Goal: Task Accomplishment & Management: Use online tool/utility

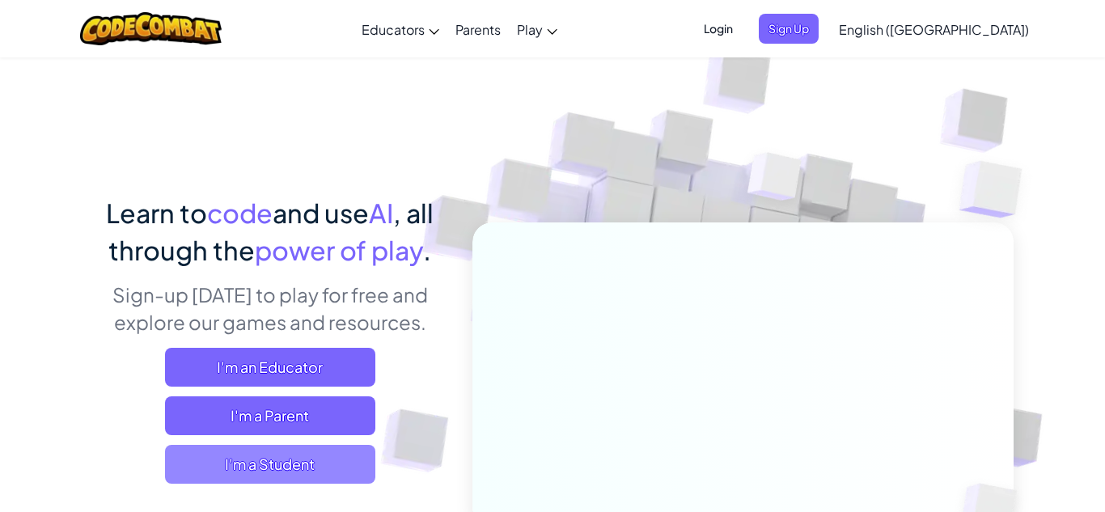
click at [338, 465] on span "I'm a Student" at bounding box center [270, 464] width 210 height 39
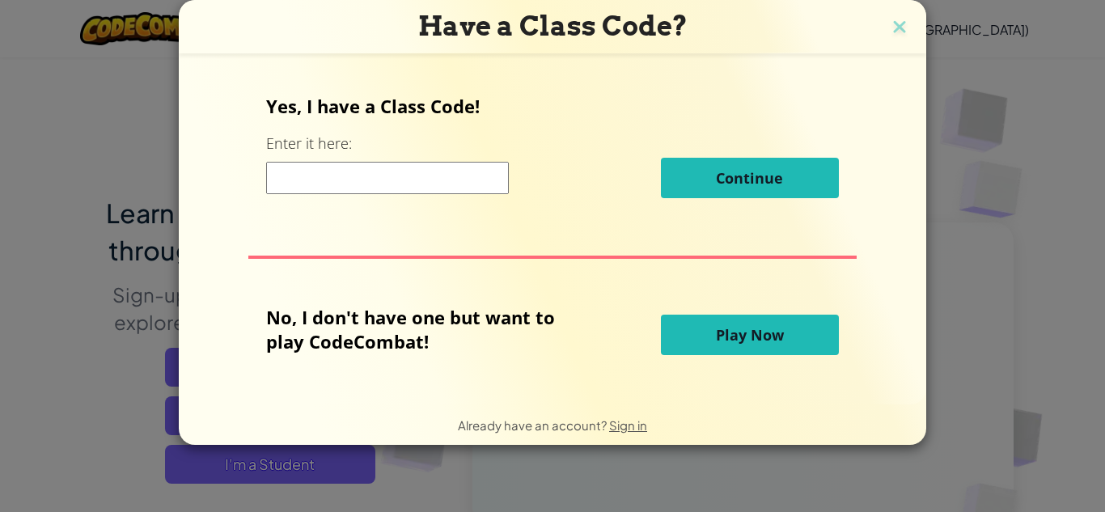
click at [444, 183] on input at bounding box center [387, 178] width 243 height 32
click at [747, 355] on div "No, I don't have one but want to play CodeCombat! Play Now" at bounding box center [552, 335] width 572 height 60
click at [740, 345] on button "Play Now" at bounding box center [750, 335] width 178 height 40
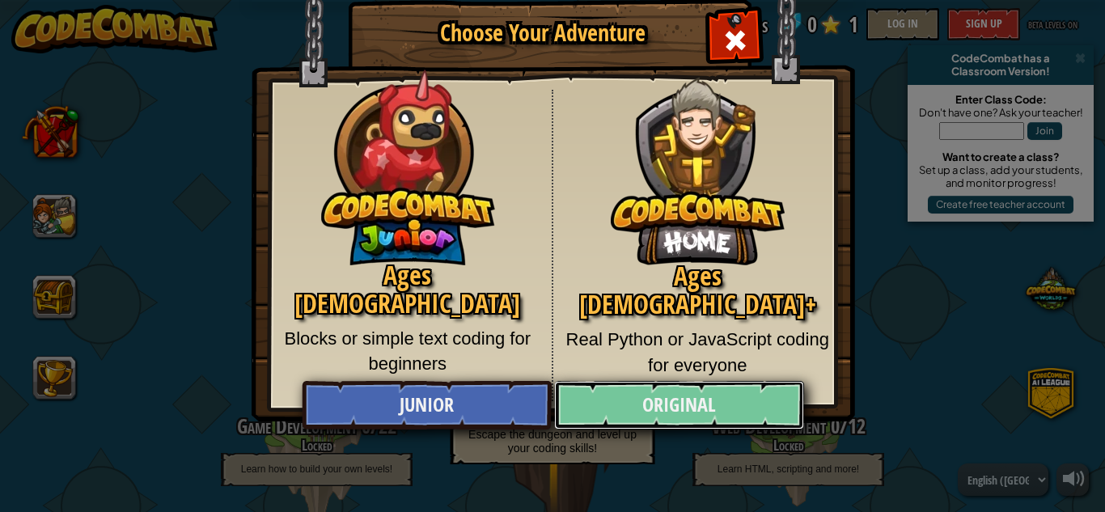
click at [624, 406] on link "Original" at bounding box center [678, 405] width 249 height 49
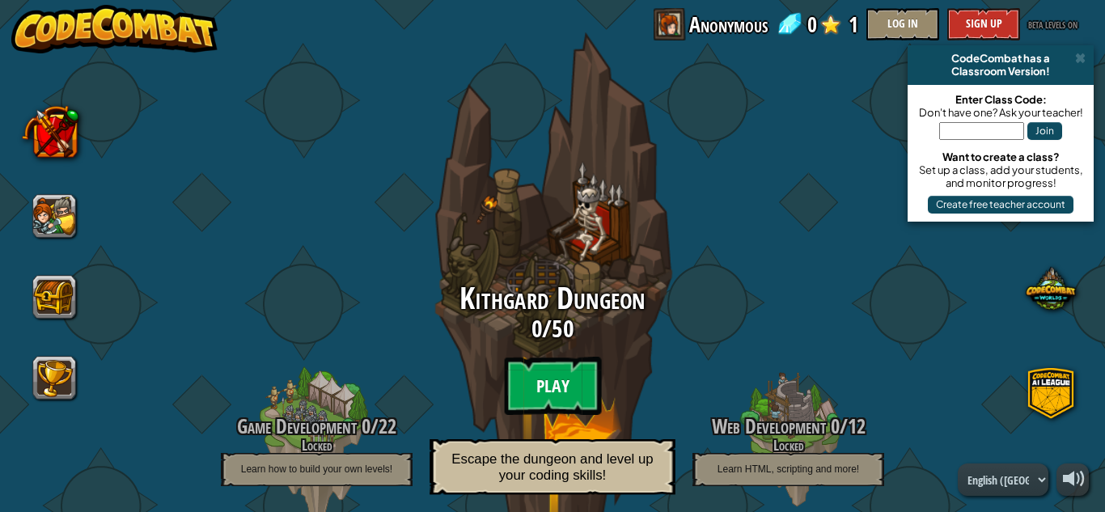
click at [565, 397] on btn "Play" at bounding box center [552, 386] width 97 height 58
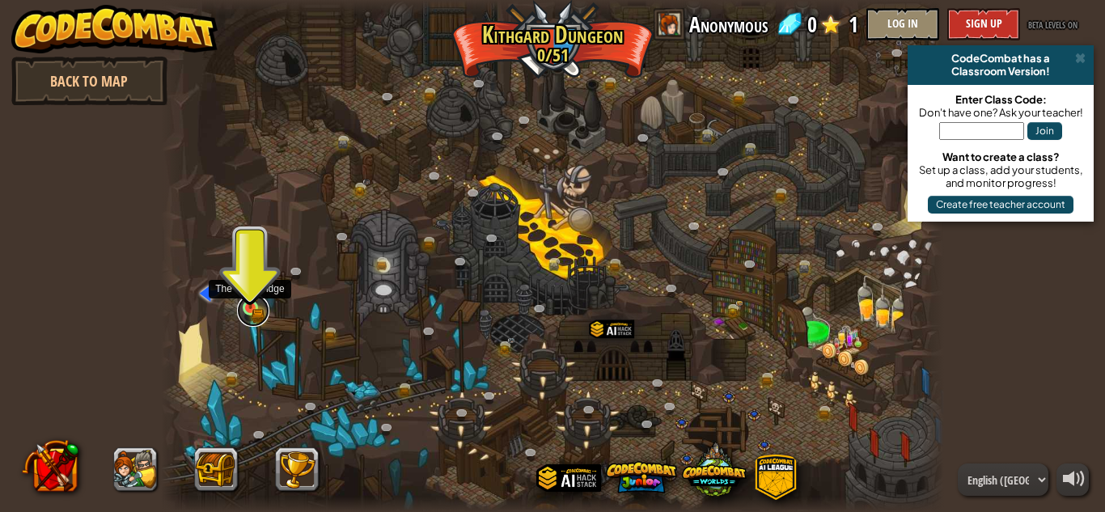
click at [260, 315] on link at bounding box center [253, 310] width 32 height 32
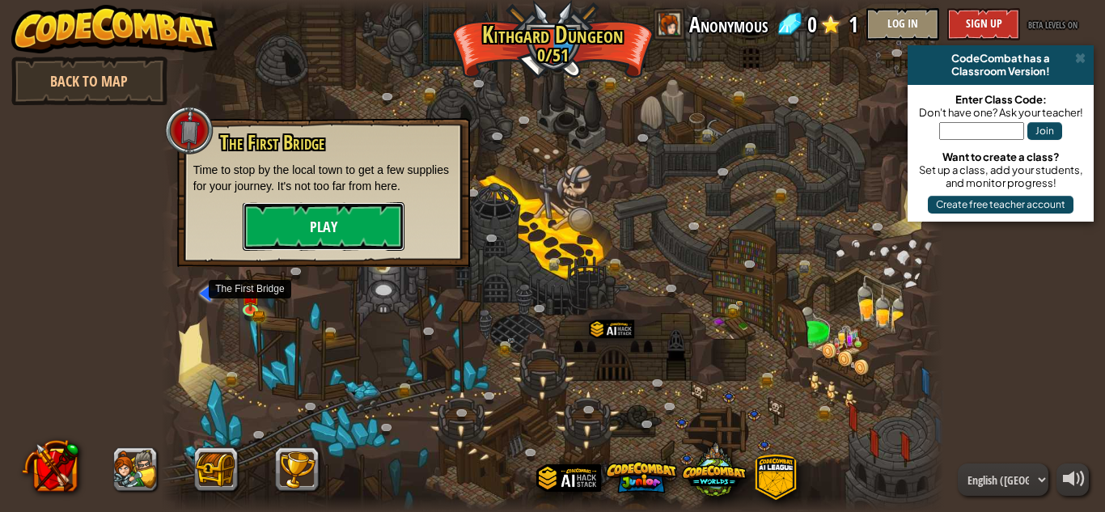
click at [285, 220] on button "Play" at bounding box center [324, 226] width 162 height 49
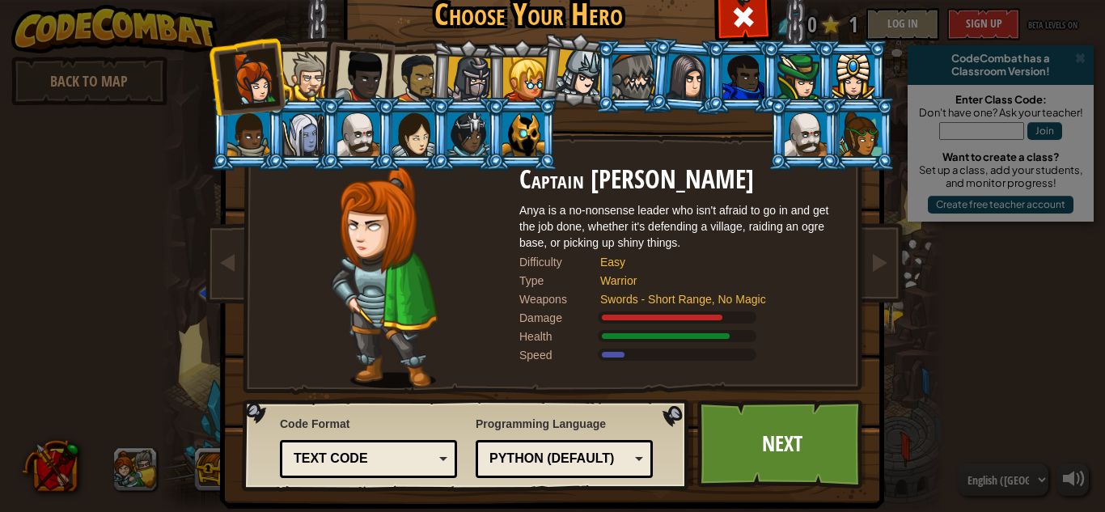
click at [375, 475] on div "Text code Blocks and code Blocks Blocks (Icons) Text code" at bounding box center [368, 459] width 177 height 38
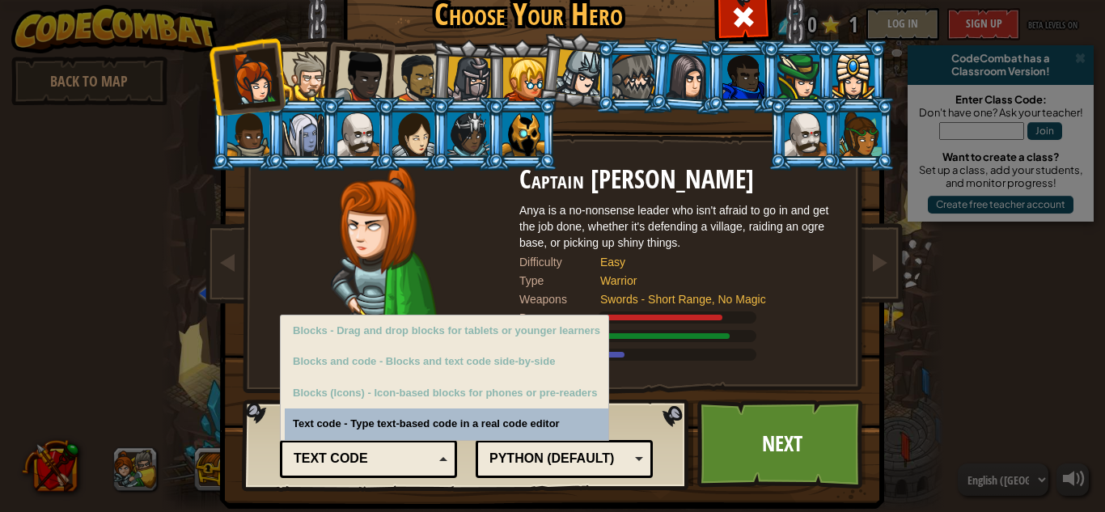
click at [414, 458] on div "Text code" at bounding box center [364, 459] width 140 height 19
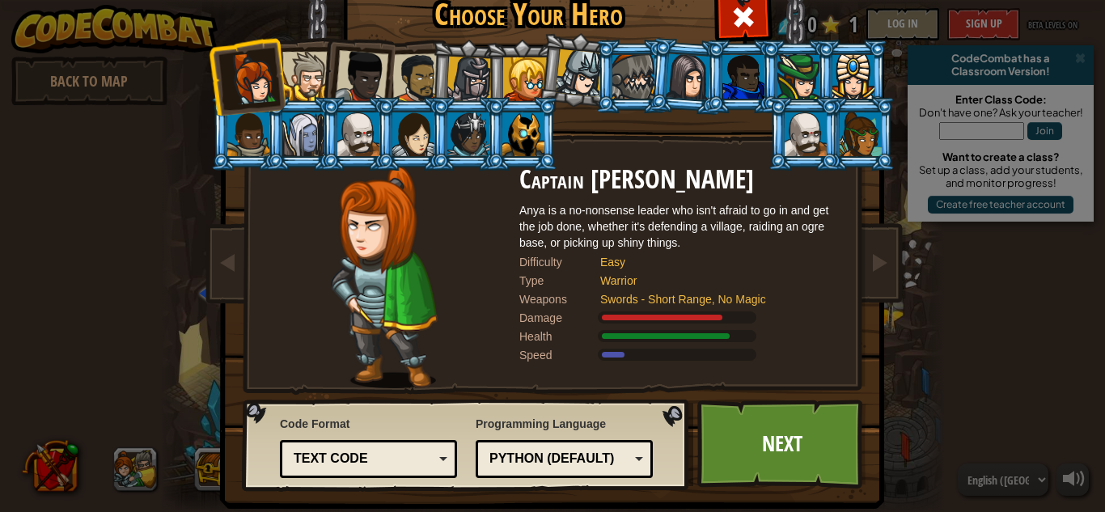
click at [568, 461] on div "Python (Default)" at bounding box center [559, 459] width 140 height 19
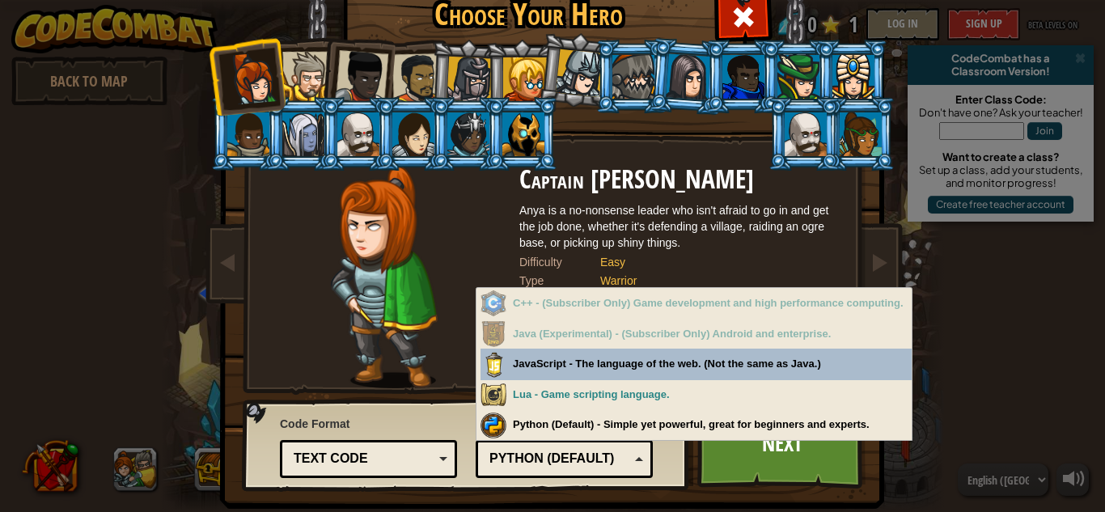
click at [584, 463] on div "Python (Default)" at bounding box center [559, 459] width 140 height 19
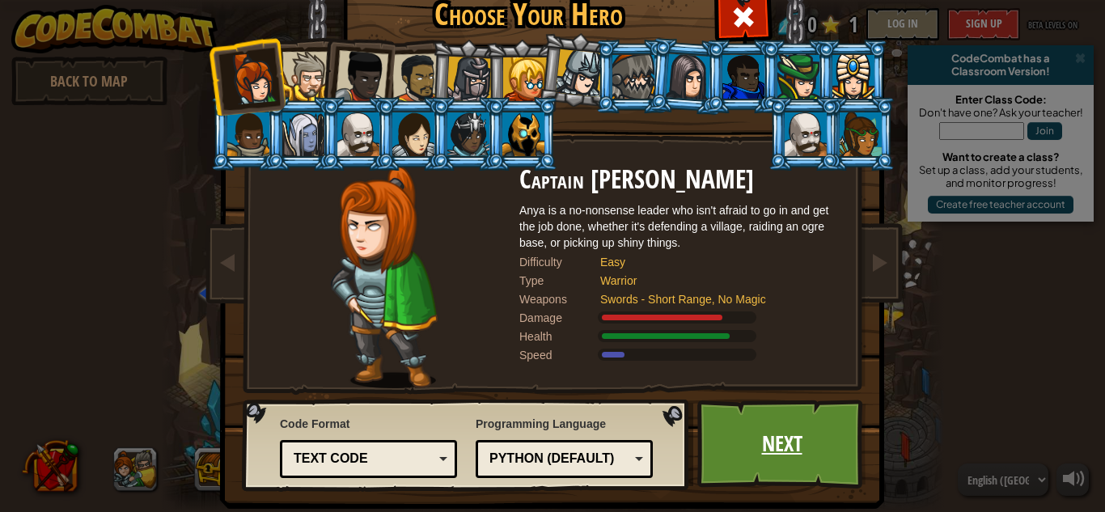
click at [761, 455] on link "Next" at bounding box center [781, 444] width 169 height 89
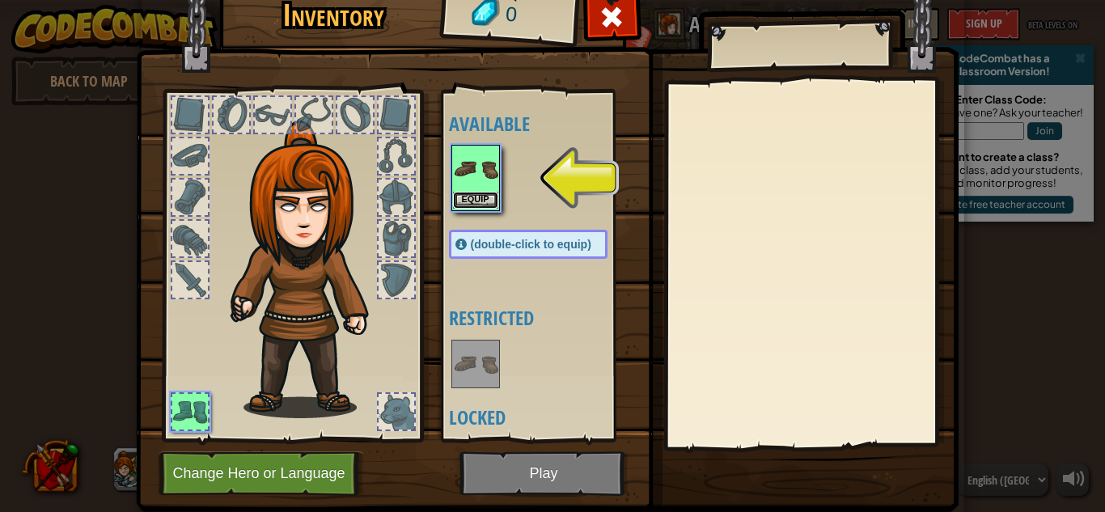
click at [465, 199] on button "Equip" at bounding box center [475, 200] width 45 height 17
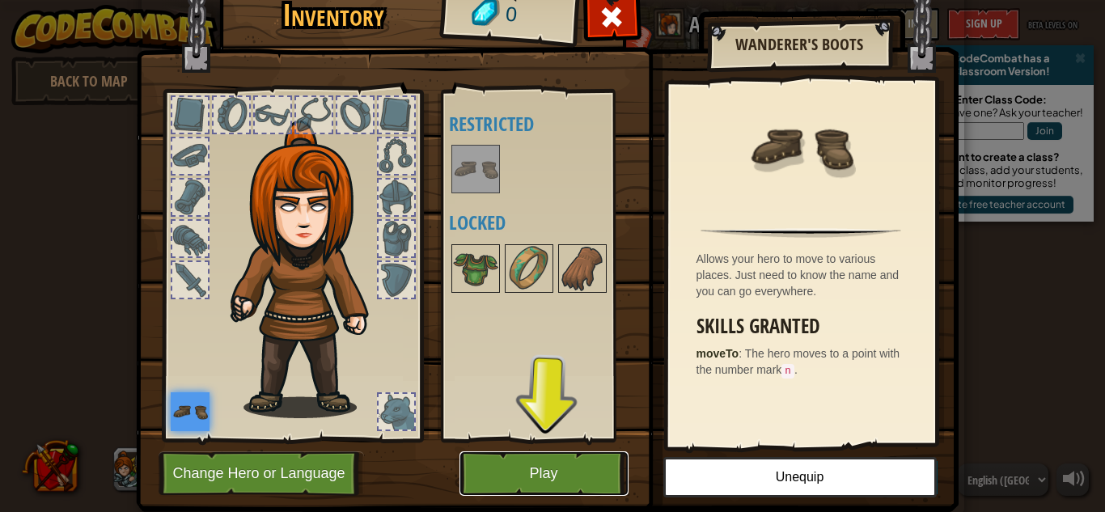
click at [556, 482] on button "Play" at bounding box center [543, 473] width 169 height 44
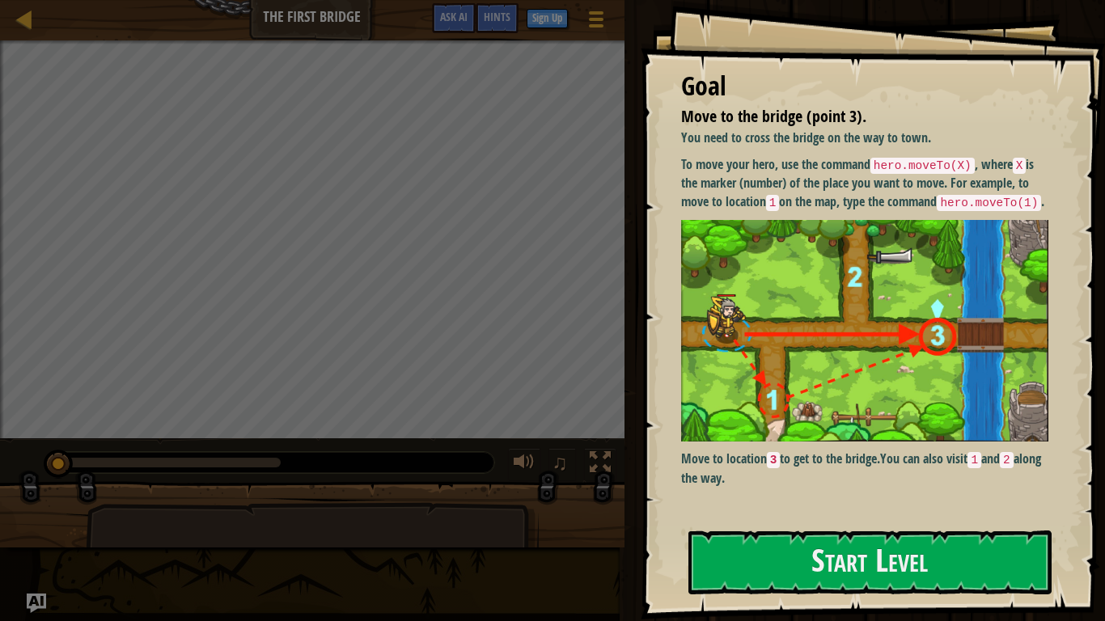
click at [768, 264] on img at bounding box center [864, 331] width 367 height 222
click at [903, 511] on button "Start Level" at bounding box center [869, 563] width 363 height 64
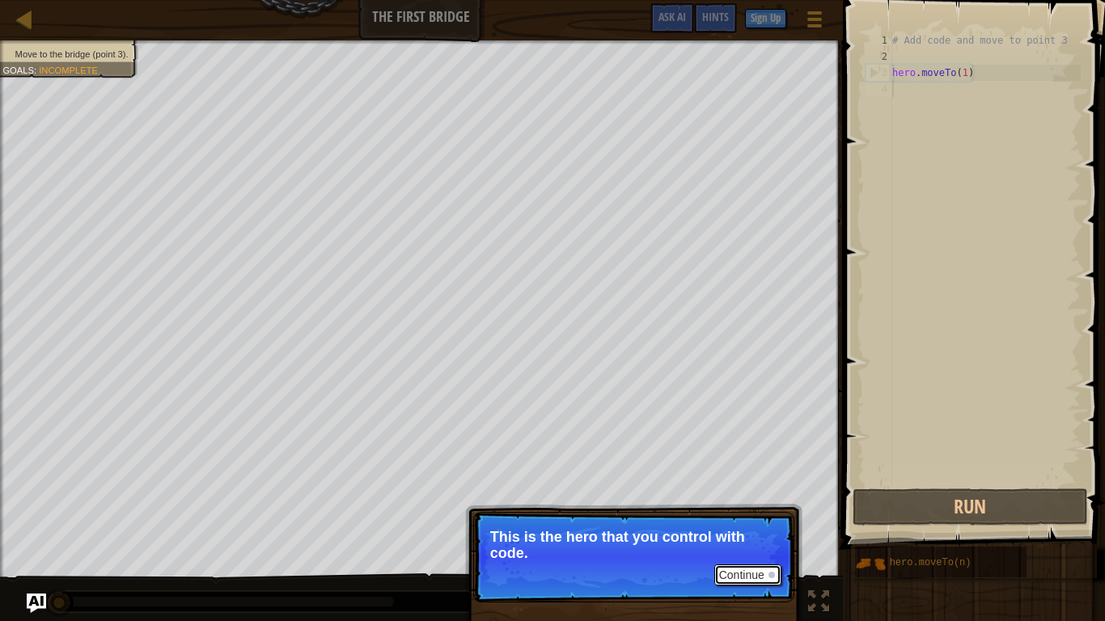
click at [762, 511] on button "Continue" at bounding box center [747, 575] width 67 height 21
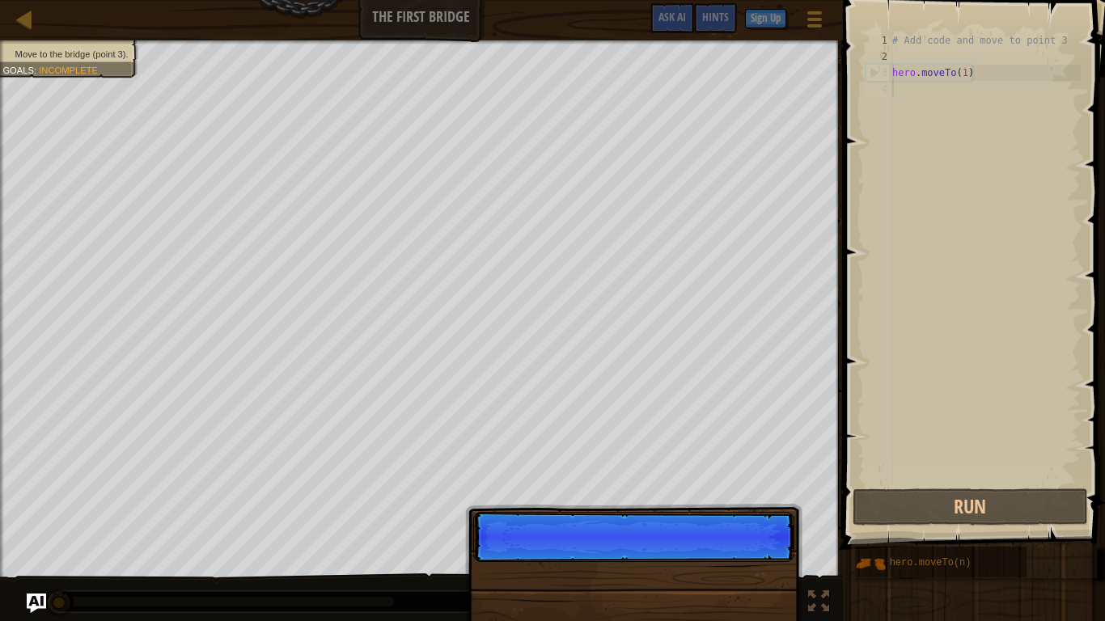
scroll to position [7, 0]
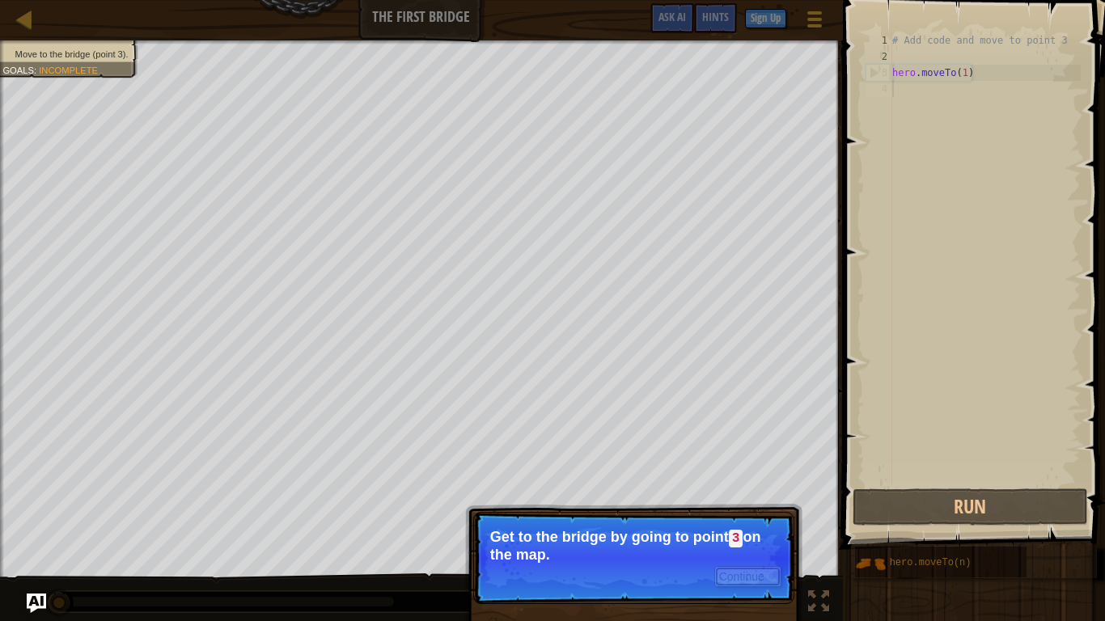
click at [739, 511] on button "Continue" at bounding box center [747, 576] width 67 height 21
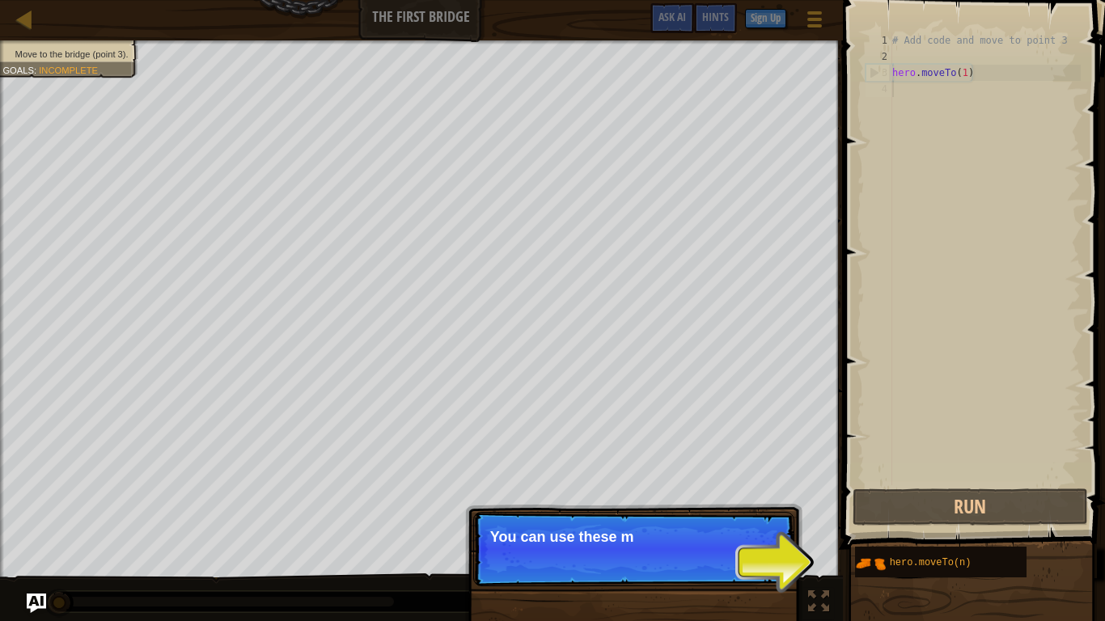
click at [747, 511] on p "Continue You can use these m" at bounding box center [633, 549] width 321 height 74
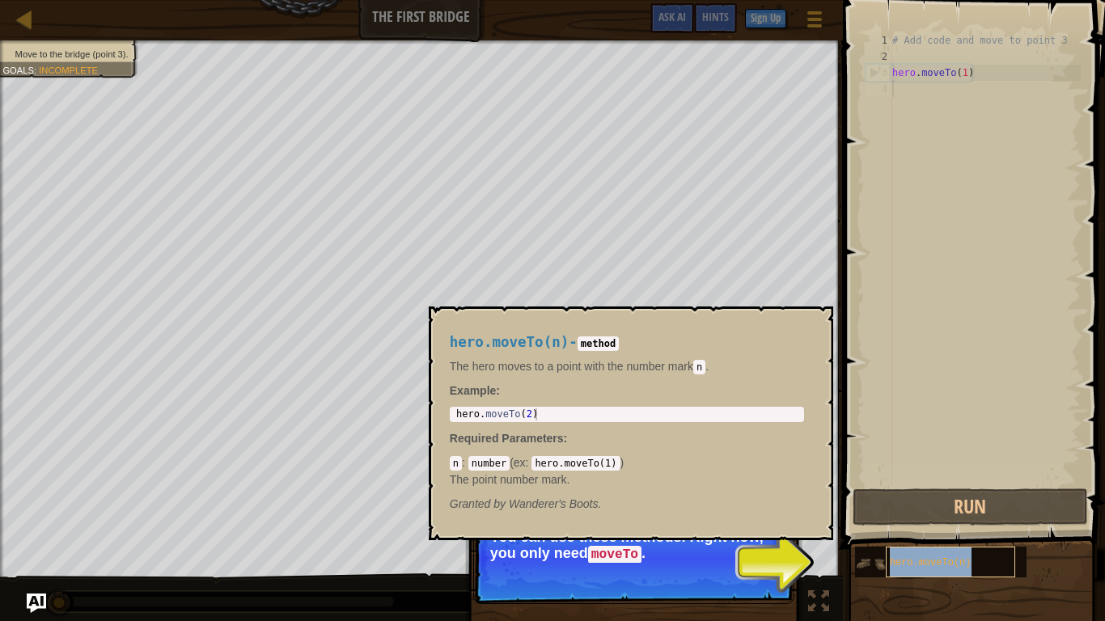
click at [987, 511] on div "hero.moveTo(n)" at bounding box center [950, 562] width 129 height 31
click at [495, 465] on code "number" at bounding box center [488, 463] width 41 height 15
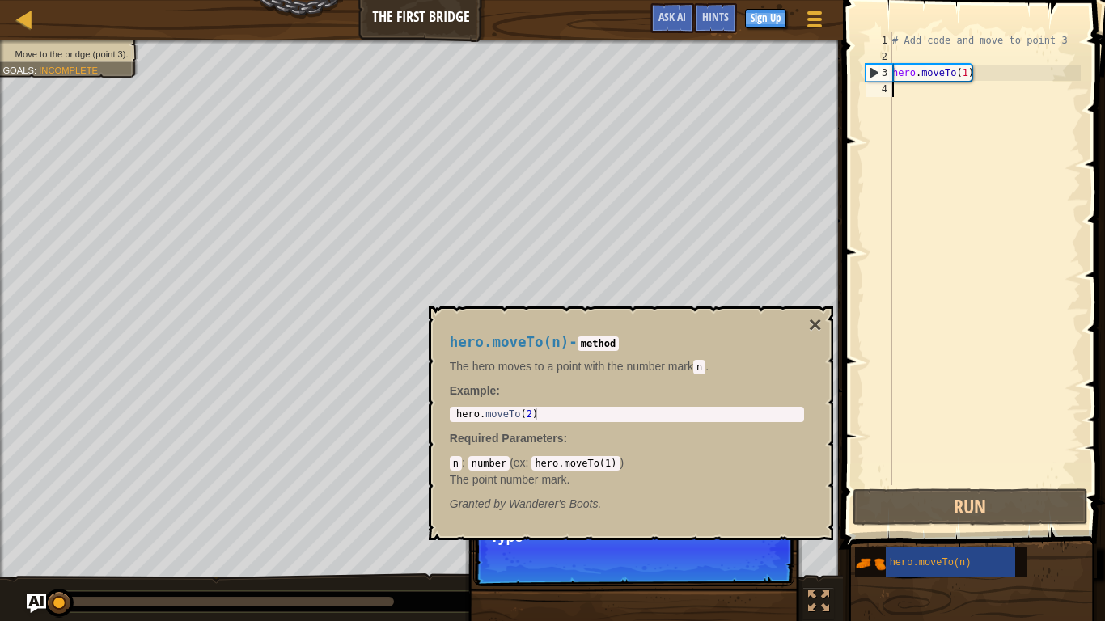
click at [994, 214] on div "# Add code and move to point 3 hero . moveTo ( 1 )" at bounding box center [985, 274] width 192 height 485
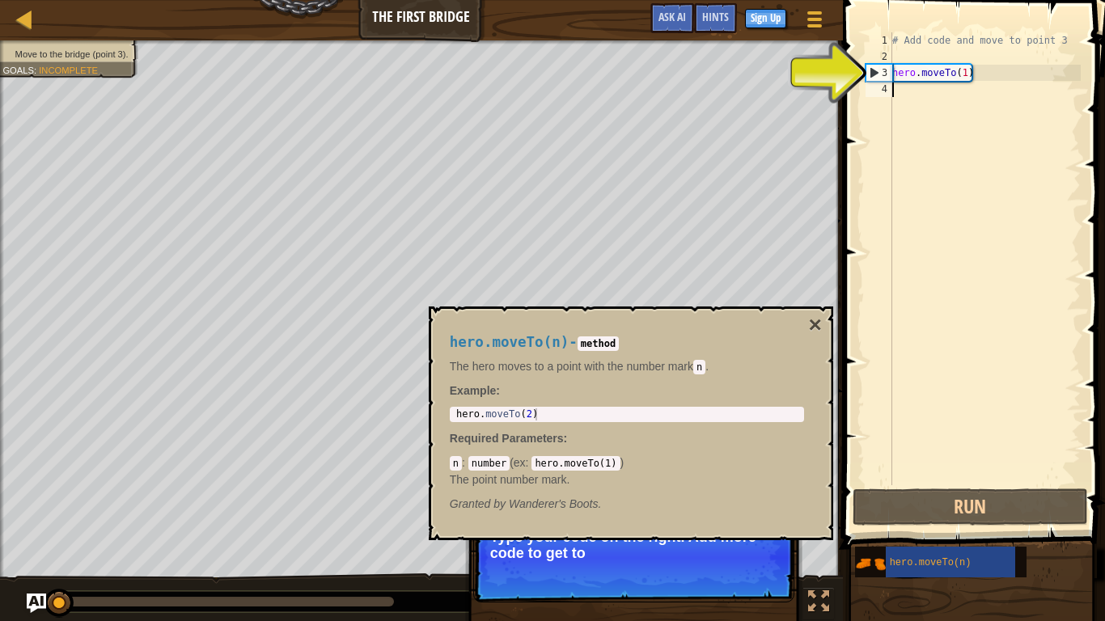
type textarea "hero.moveTo(2)"
click at [556, 413] on div "hero . moveTo ( 2 )" at bounding box center [627, 426] width 348 height 36
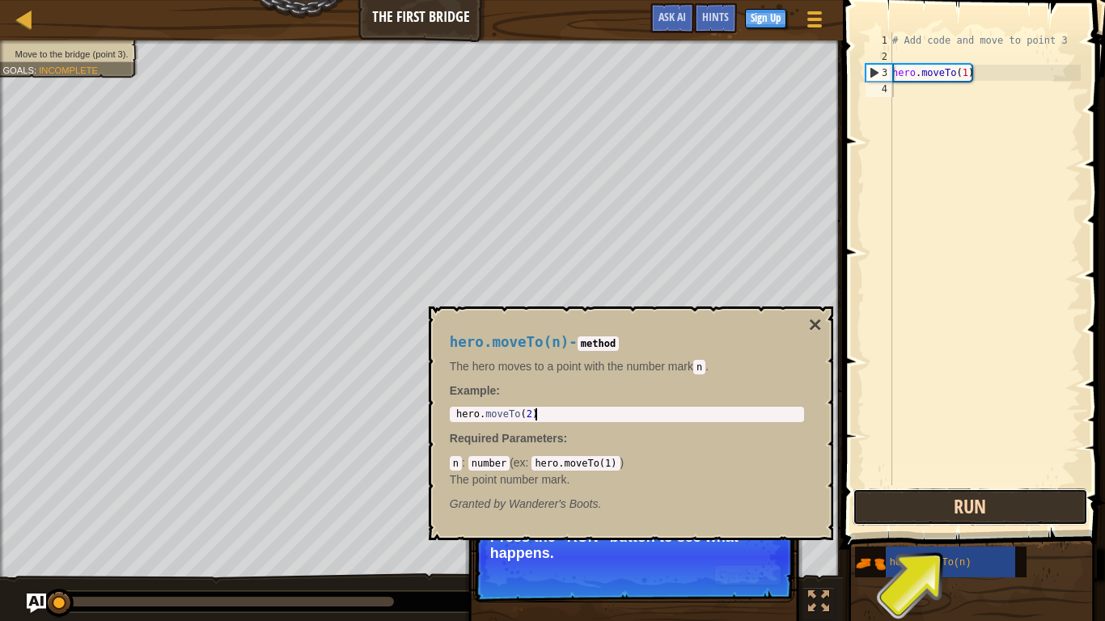
click at [967, 511] on button "Run" at bounding box center [970, 507] width 235 height 37
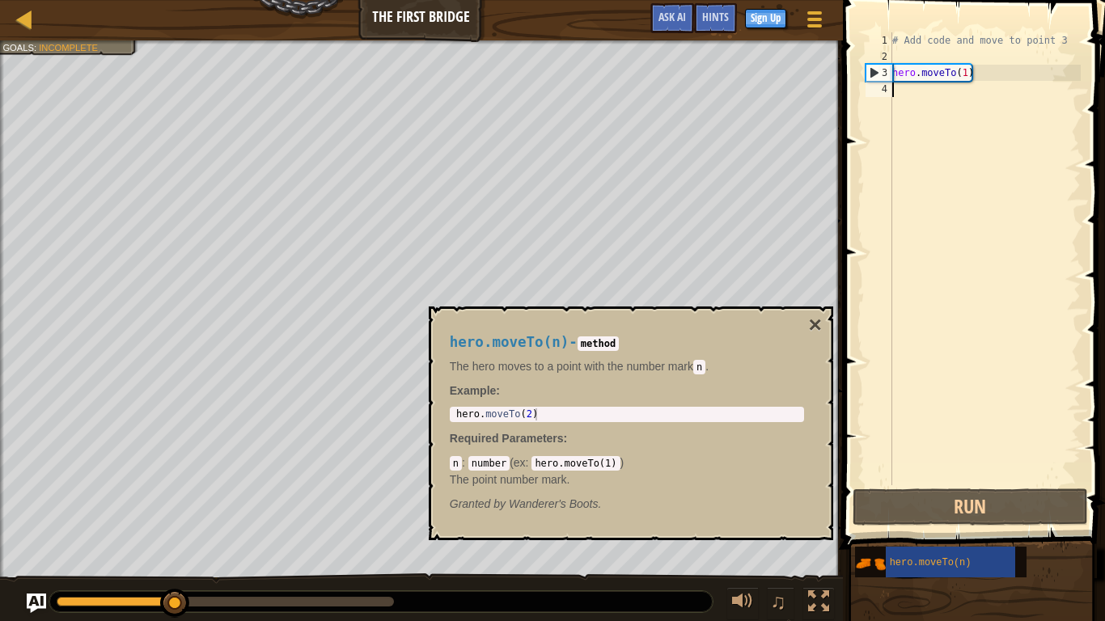
click at [967, 101] on div "# Add code and move to point 3 hero . moveTo ( 1 )" at bounding box center [985, 274] width 192 height 485
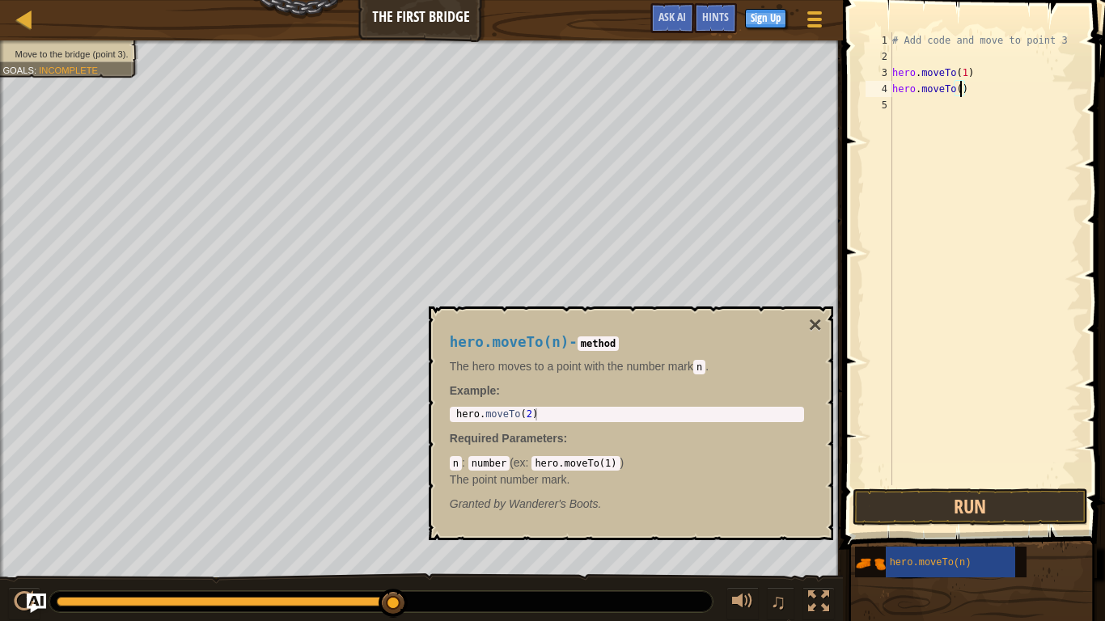
scroll to position [7, 11]
type textarea "hero.moveTo(2)"
click at [969, 509] on button "Run" at bounding box center [970, 507] width 235 height 37
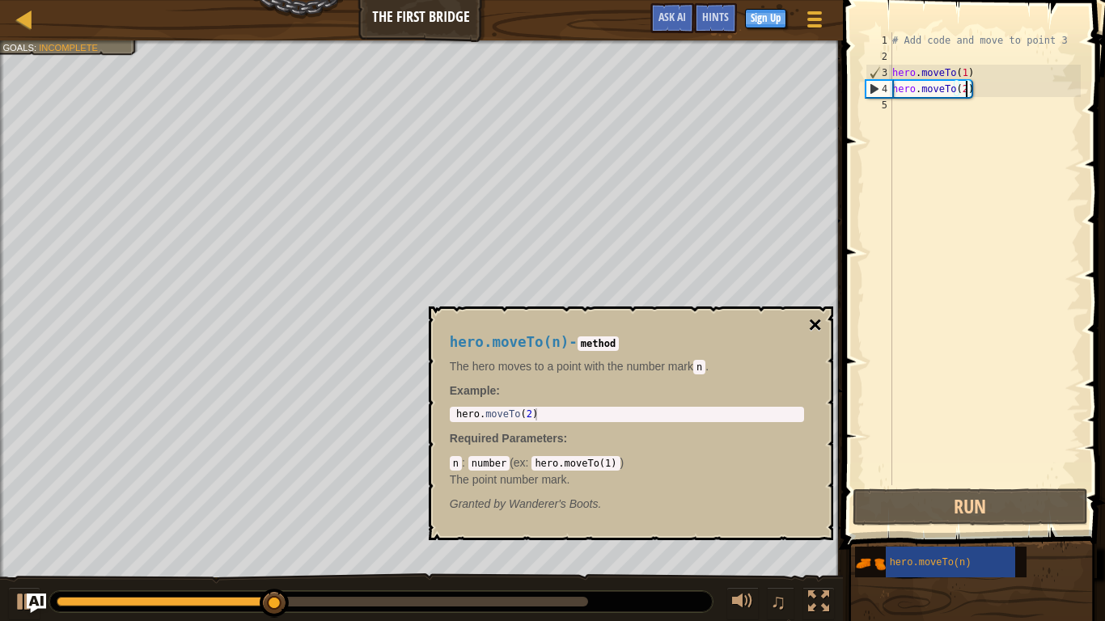
click at [814, 321] on button "×" at bounding box center [814, 325] width 13 height 23
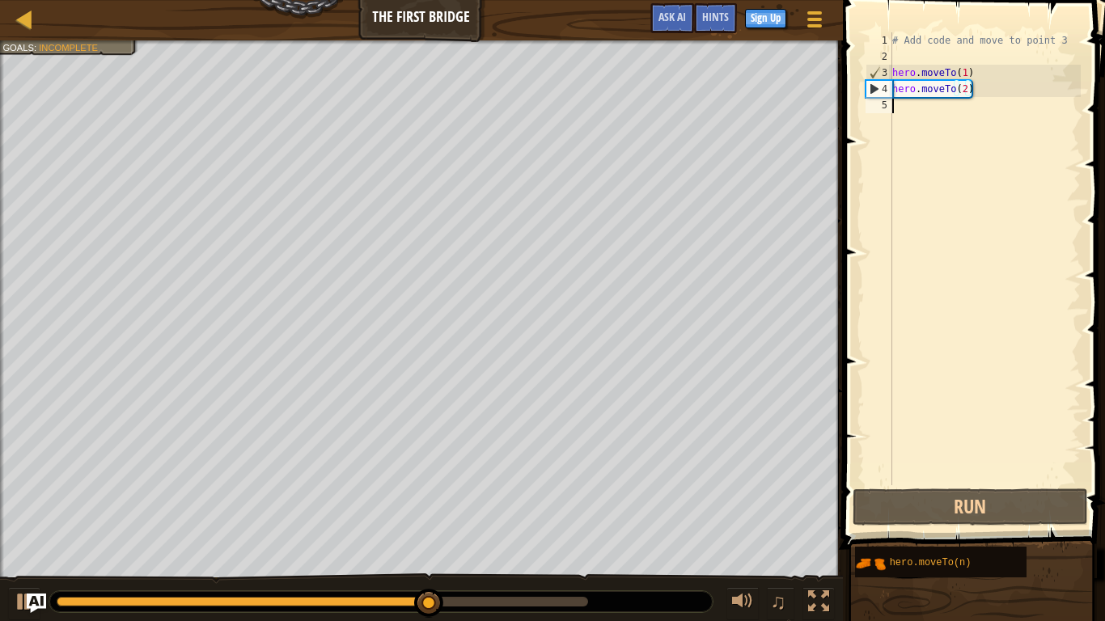
scroll to position [7, 0]
click at [903, 119] on div "# Add code and move to point 3 hero . moveTo ( 1 ) hero . moveTo ( 2 )" at bounding box center [985, 274] width 192 height 485
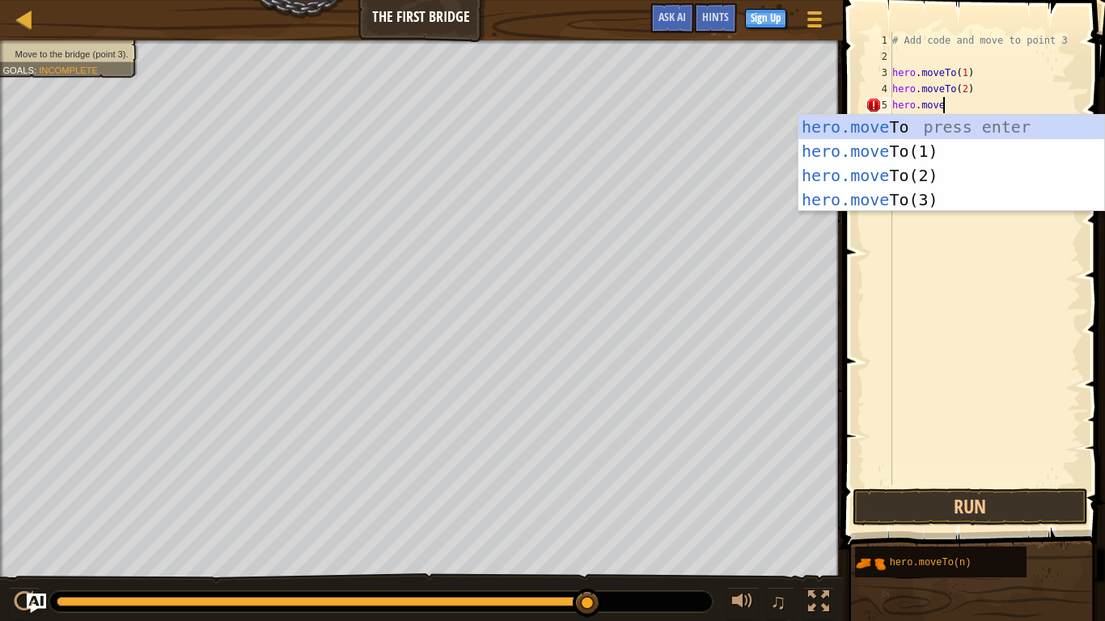
scroll to position [7, 6]
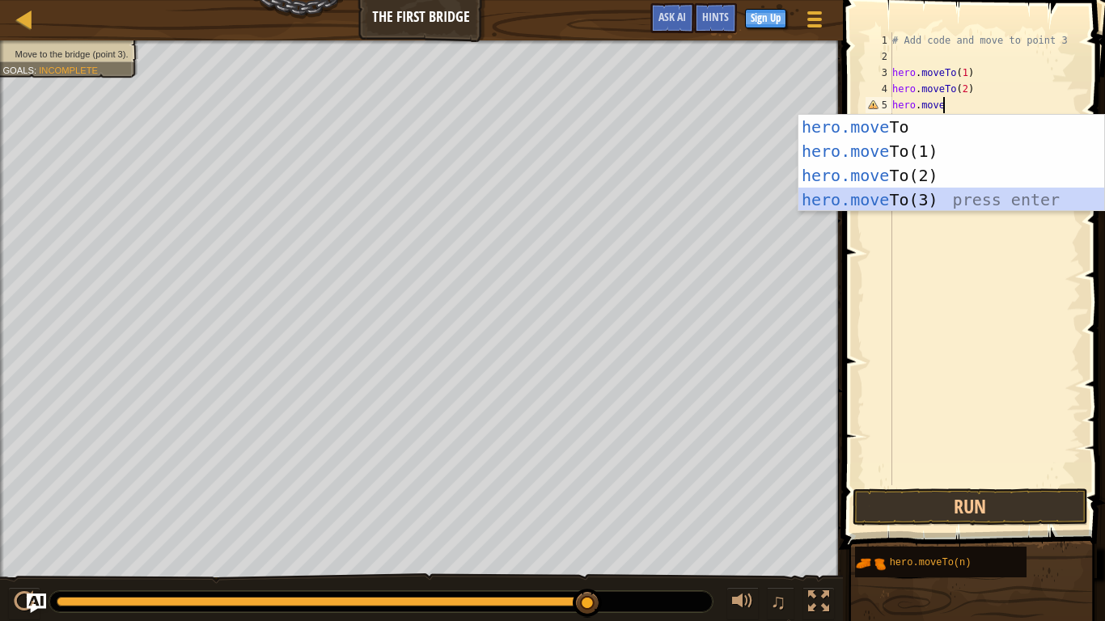
click at [953, 196] on div "hero.move To press enter hero.move To(1) press enter hero.move To(2) press ente…" at bounding box center [951, 188] width 306 height 146
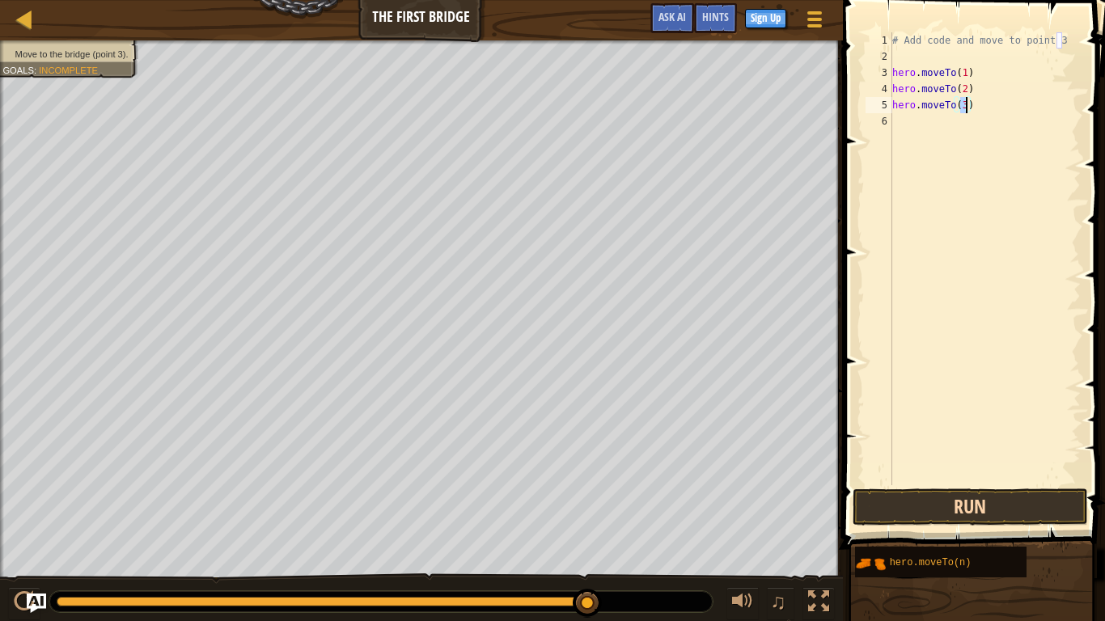
type textarea "hero.moveTo(3)"
click at [882, 509] on button "Run" at bounding box center [970, 507] width 235 height 37
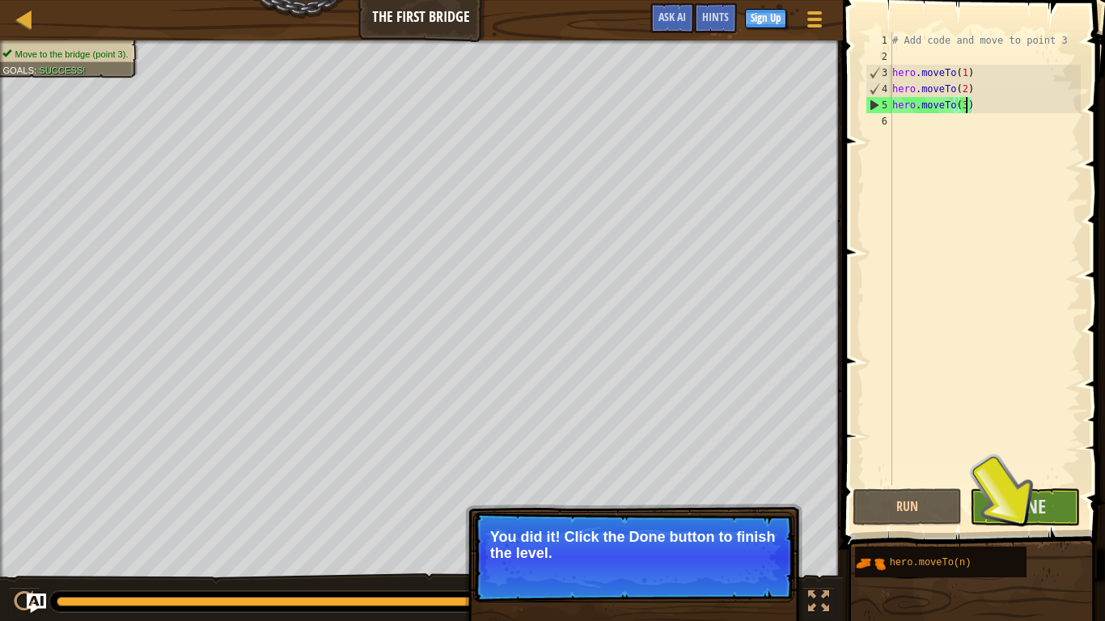
click at [1018, 511] on span "Done" at bounding box center [1025, 506] width 42 height 26
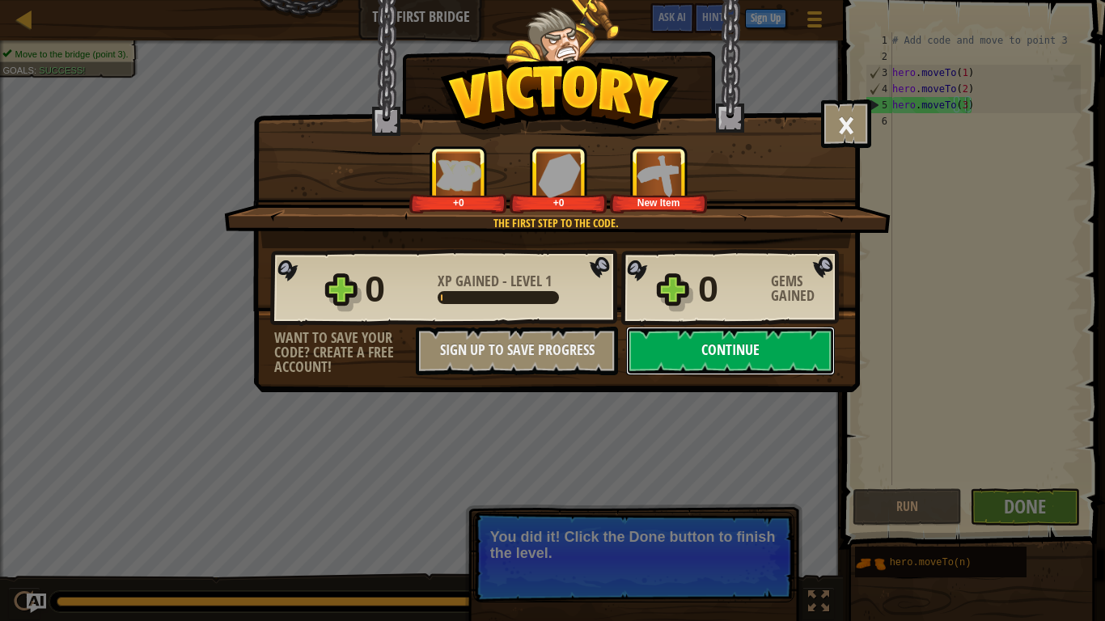
click at [712, 340] on button "Continue" at bounding box center [730, 351] width 209 height 49
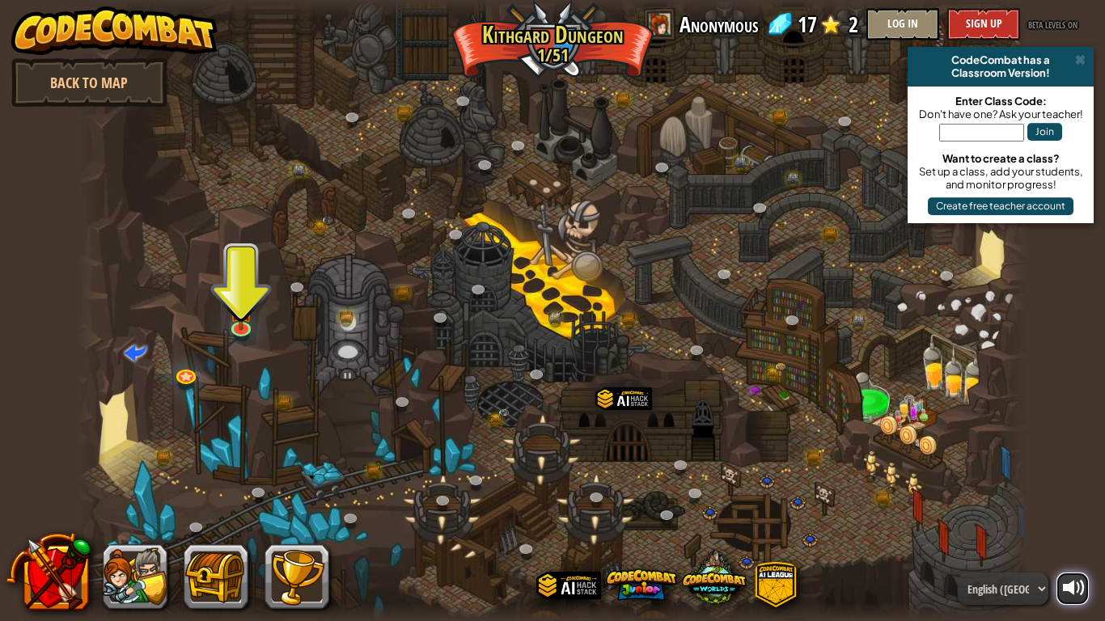
click at [1061, 511] on button at bounding box center [1072, 589] width 32 height 32
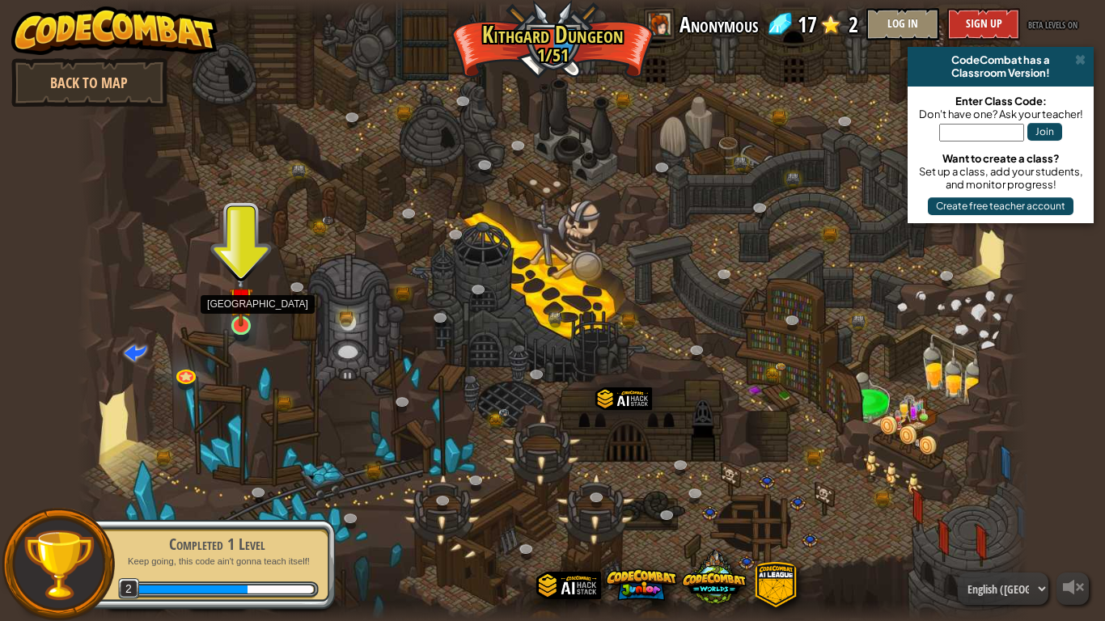
click at [247, 324] on img at bounding box center [241, 299] width 24 height 55
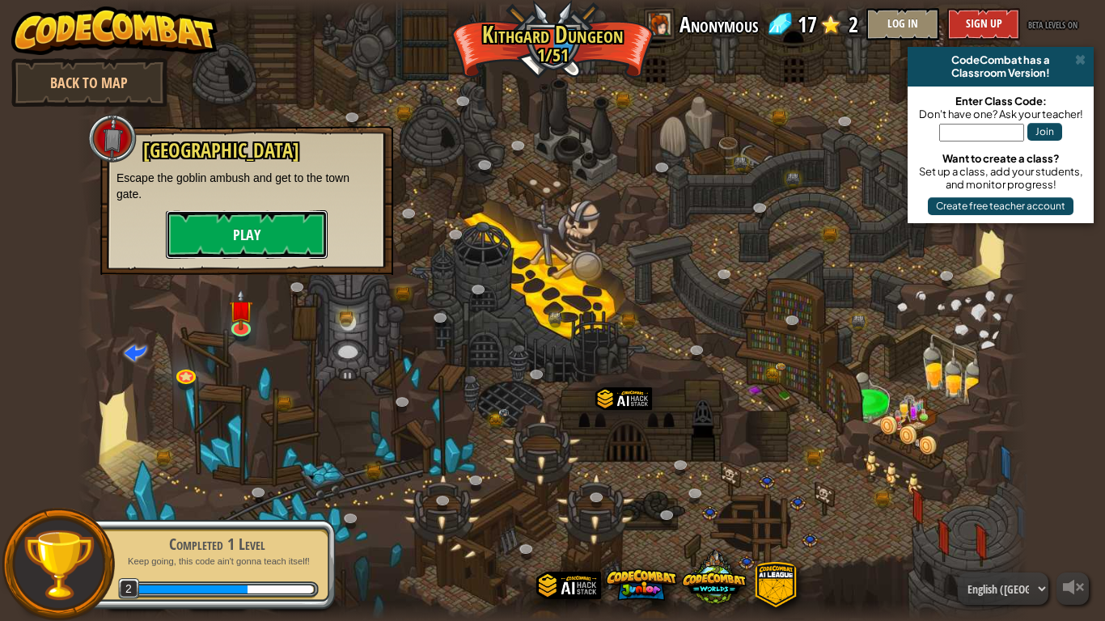
click at [286, 226] on button "Play" at bounding box center [247, 234] width 162 height 49
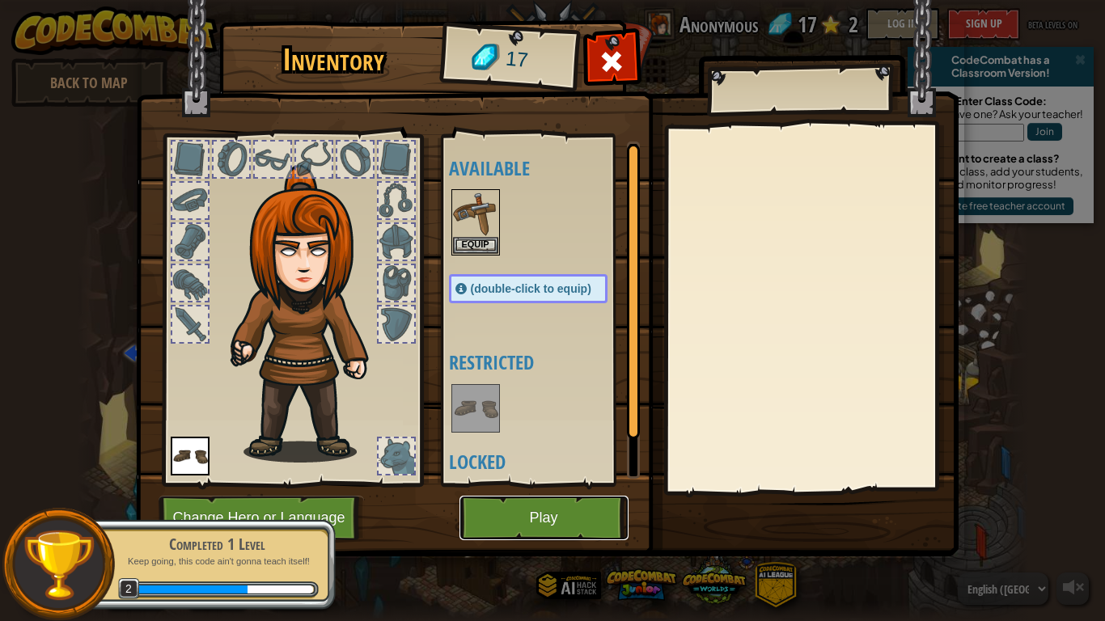
click at [510, 511] on button "Play" at bounding box center [543, 518] width 169 height 44
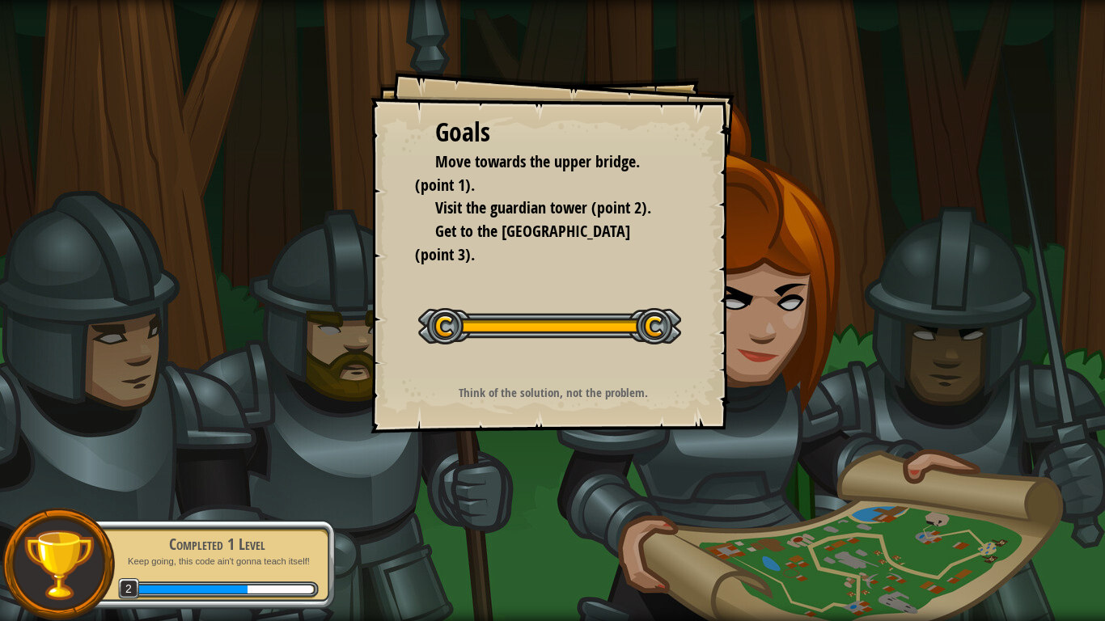
click at [0, 0] on button "Start Level" at bounding box center [0, 0] width 0 height 0
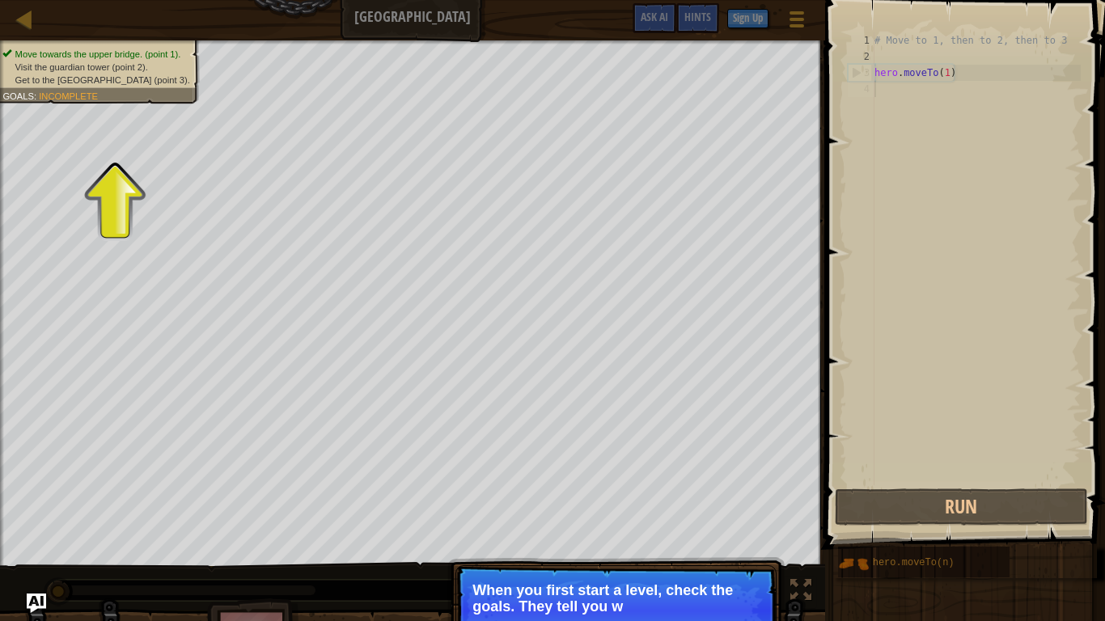
click at [689, 511] on p "When you first start a level, check the goals. They tell you w" at bounding box center [615, 598] width 287 height 32
click at [714, 511] on p "When you first start a level, check the goals. They tell you what you need to d…" at bounding box center [615, 598] width 287 height 32
click at [713, 511] on p "When you first start a level, check the goals. They tell you what you need to d…" at bounding box center [615, 598] width 287 height 32
click at [732, 511] on p "Continue When you first start a level, check the goals. They tell you what you …" at bounding box center [615, 610] width 321 height 91
click at [733, 511] on button "Continue" at bounding box center [729, 628] width 67 height 21
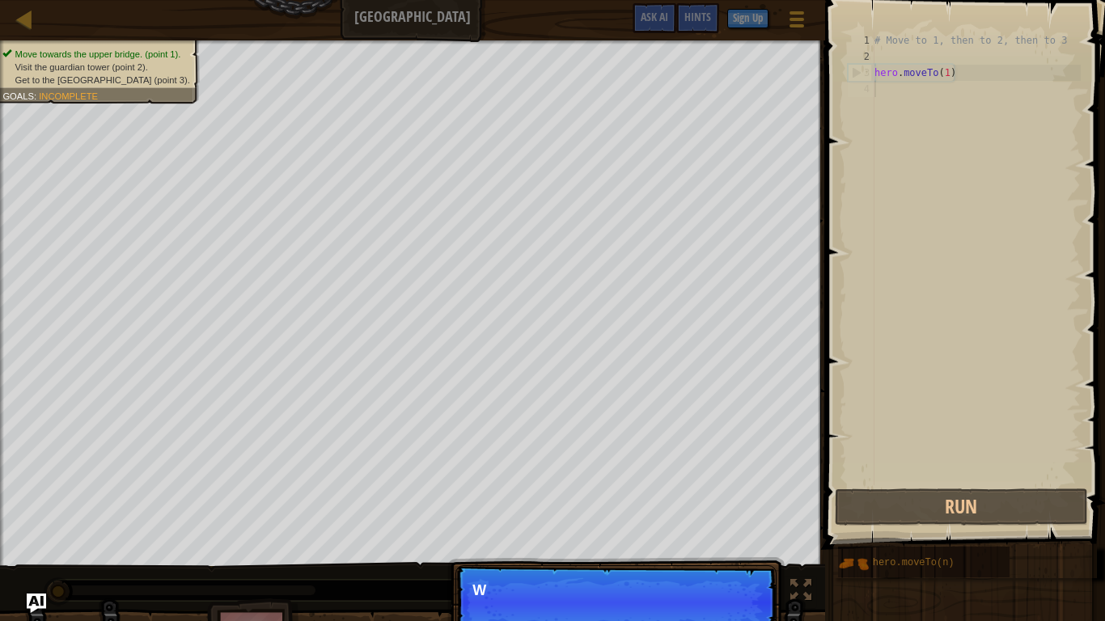
scroll to position [7, 0]
click at [706, 511] on p "Continue We need to avoid the goblins' ambush." at bounding box center [615, 602] width 321 height 74
click at [731, 511] on button "Continue" at bounding box center [729, 612] width 67 height 21
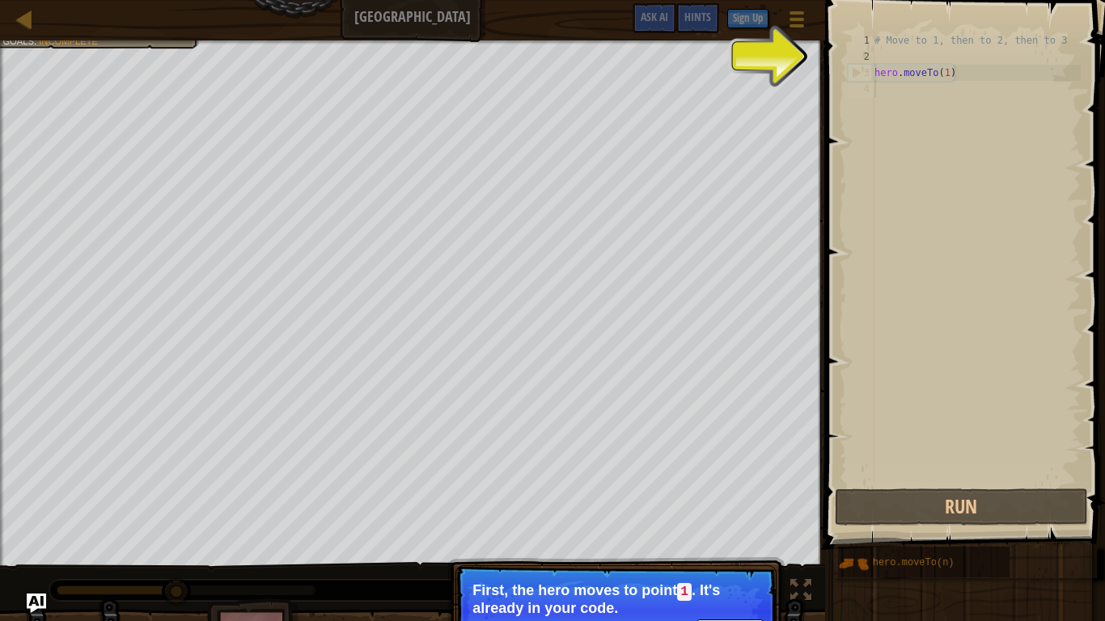
click at [727, 511] on p "Continue First, the hero moves to point 1 . It's already in your code." at bounding box center [615, 611] width 321 height 92
click at [719, 511] on p "First, the hero moves to point 1 . It's already in your code." at bounding box center [615, 599] width 287 height 34
click at [723, 511] on button "Continue" at bounding box center [729, 630] width 67 height 21
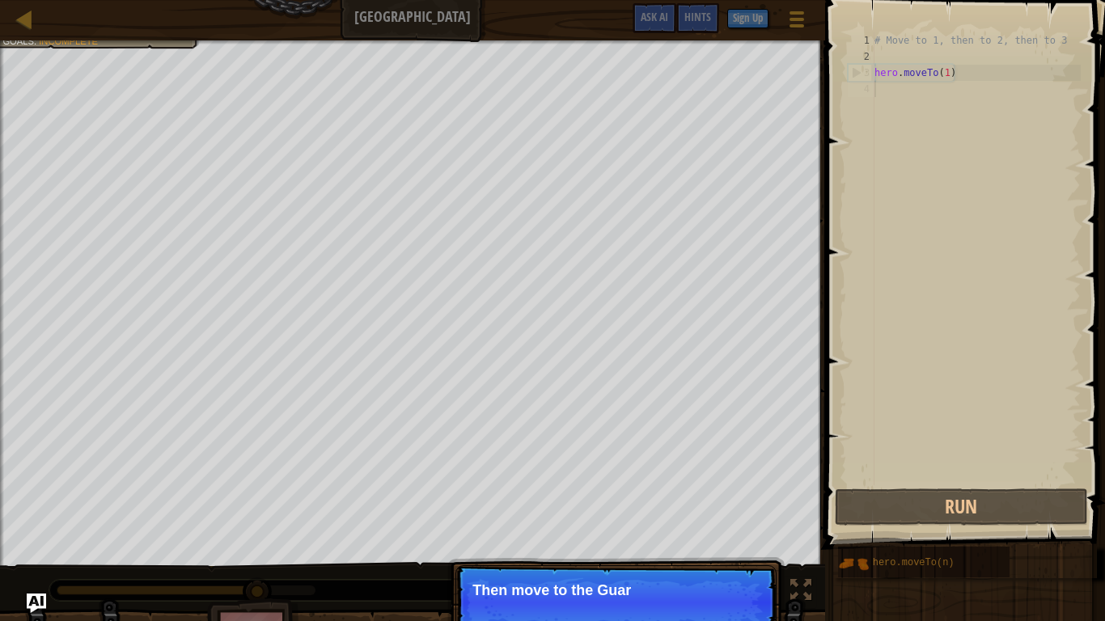
click at [730, 511] on p "Continue Then move to the Guar" at bounding box center [615, 602] width 321 height 74
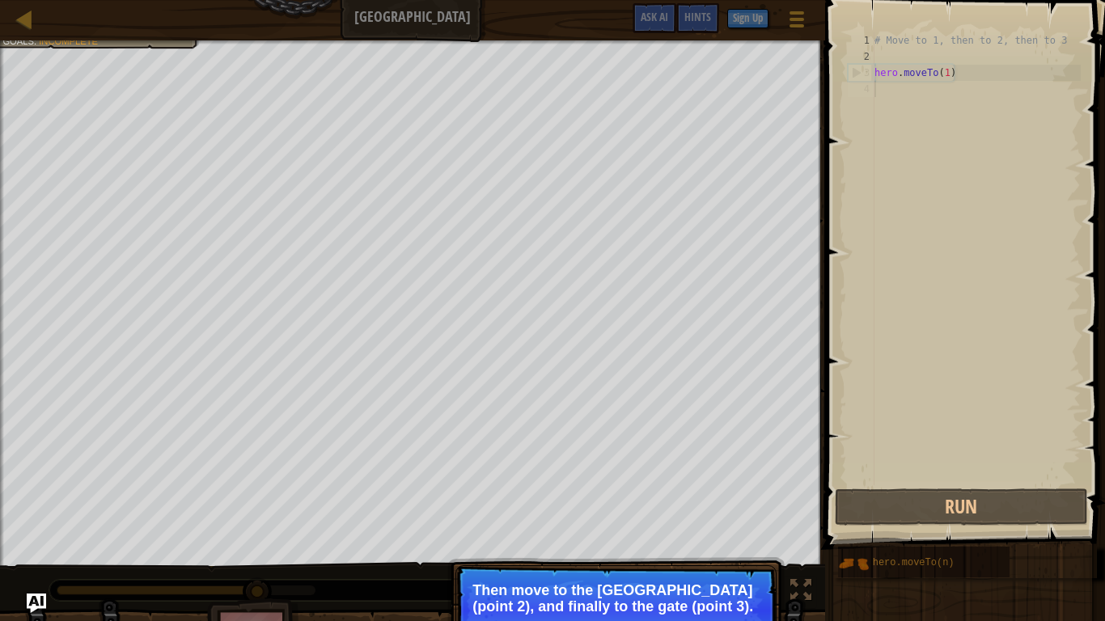
click at [730, 511] on p "Continue Then move to the [GEOGRAPHIC_DATA] (point 2), and finally to the gate …" at bounding box center [615, 610] width 321 height 91
click at [730, 511] on button "Continue" at bounding box center [729, 628] width 67 height 21
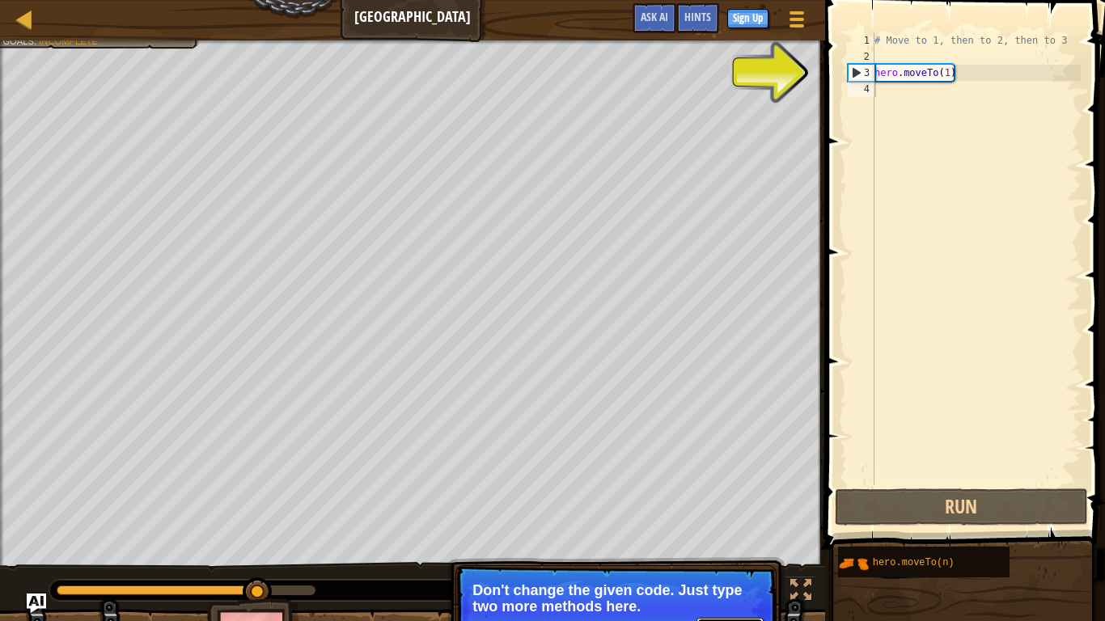
click at [730, 511] on button "Continue" at bounding box center [729, 628] width 67 height 21
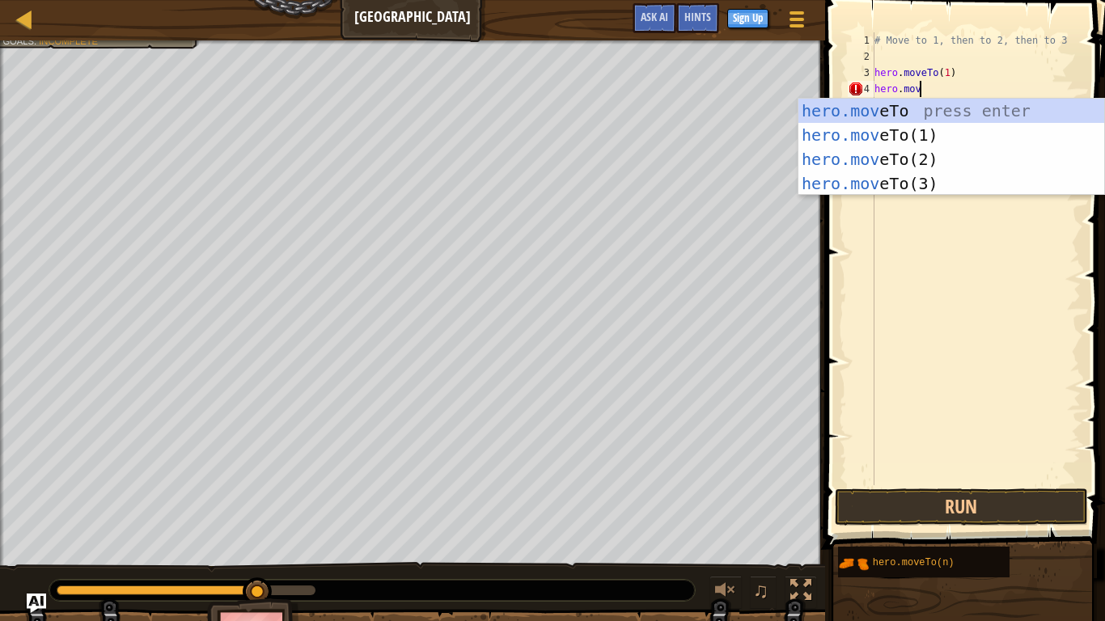
scroll to position [7, 6]
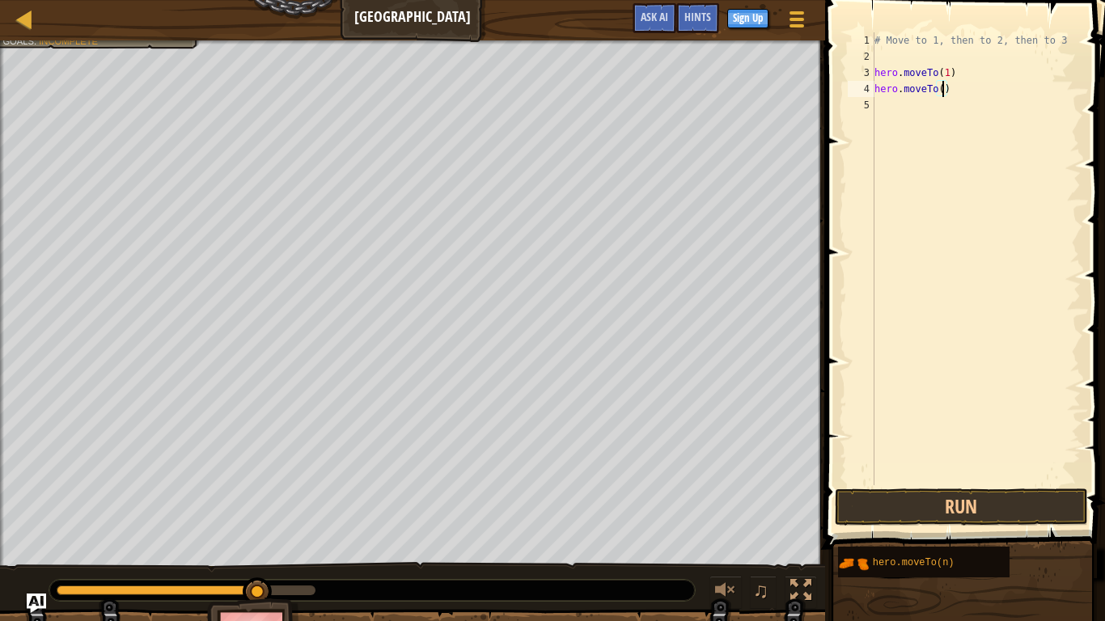
type textarea "hero.moveTo(2)"
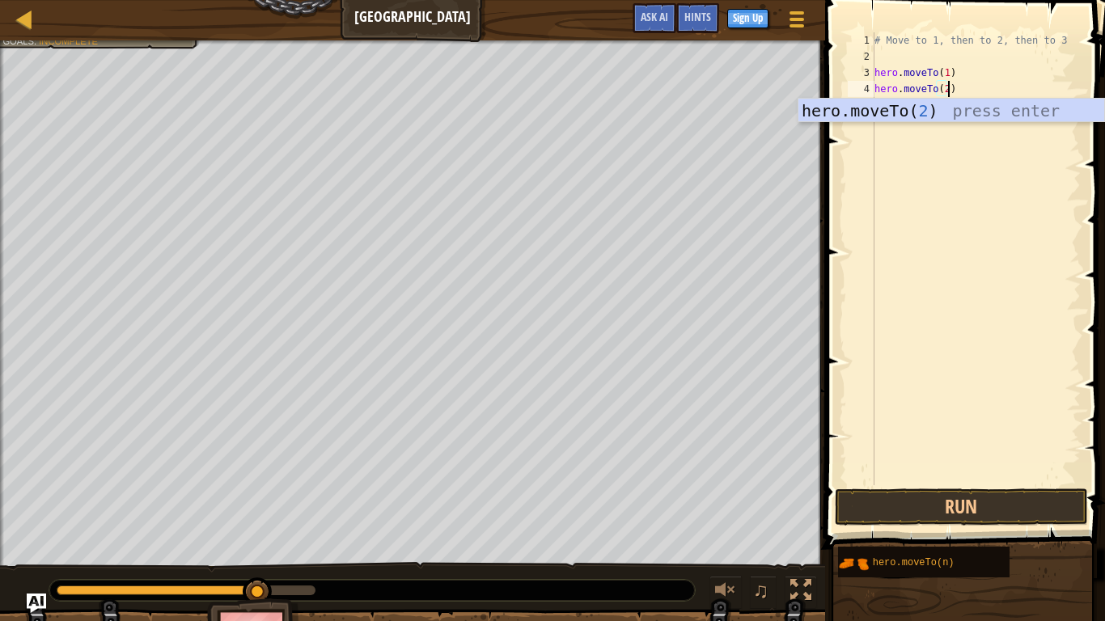
scroll to position [7, 11]
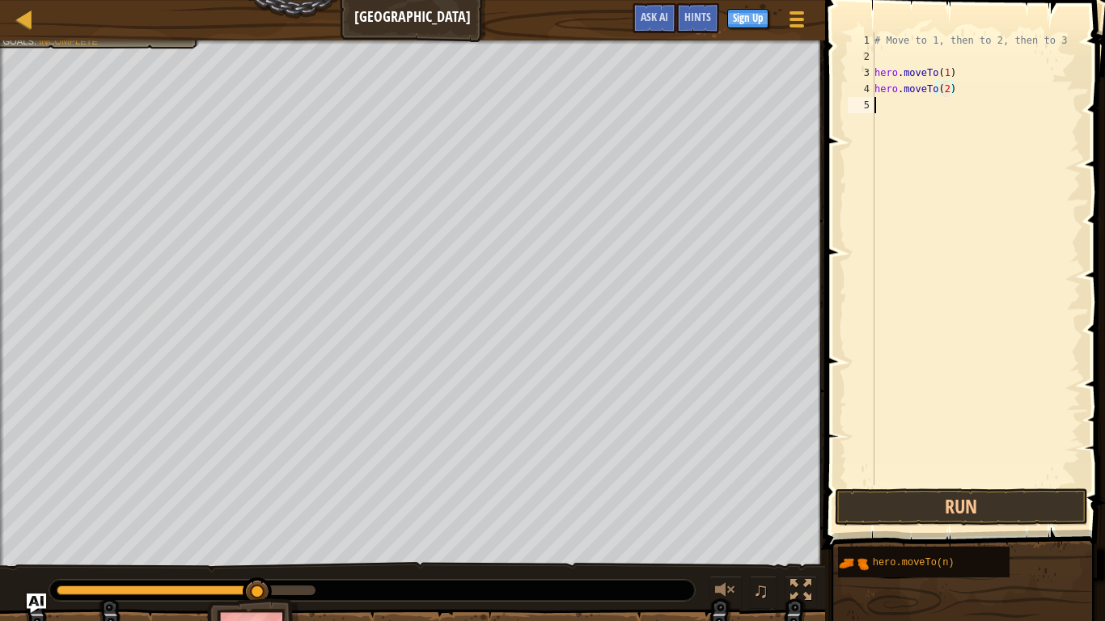
click at [919, 129] on div "# Move to 1, then to 2, then to 3 hero . moveTo ( 1 ) hero . moveTo ( 2 )" at bounding box center [975, 274] width 209 height 485
type textarea "hero.moveTo(3)"
click at [902, 489] on button "Run" at bounding box center [961, 507] width 252 height 37
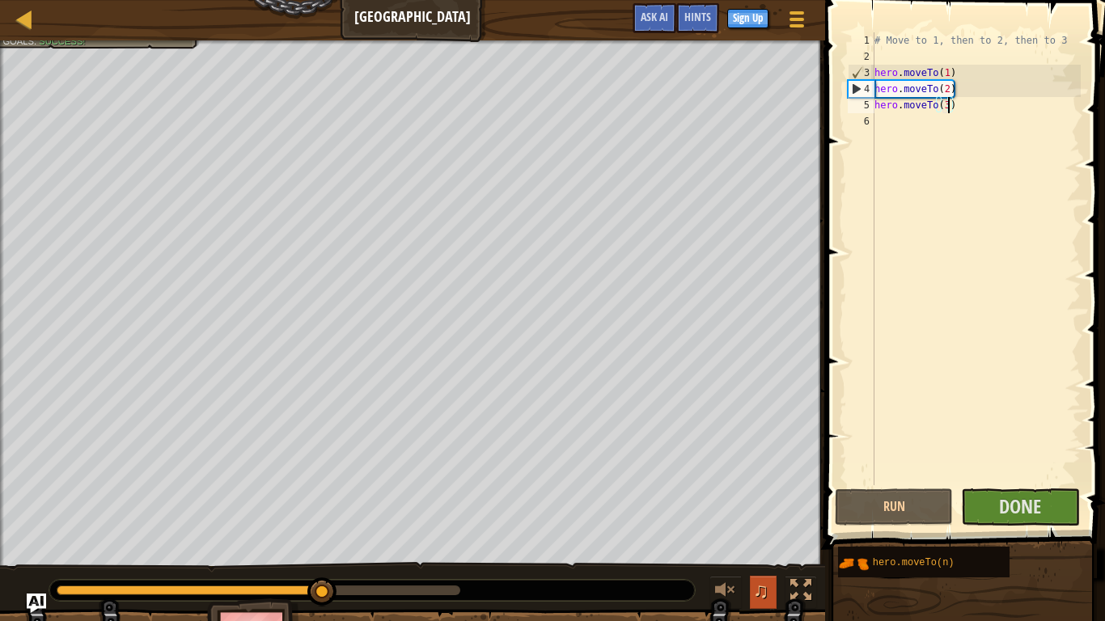
click at [763, 511] on span "♫" at bounding box center [761, 590] width 16 height 24
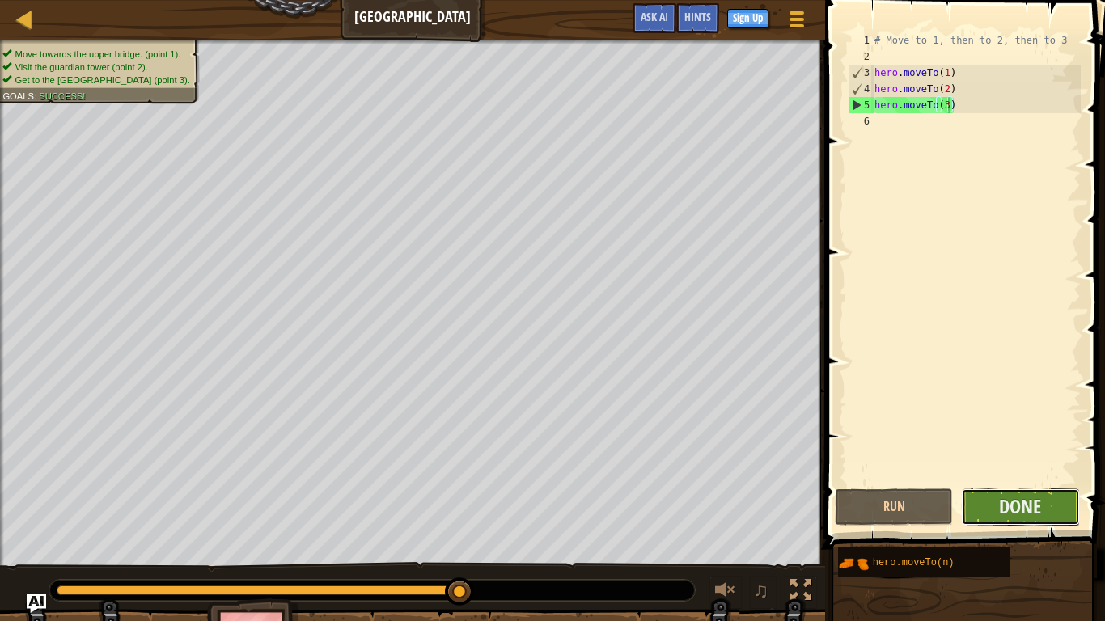
click at [1042, 511] on button "Done" at bounding box center [1020, 507] width 118 height 37
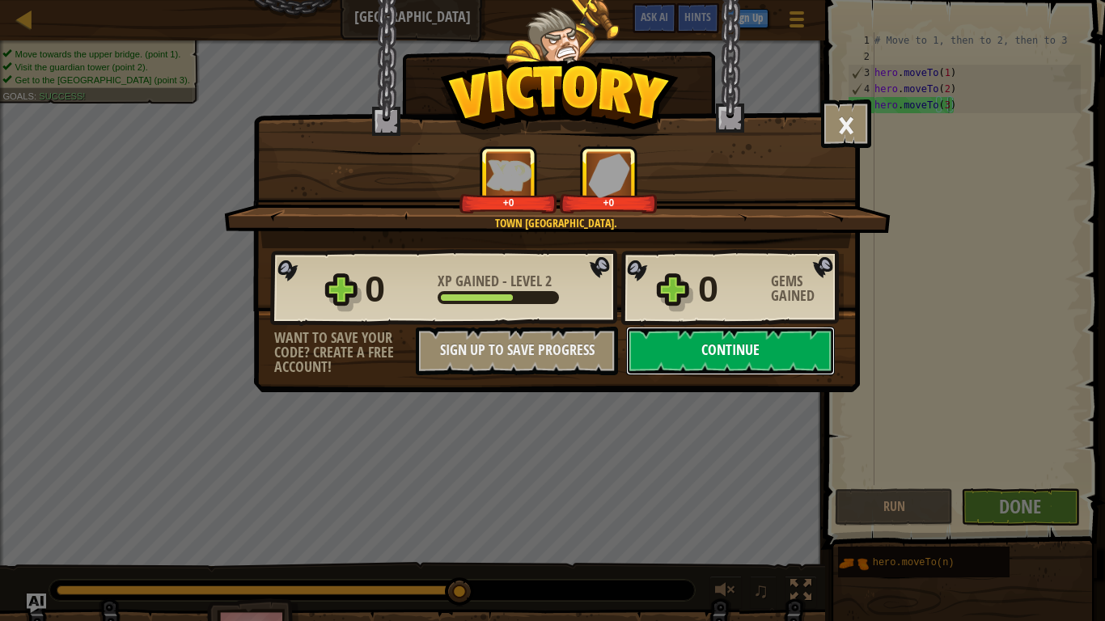
click at [682, 362] on button "Continue" at bounding box center [730, 351] width 209 height 49
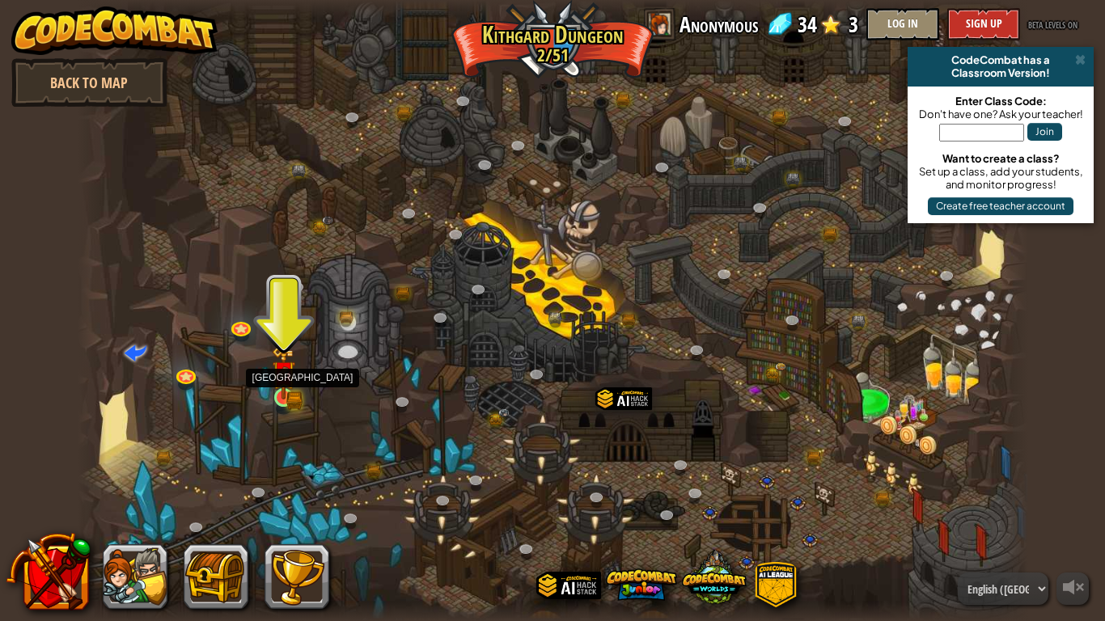
click at [287, 379] on img at bounding box center [284, 373] width 15 height 15
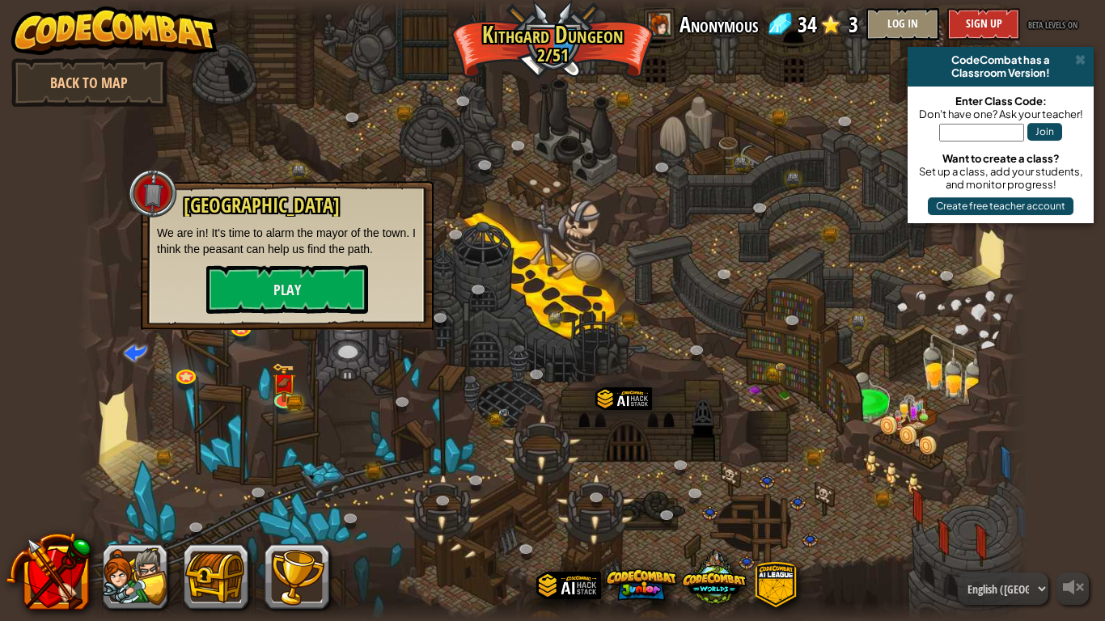
click at [344, 262] on div "Broken Bridge We are in! It's time to alarm the mayor of the town. I think the …" at bounding box center [287, 254] width 260 height 119
click at [344, 278] on button "Play" at bounding box center [287, 289] width 162 height 49
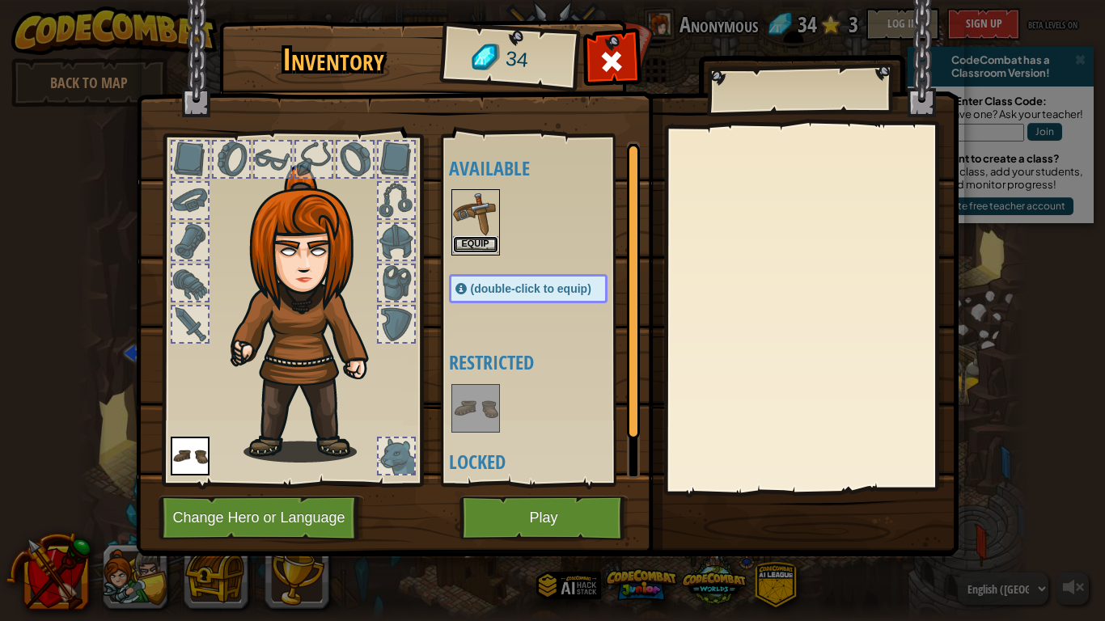
click at [472, 243] on button "Equip" at bounding box center [475, 244] width 45 height 17
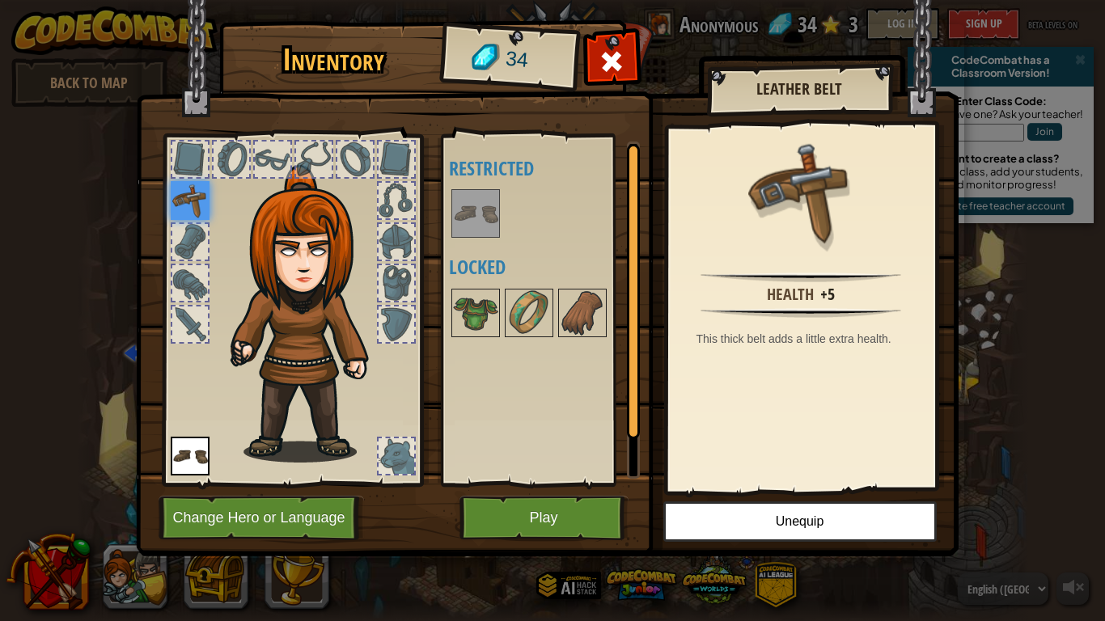
click at [199, 205] on img at bounding box center [190, 200] width 39 height 39
click at [579, 509] on button "Play" at bounding box center [543, 518] width 169 height 44
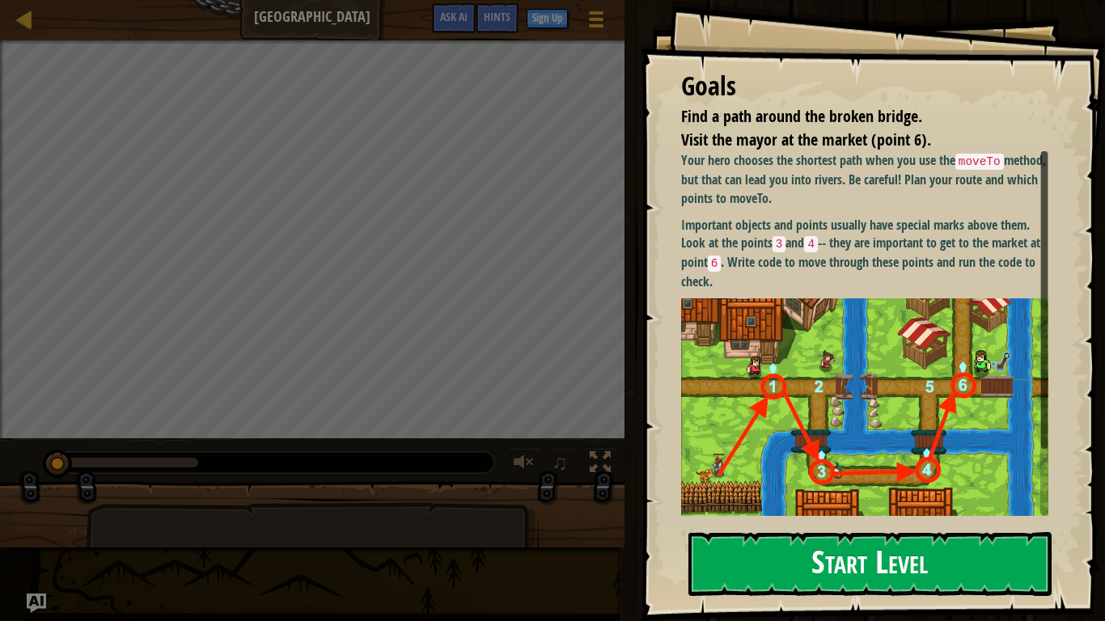
click at [743, 511] on button "Start Level" at bounding box center [869, 564] width 363 height 64
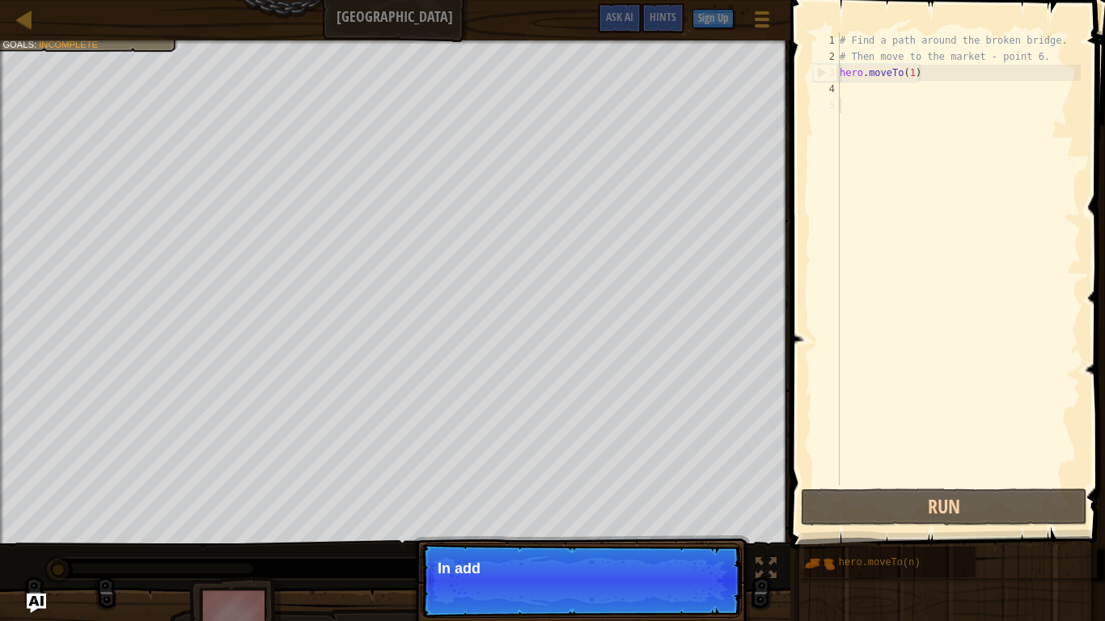
click at [895, 109] on div "# Find a path around the broken bridge. # Then move to the market - point 6. he…" at bounding box center [958, 274] width 244 height 485
click at [880, 97] on div "# Find a path around the broken bridge. # Then move to the market - point 6. he…" at bounding box center [958, 274] width 244 height 485
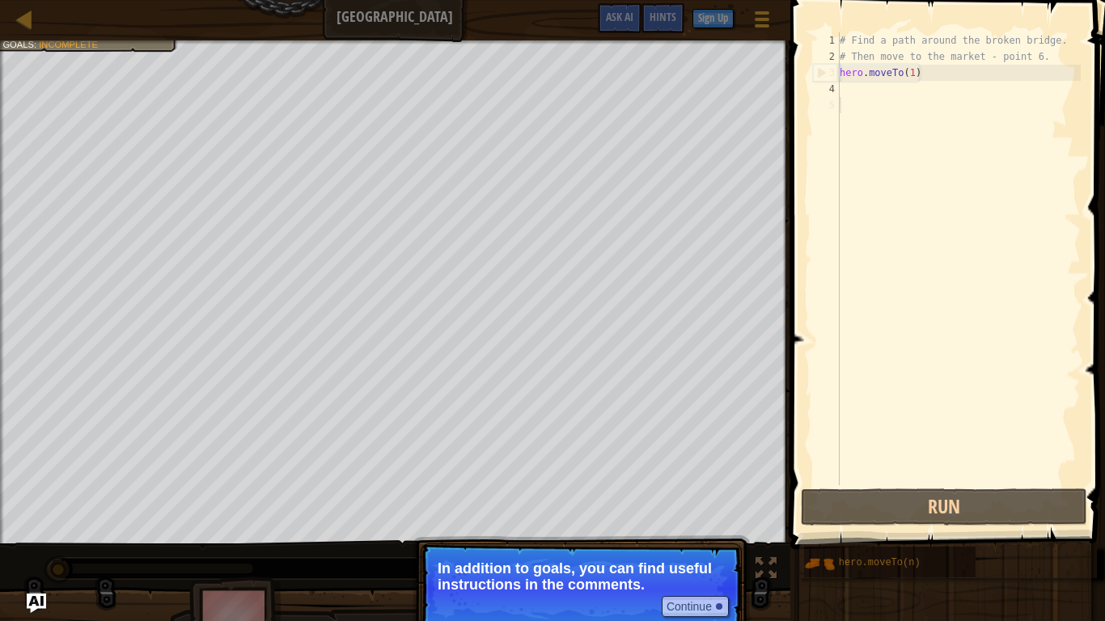
click at [638, 511] on p "Continue In addition to goals, you can find useful instructions in the comments." at bounding box center [581, 589] width 321 height 91
type textarea "hero.moveTo(1)"
click at [884, 70] on div "# Find a path around the broken bridge. # Then move to the market - point 6. he…" at bounding box center [958, 274] width 244 height 485
click at [877, 94] on div "# Find a path around the broken bridge. # Then move to the market - point 6. he…" at bounding box center [958, 274] width 244 height 485
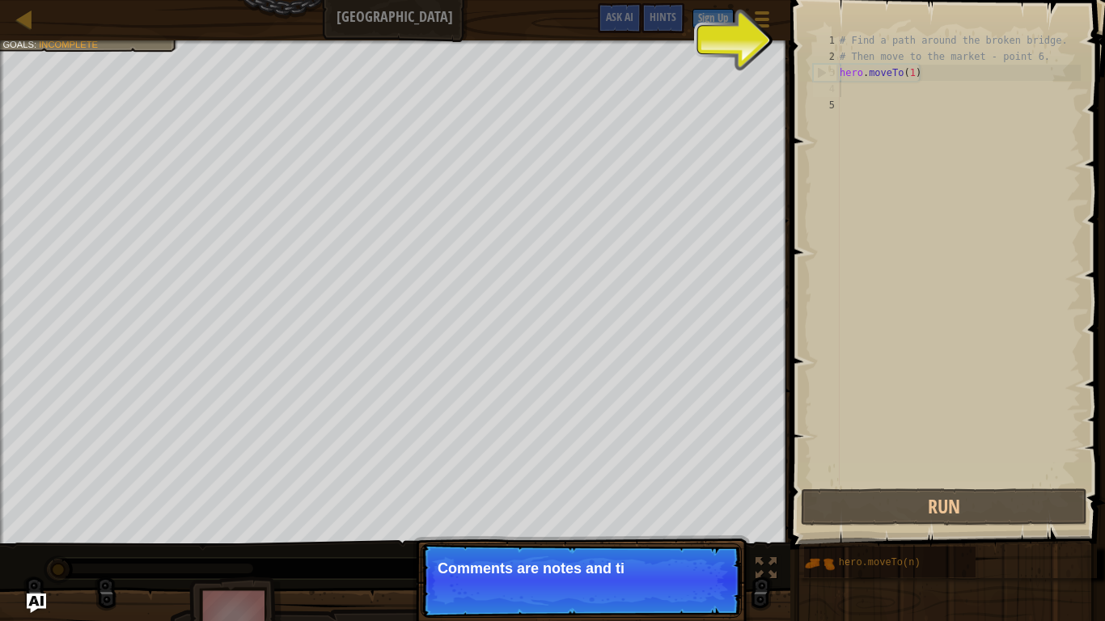
click at [877, 94] on div "# Find a path around the broken bridge. # Then move to the market - point 6. he…" at bounding box center [958, 274] width 244 height 485
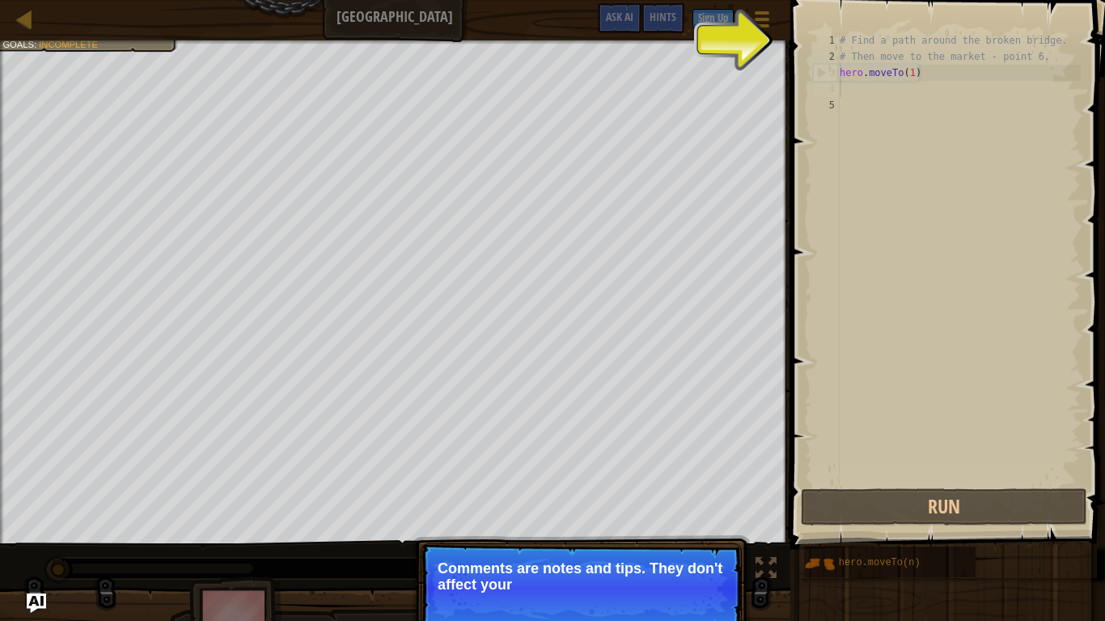
click at [870, 87] on div "# Find a path around the broken bridge. # Then move to the market - point 6. he…" at bounding box center [958, 274] width 244 height 485
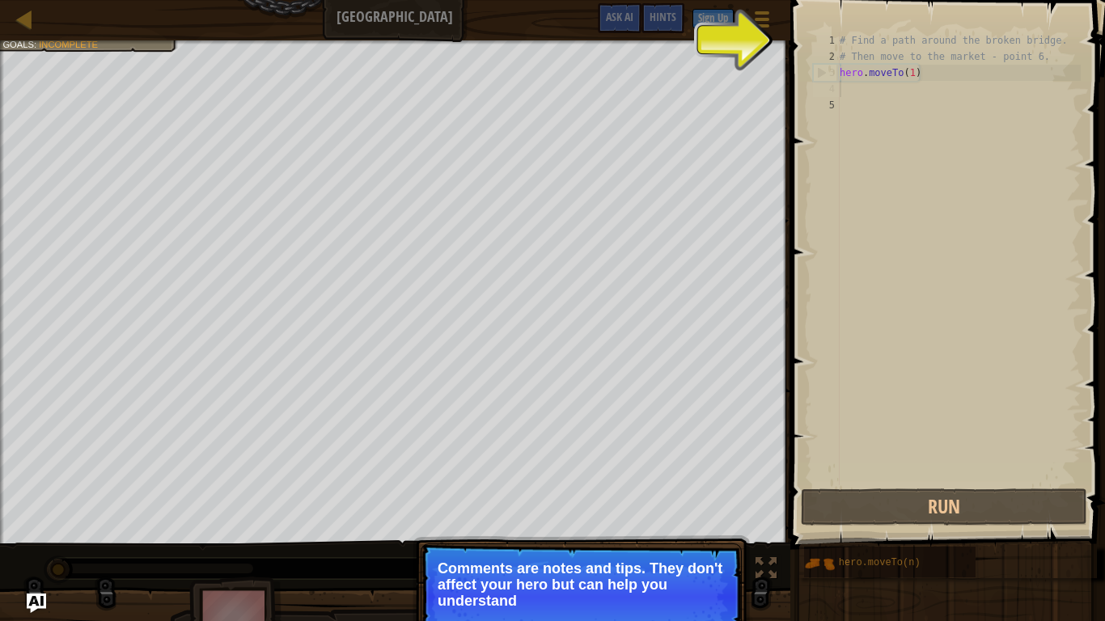
click at [865, 117] on div "# Find a path around the broken bridge. # Then move to the market - point 6. he…" at bounding box center [958, 274] width 244 height 485
click at [702, 511] on button "Continue" at bounding box center [695, 622] width 67 height 21
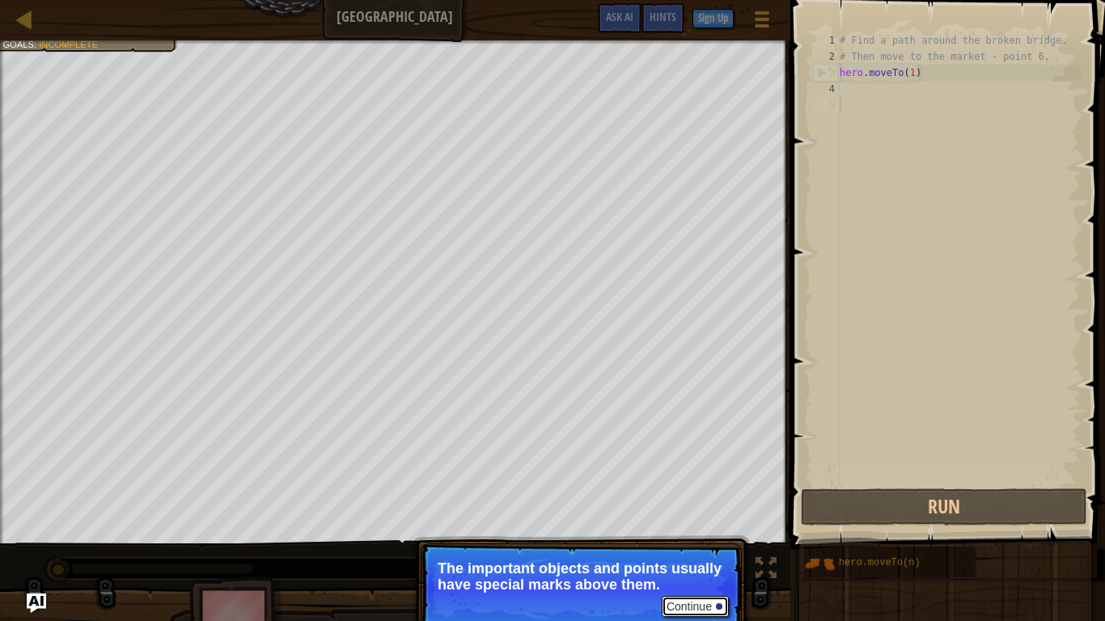
click at [699, 511] on button "Continue" at bounding box center [695, 606] width 67 height 21
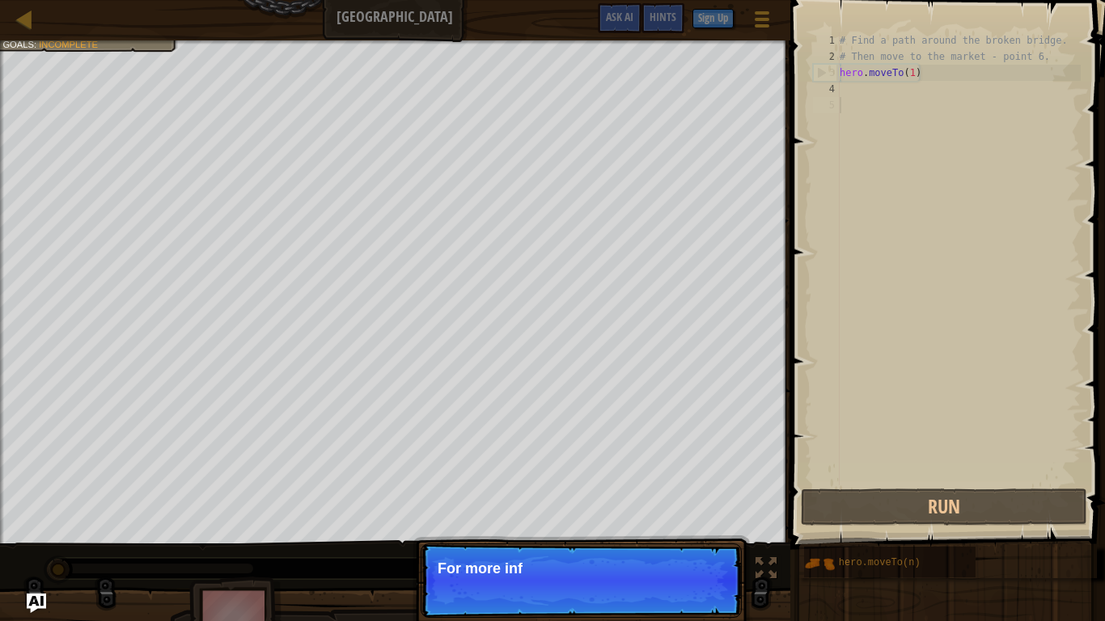
click at [692, 511] on p "Continue For more inf" at bounding box center [581, 581] width 321 height 74
click at [692, 511] on p "Continue For more information, read the HINTS." at bounding box center [581, 581] width 321 height 74
click at [679, 511] on button "Continue" at bounding box center [695, 590] width 67 height 21
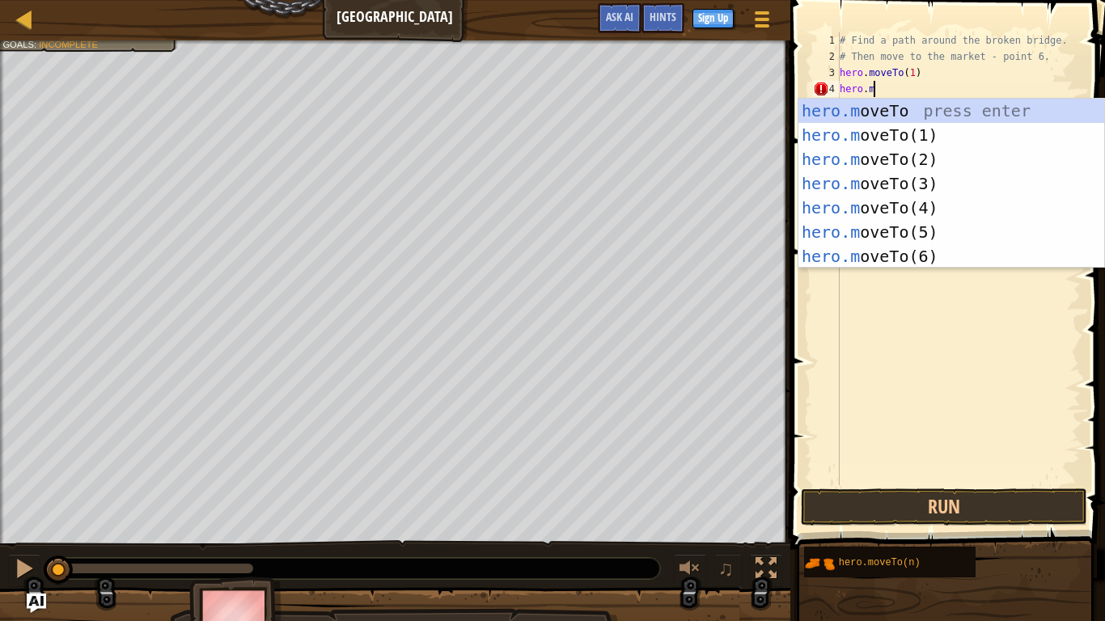
scroll to position [7, 4]
click at [926, 183] on div "hero.m oveTo press enter hero.m oveTo(1) press enter hero.m oveTo(2) press ente…" at bounding box center [951, 208] width 306 height 218
type textarea "hero.moveTo(3)"
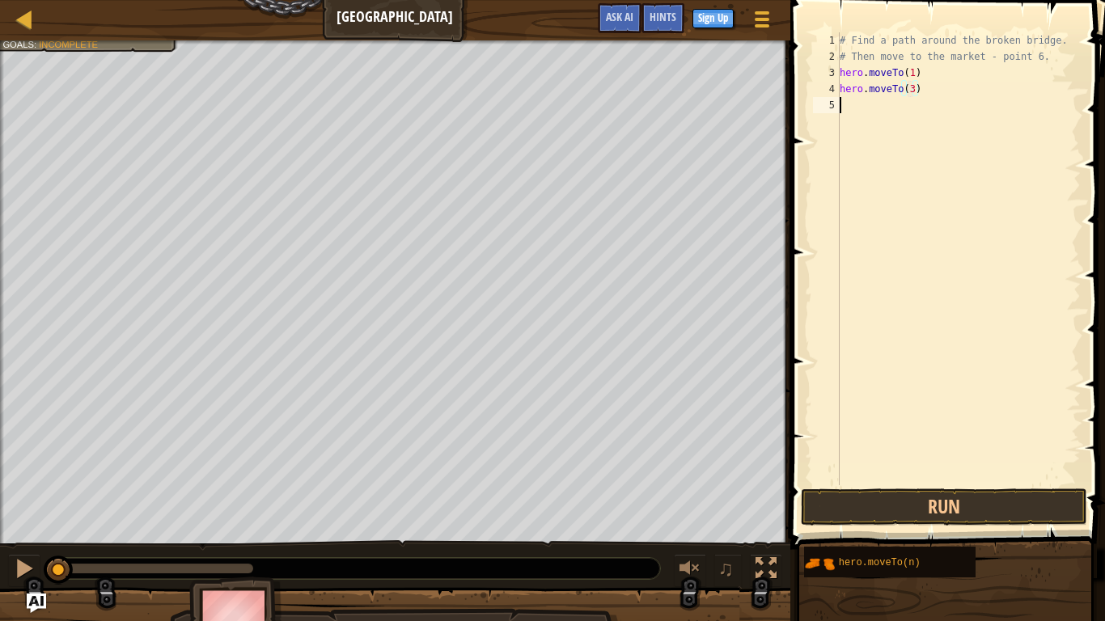
click at [857, 111] on div "# Find a path around the broken bridge. # Then move to the market - point 6. he…" at bounding box center [958, 274] width 244 height 485
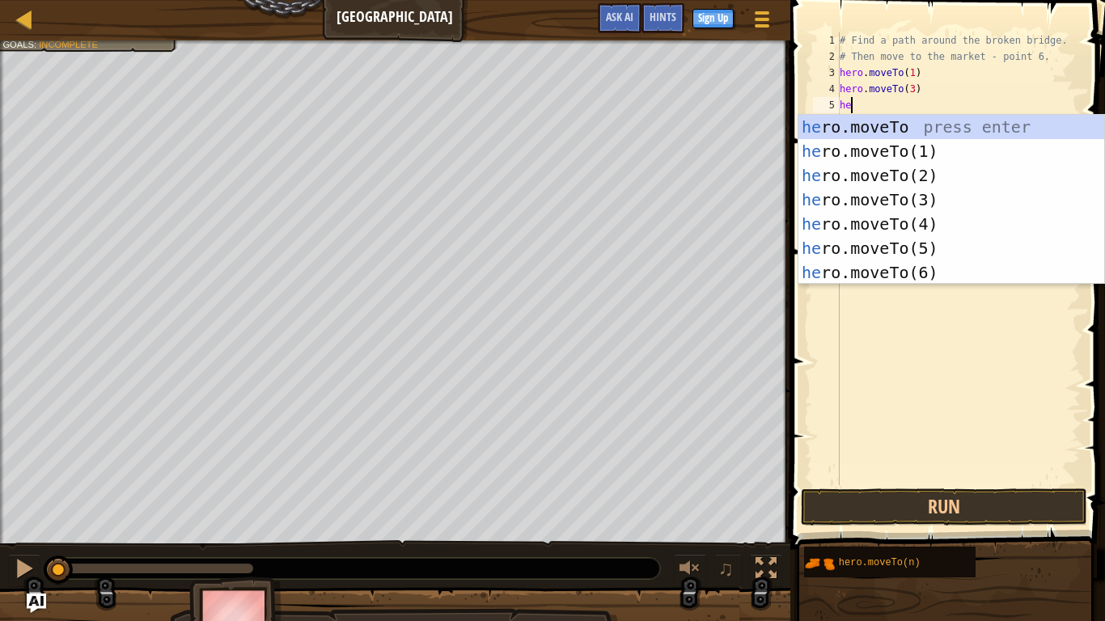
scroll to position [7, 1]
click at [892, 230] on div "he ro.moveTo press enter he ro.moveTo(1) press enter he ro.moveTo(2) press ente…" at bounding box center [951, 224] width 306 height 218
type textarea "hero.moveTo(4)"
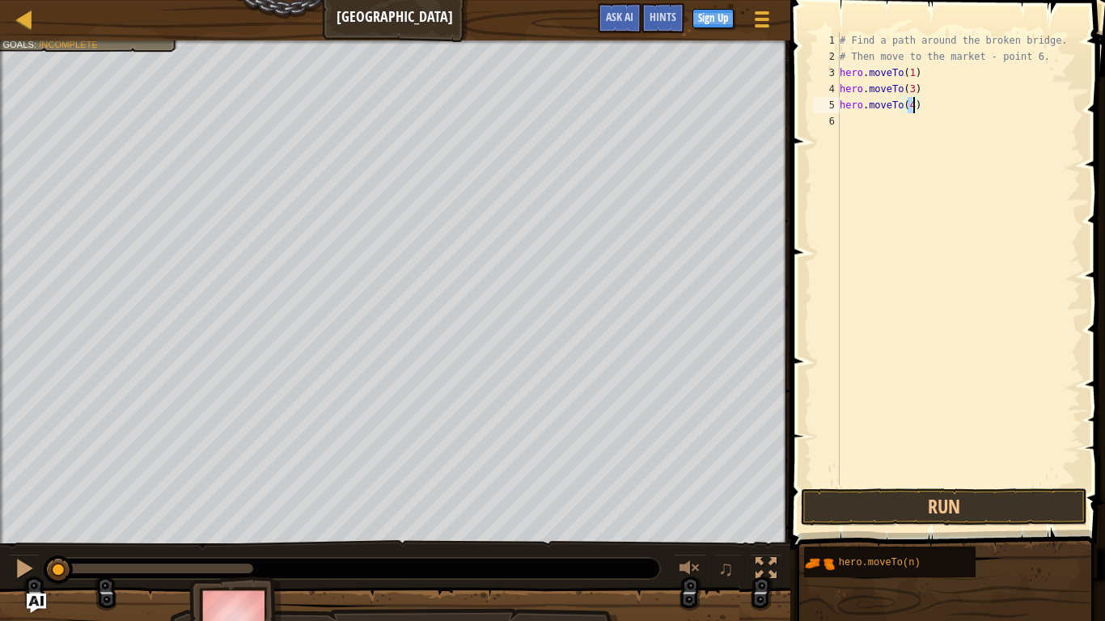
click at [858, 134] on div "# Find a path around the broken bridge. # Then move to the market - point 6. he…" at bounding box center [958, 274] width 244 height 485
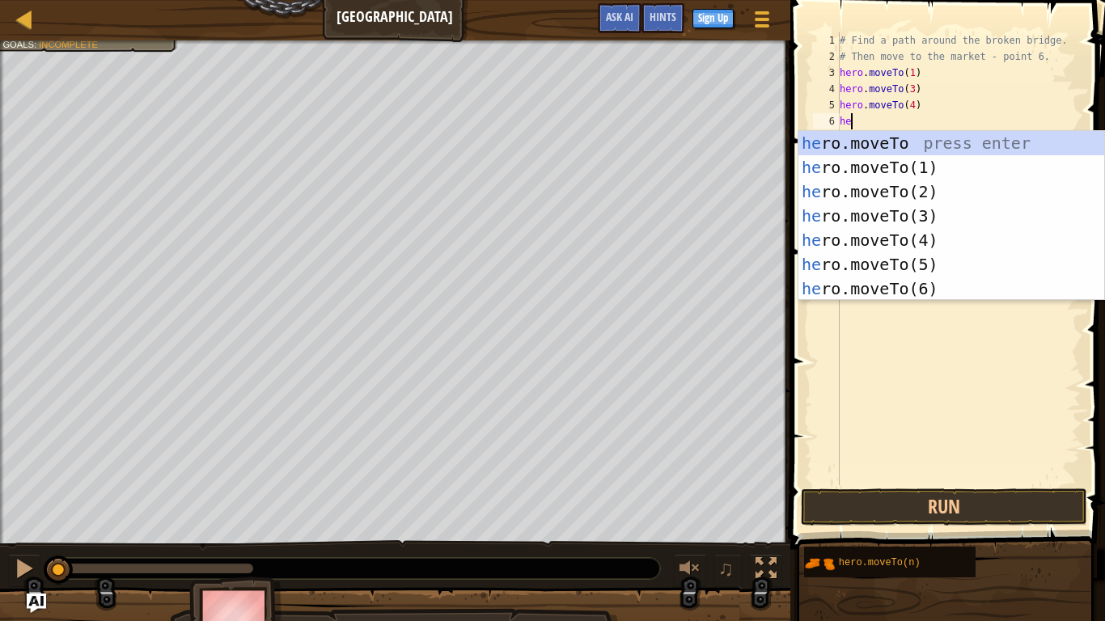
scroll to position [7, 2]
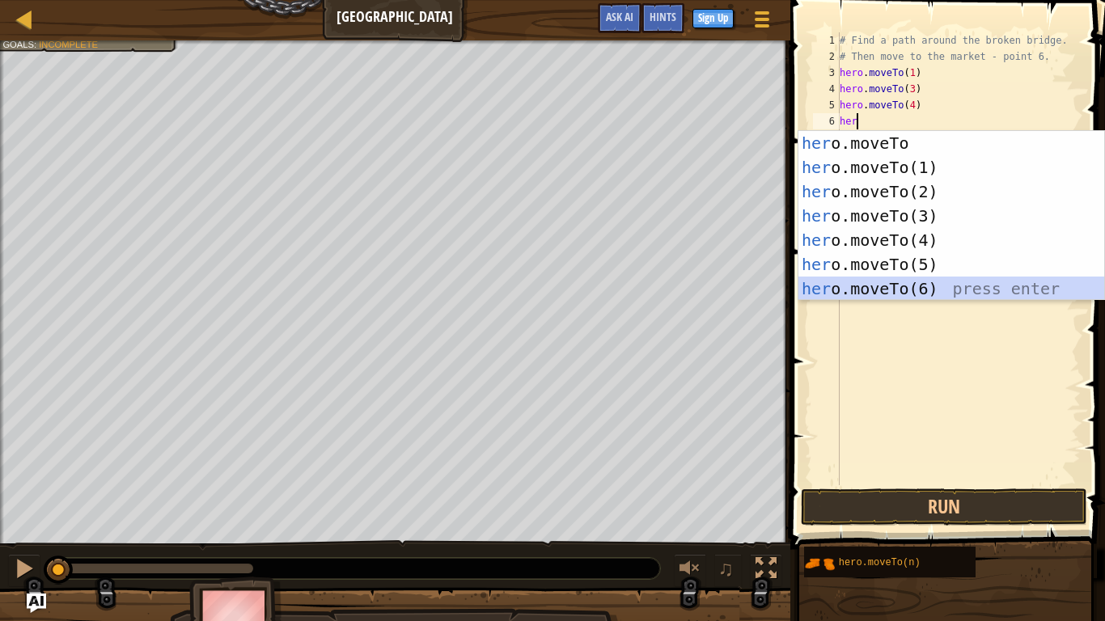
click at [894, 284] on div "her o.moveTo press enter her o.moveTo(1) press enter her o.moveTo(2) press ente…" at bounding box center [951, 240] width 306 height 218
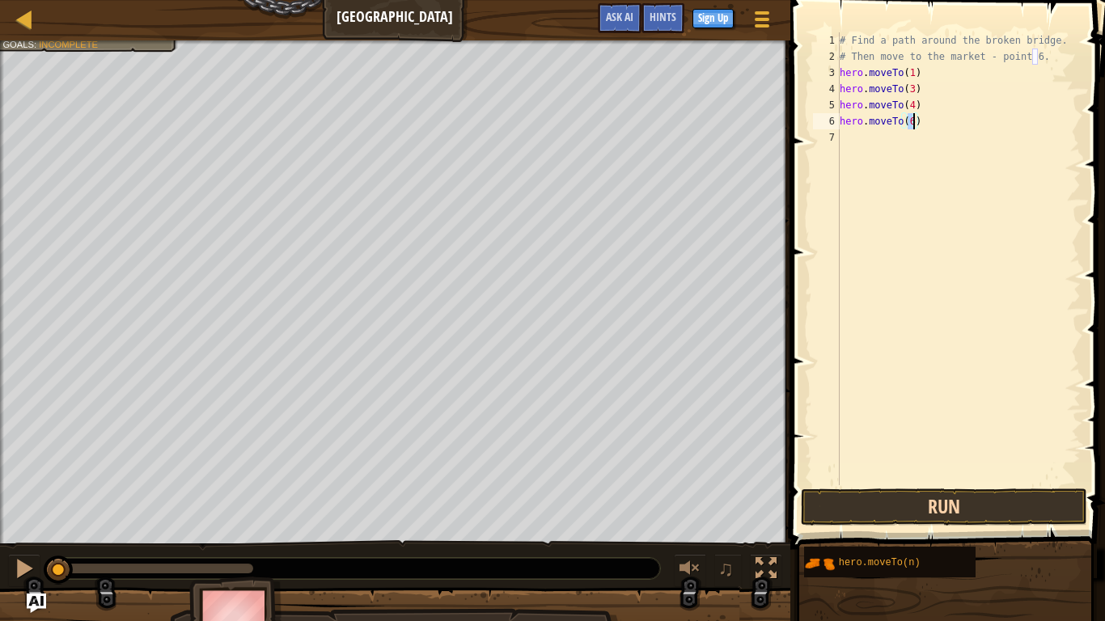
type textarea "hero.moveTo(6)"
click at [915, 500] on button "Run" at bounding box center [944, 507] width 286 height 37
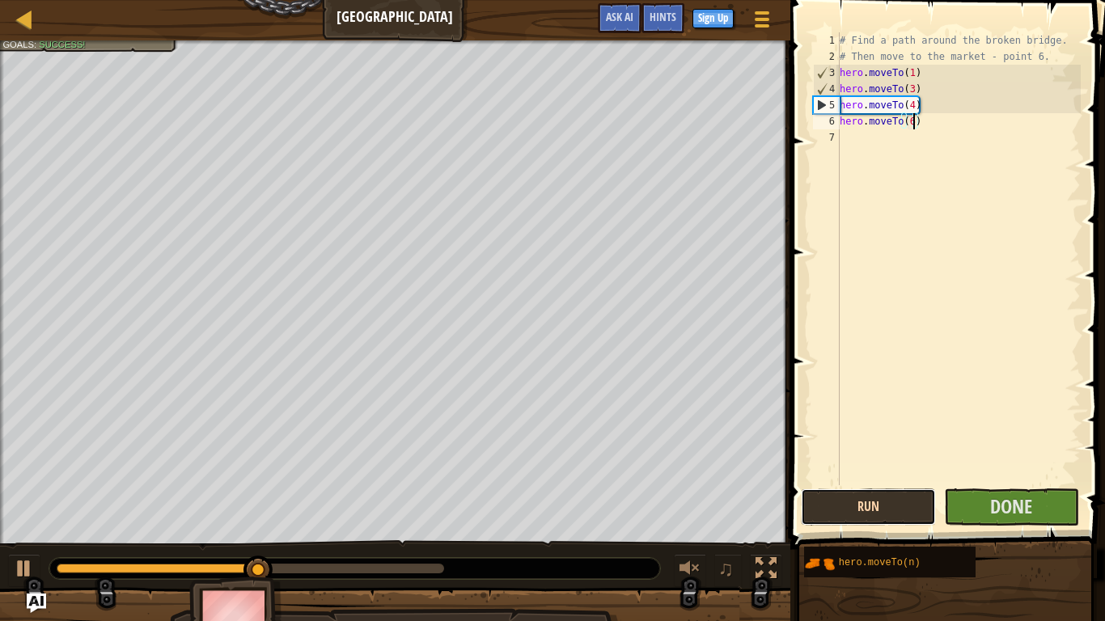
click at [856, 511] on button "Run" at bounding box center [868, 507] width 135 height 37
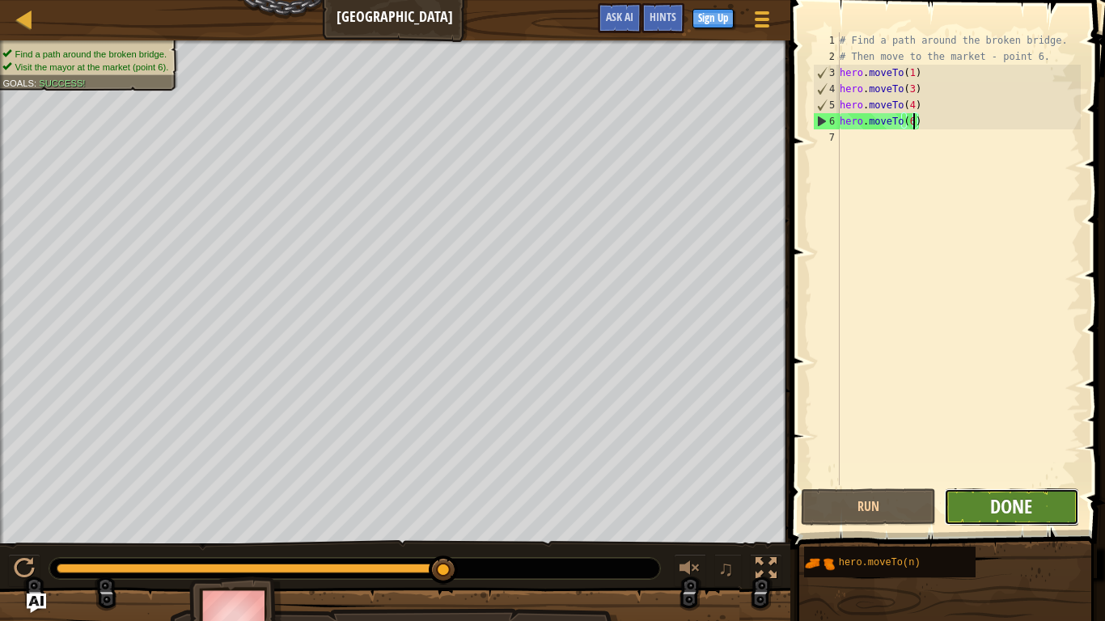
click at [990, 496] on span "Done" at bounding box center [1011, 506] width 42 height 26
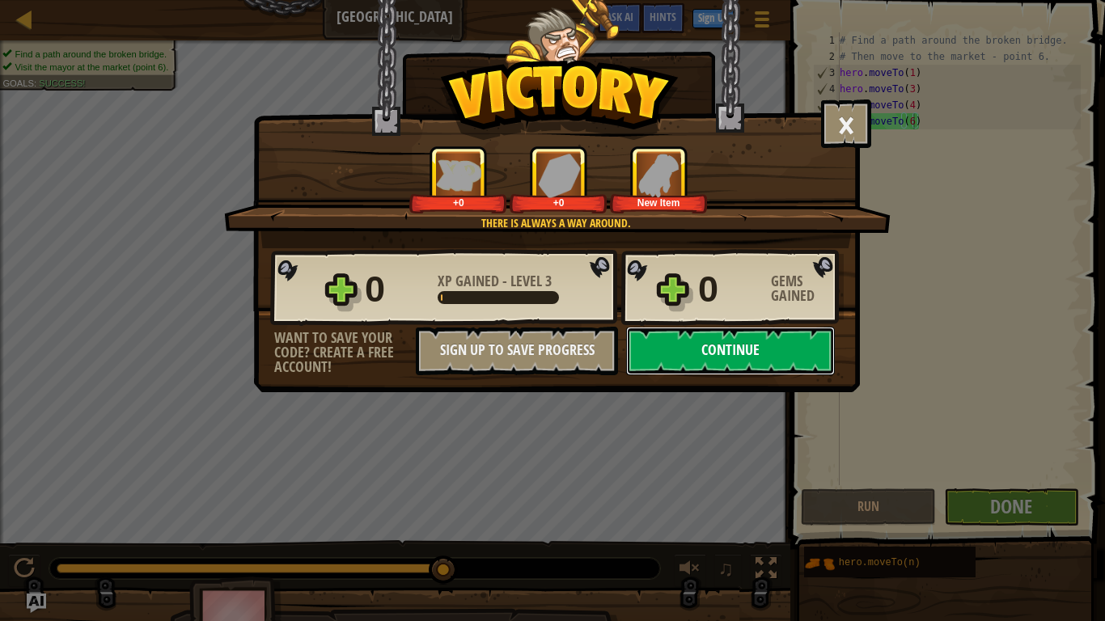
click at [652, 332] on button "Continue" at bounding box center [730, 351] width 209 height 49
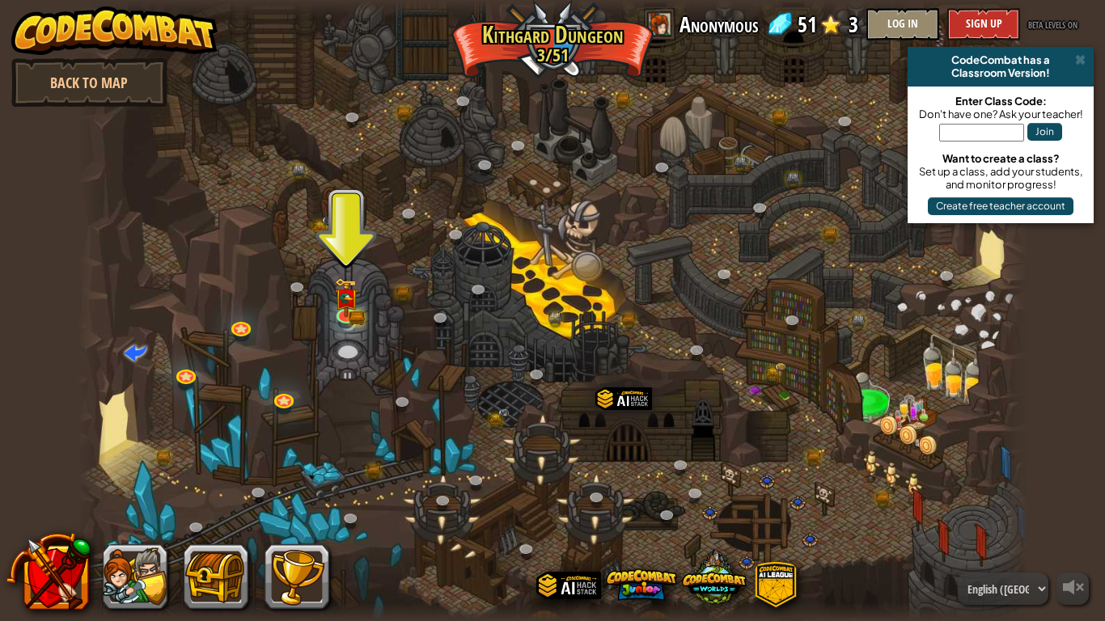
click at [336, 345] on div at bounding box center [553, 310] width 950 height 621
click at [354, 304] on img at bounding box center [346, 287] width 24 height 53
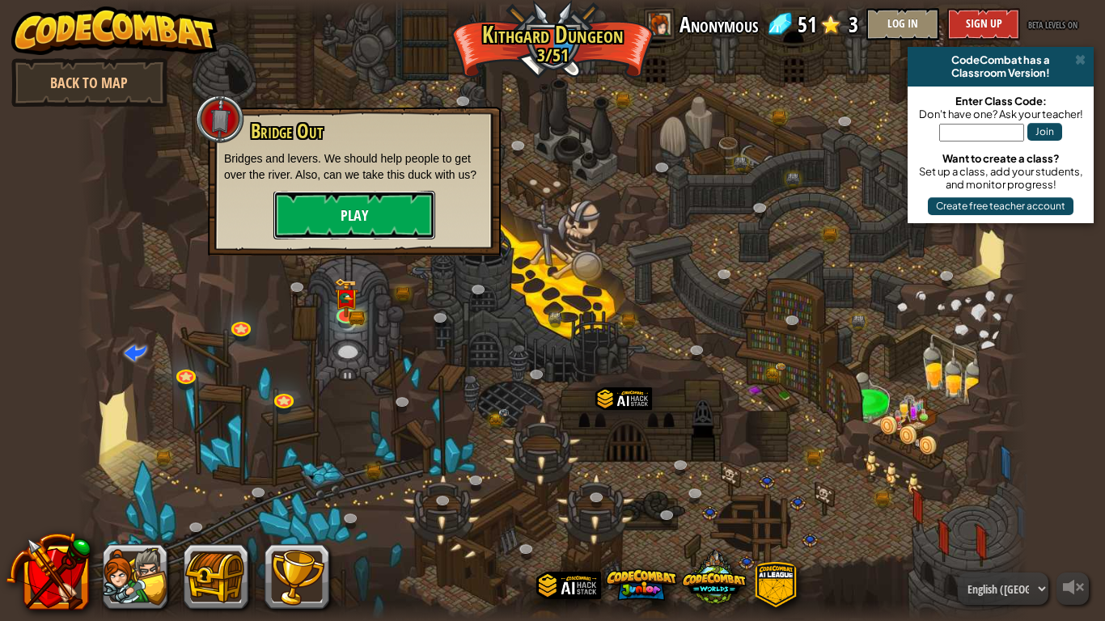
click at [302, 218] on button "Play" at bounding box center [354, 215] width 162 height 49
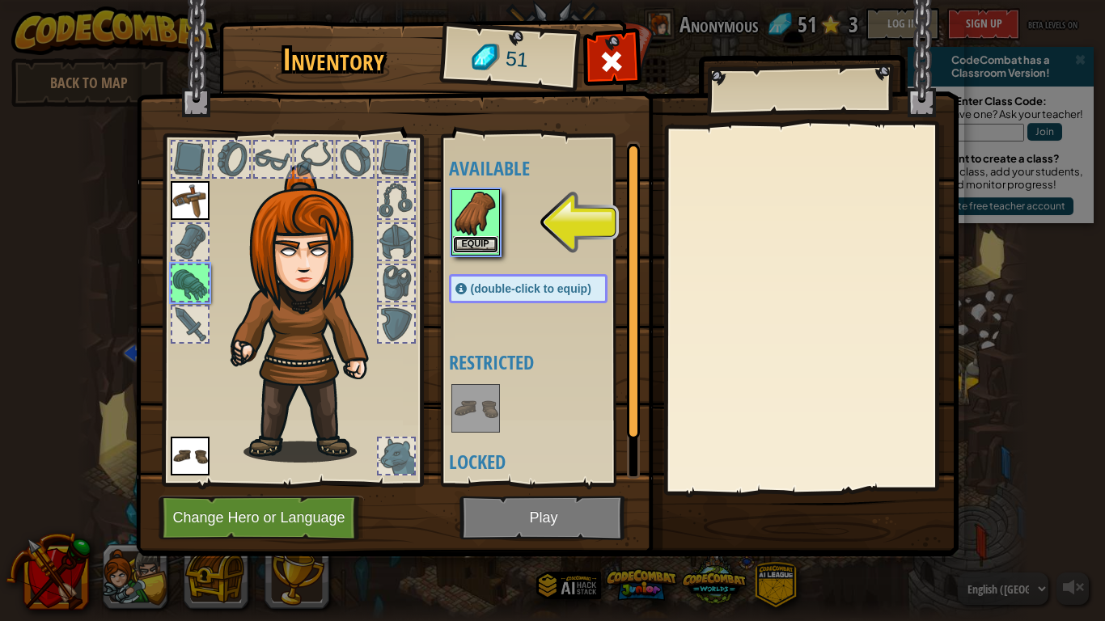
click at [480, 239] on button "Equip" at bounding box center [475, 244] width 45 height 17
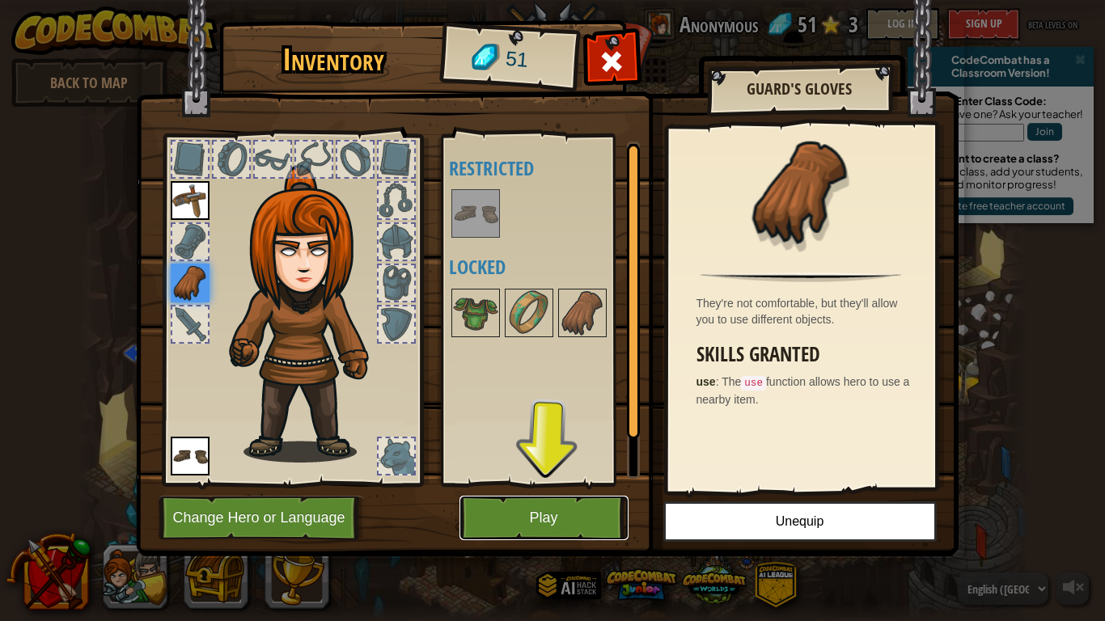
click at [570, 511] on button "Play" at bounding box center [543, 518] width 169 height 44
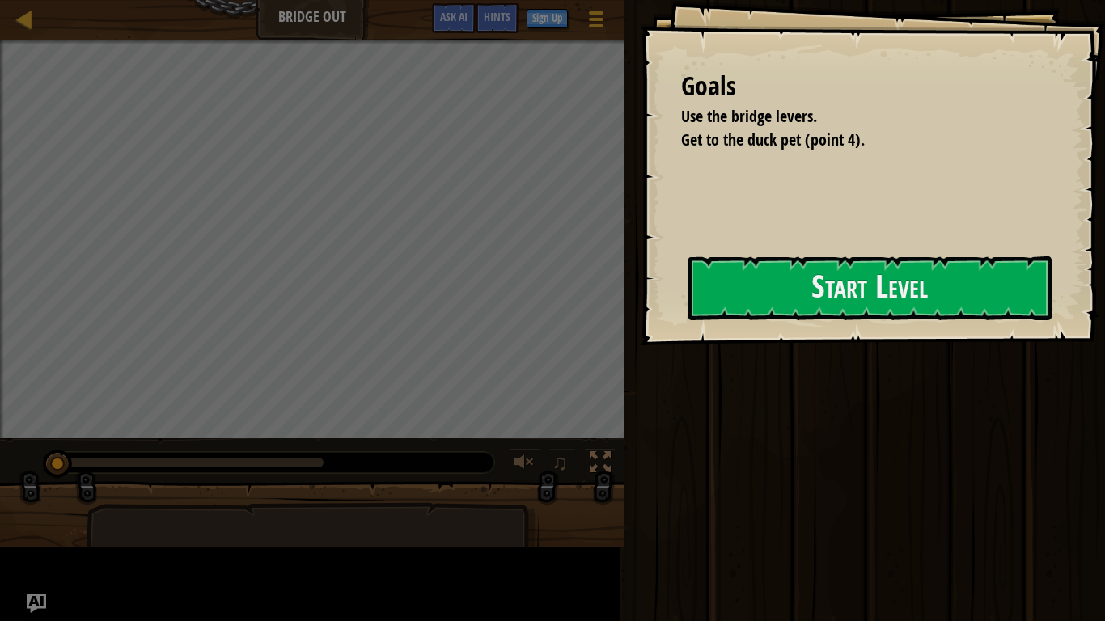
click at [641, 341] on div "Goals Use the bridge levers. Get to the duck pet (point 4). Start Level Error l…" at bounding box center [873, 172] width 464 height 345
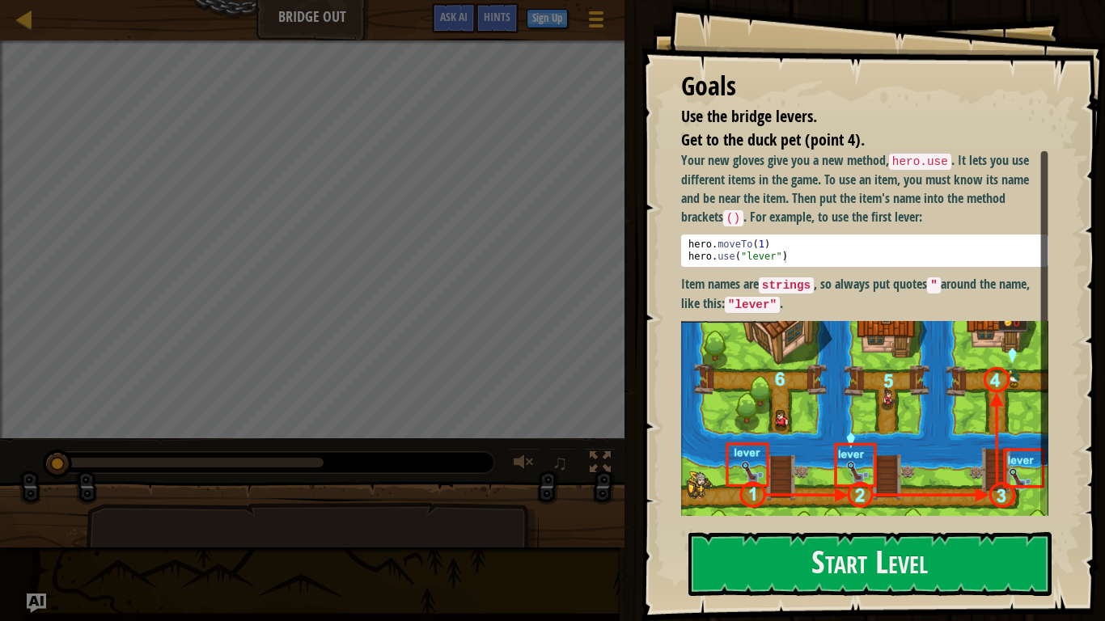
click at [765, 294] on strong "Item names are strings , so always put quotes " around the name, like this: "le…" at bounding box center [855, 293] width 349 height 37
click at [736, 511] on button "Start Level" at bounding box center [869, 564] width 363 height 64
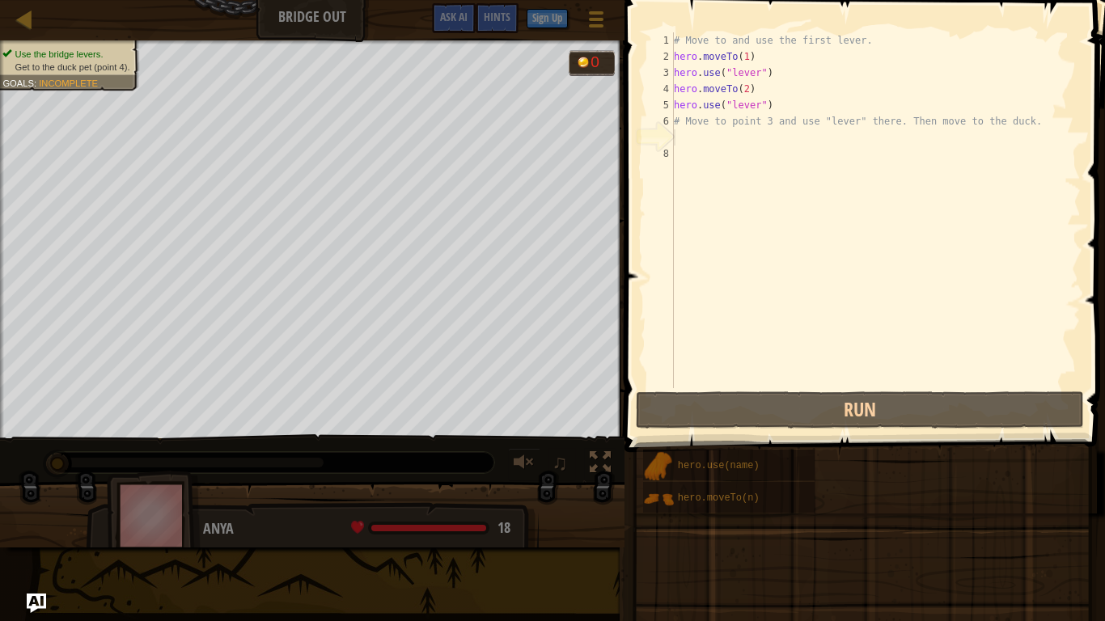
click at [736, 511] on div "Goals Use the bridge levers. Get to the duck pet (point 4). Your new gloves giv…" at bounding box center [552, 310] width 1105 height 621
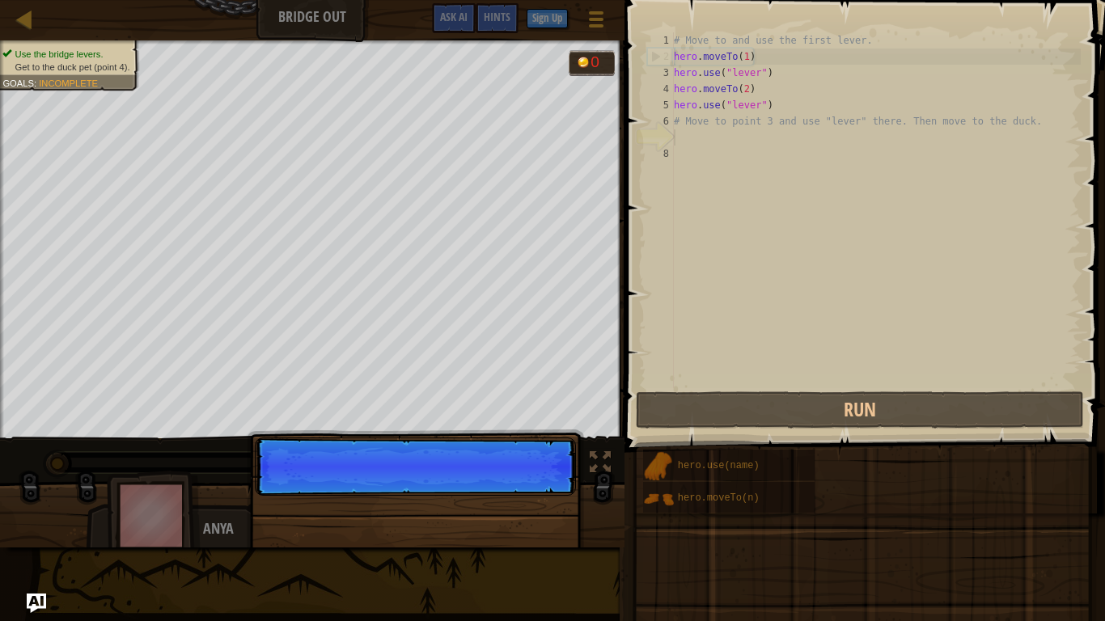
scroll to position [7, 0]
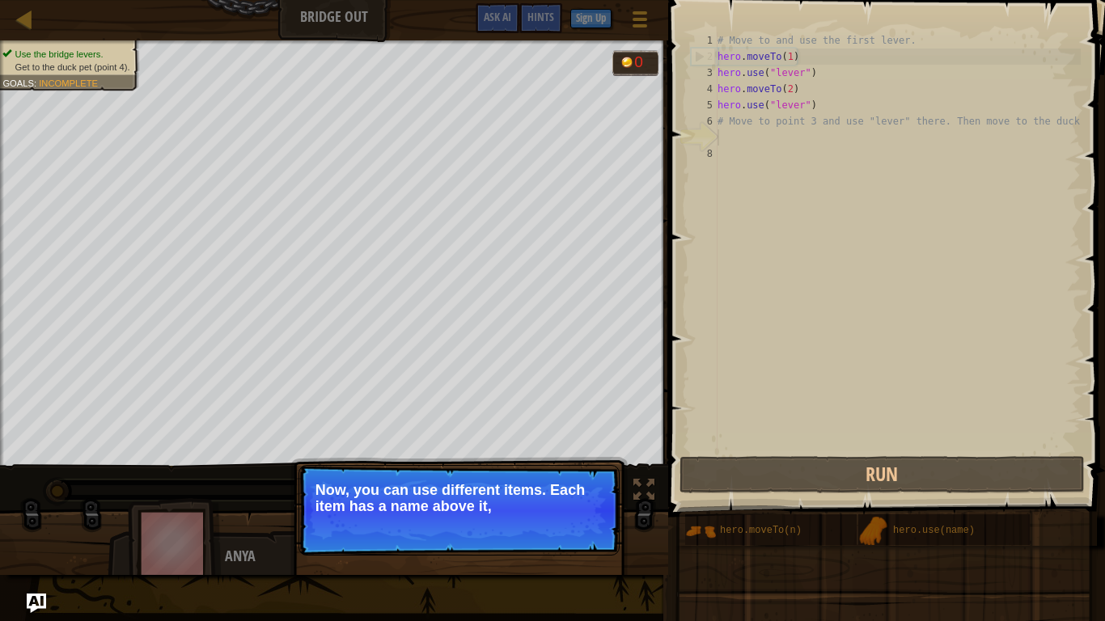
click at [563, 511] on p "Continue Now, you can use different items. Each item has a name above it," at bounding box center [458, 510] width 321 height 91
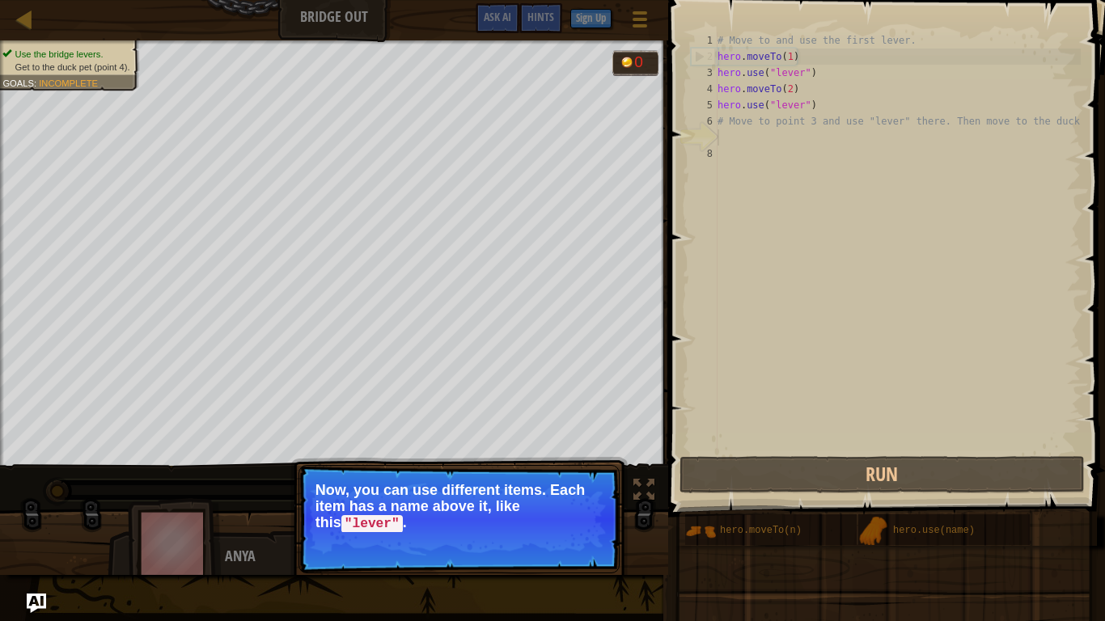
click at [563, 511] on button "Continue" at bounding box center [572, 545] width 67 height 21
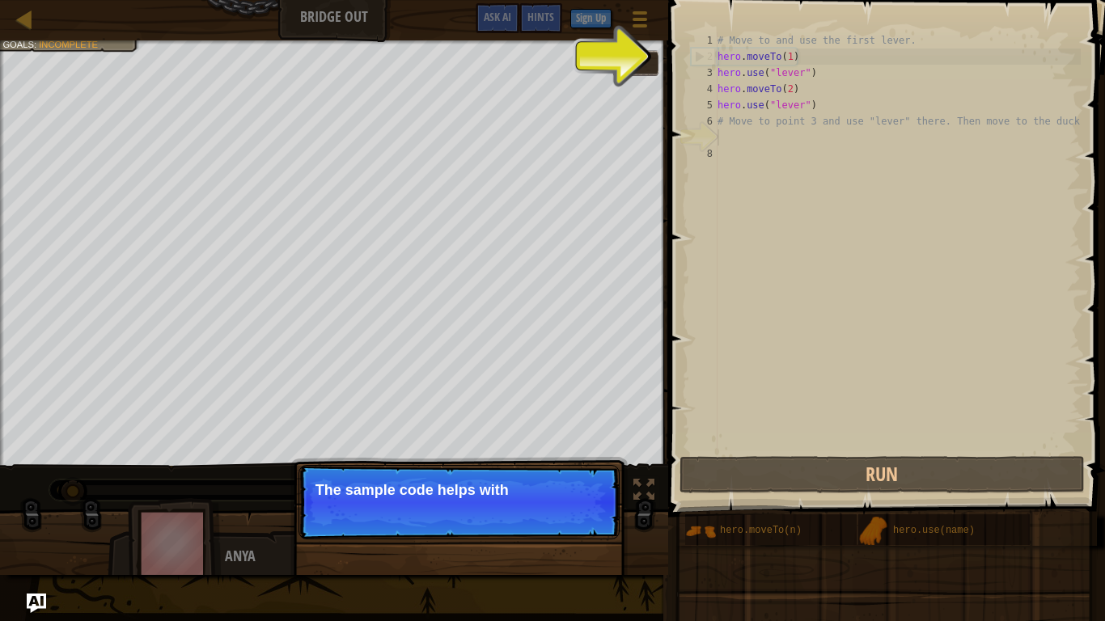
click at [563, 511] on p "Continue The sample code helps with" at bounding box center [458, 502] width 321 height 74
click at [564, 511] on p "Continue The sample code helps with the first an" at bounding box center [458, 502] width 321 height 74
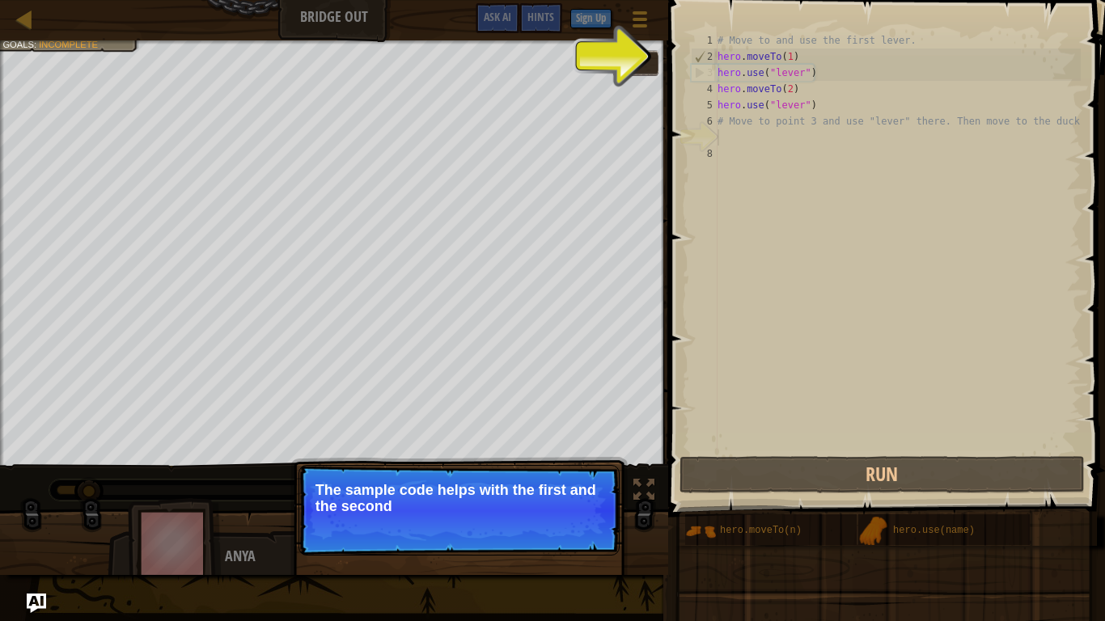
click at [564, 511] on p "Continue The sample code helps with the first and the second" at bounding box center [458, 510] width 321 height 91
click at [565, 511] on button "Continue" at bounding box center [572, 528] width 67 height 21
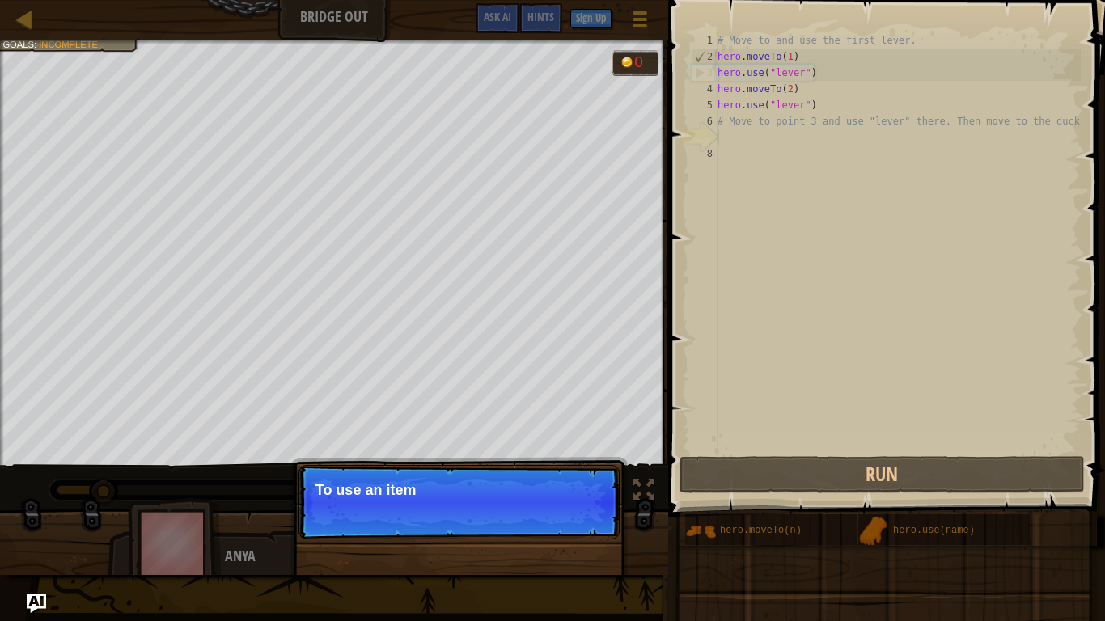
click at [565, 511] on p "Continue To use an item" at bounding box center [458, 502] width 321 height 74
click at [565, 511] on p "Continue To use an item, you need to" at bounding box center [458, 502] width 321 height 74
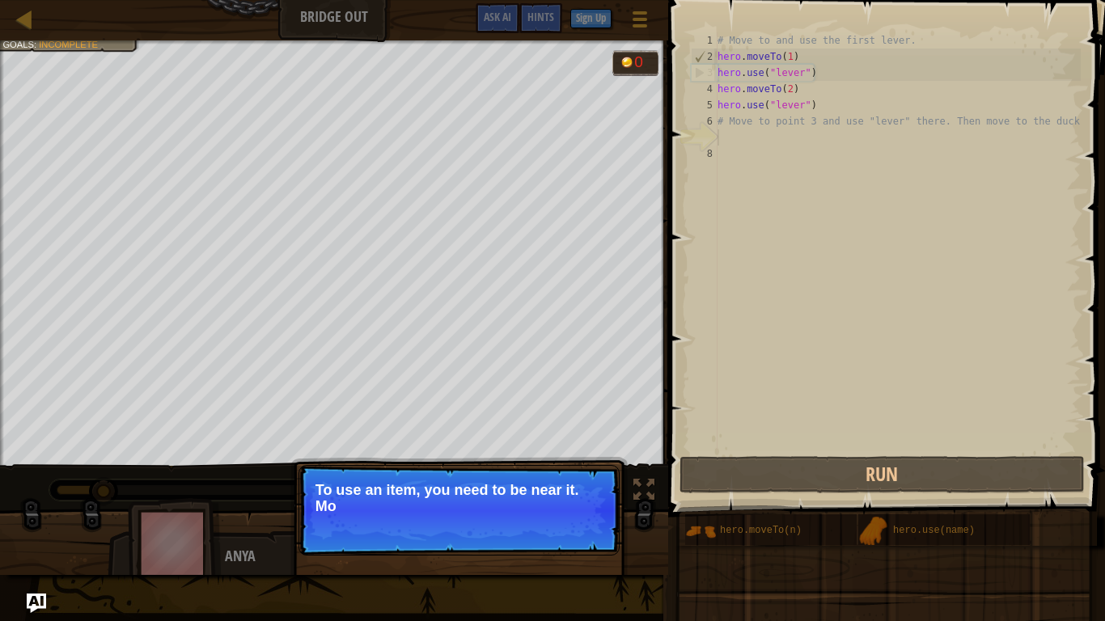
click at [565, 511] on p "Continue To use an item, you need to be near it. Mo" at bounding box center [458, 510] width 321 height 91
click at [565, 511] on p "Continue To use an item, you need to be near it. Move to the nex" at bounding box center [458, 510] width 321 height 91
click at [565, 511] on p "Continue To use an item, you need to be near it. Move to the next available bri…" at bounding box center [458, 510] width 321 height 91
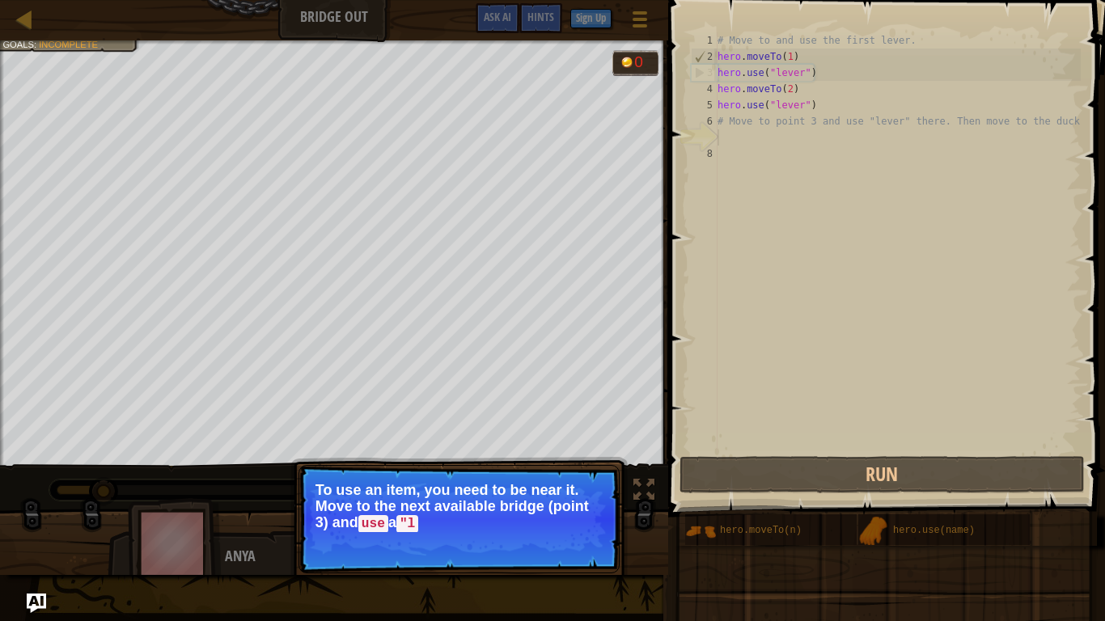
click at [565, 511] on p "Continue To use an item, you need to be near it. Move to the next available bri…" at bounding box center [458, 519] width 321 height 108
click at [565, 511] on button "Continue" at bounding box center [572, 545] width 67 height 21
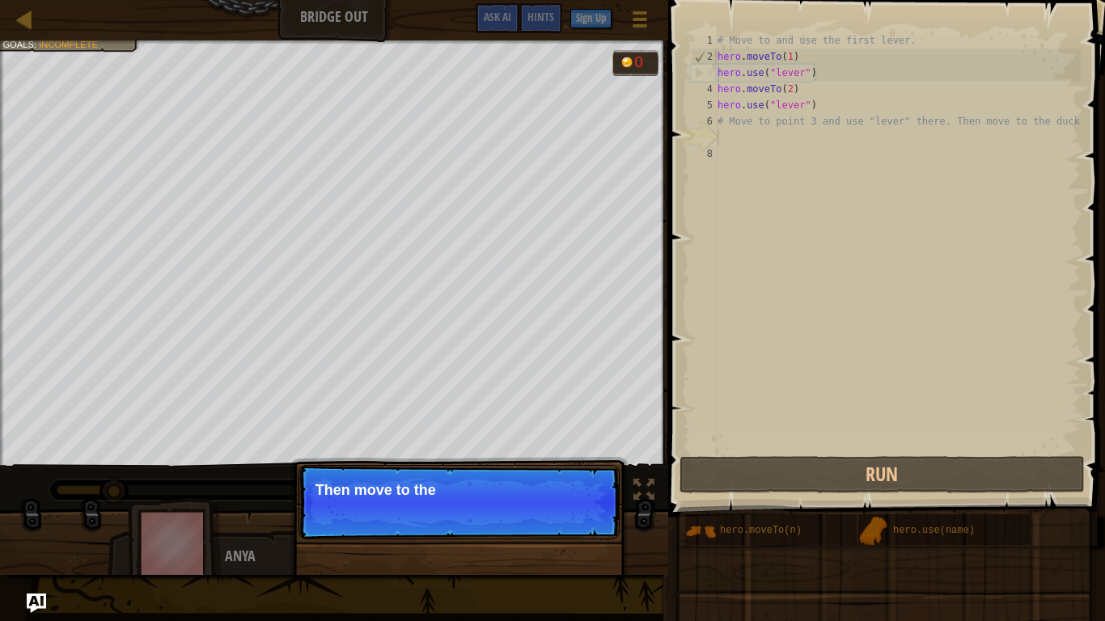
click at [566, 511] on p "Continue Then move to the" at bounding box center [458, 502] width 321 height 74
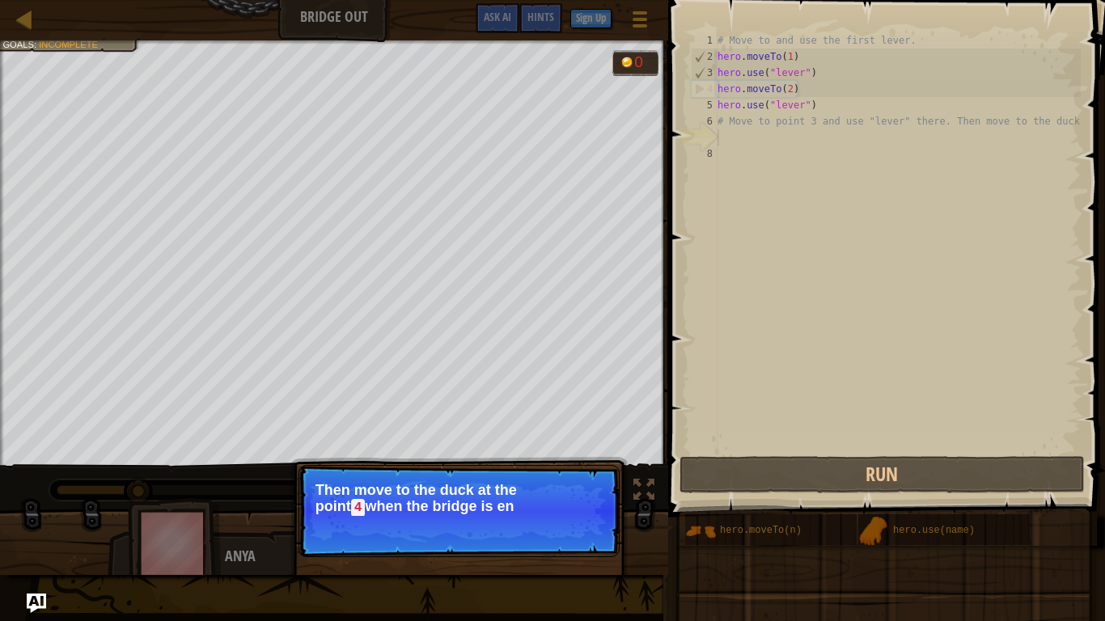
click at [566, 511] on p "Continue Then move to the duck at the point 4 when the bridge is en" at bounding box center [458, 511] width 321 height 92
click at [562, 511] on button "Continue" at bounding box center [572, 529] width 67 height 21
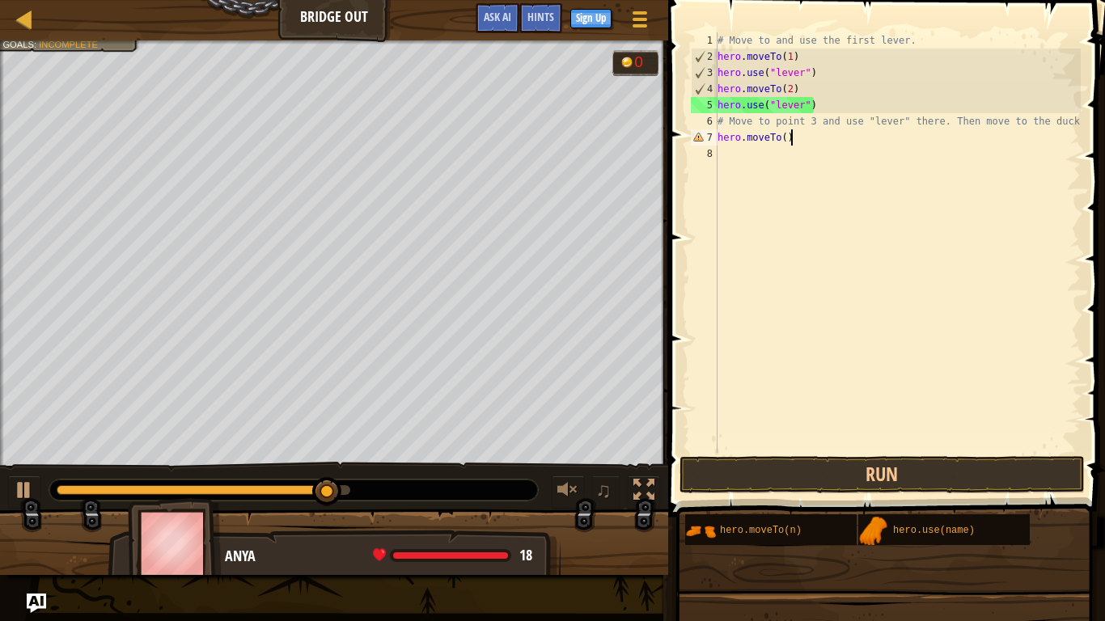
scroll to position [7, 10]
type textarea "hero.moveTo(3)"
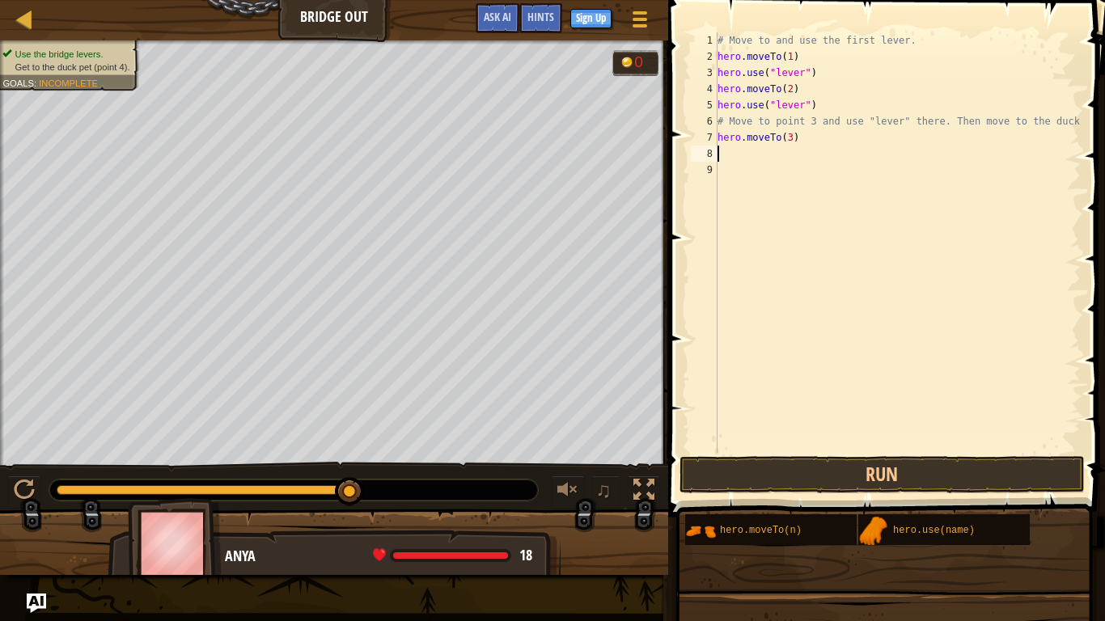
scroll to position [7, 0]
type textarea "H"
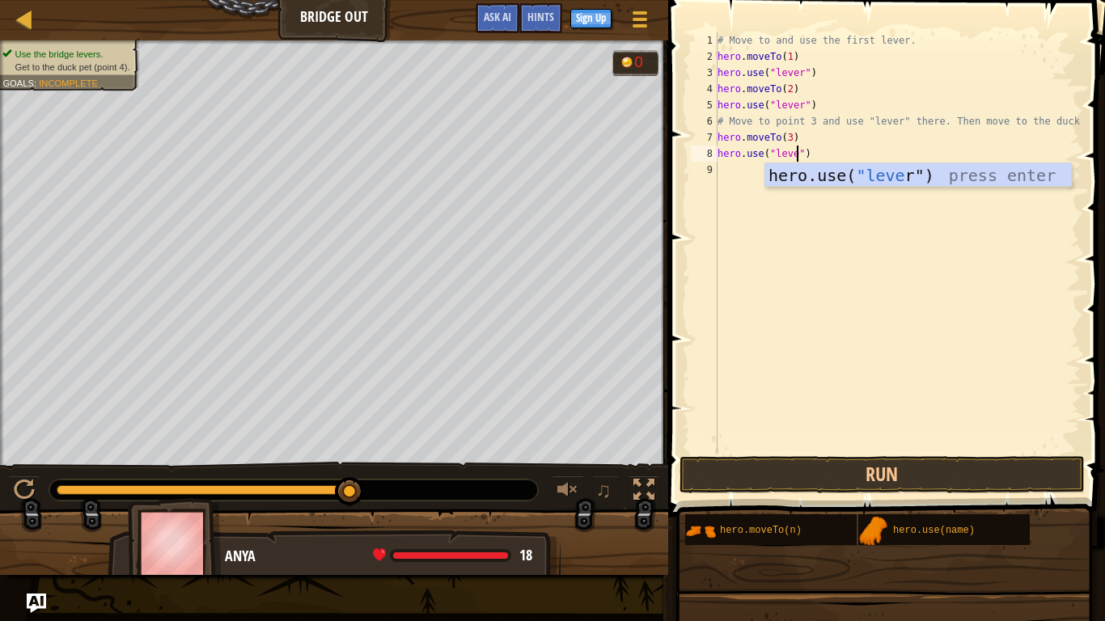
scroll to position [7, 12]
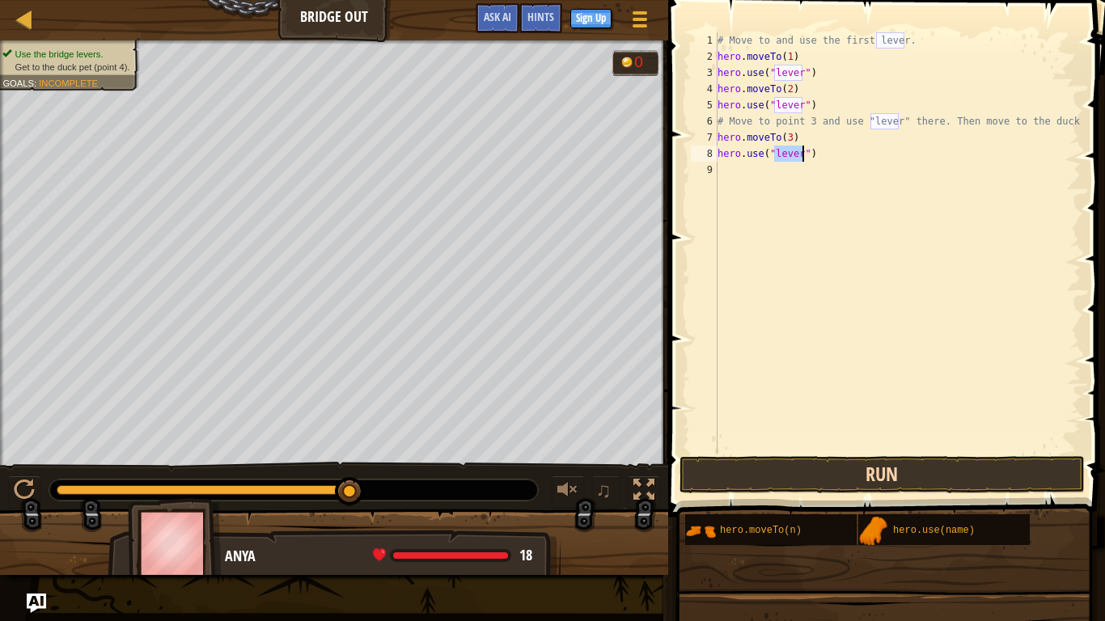
type textarea "hero.use("lever")"
click at [813, 464] on button "Run" at bounding box center [881, 474] width 405 height 37
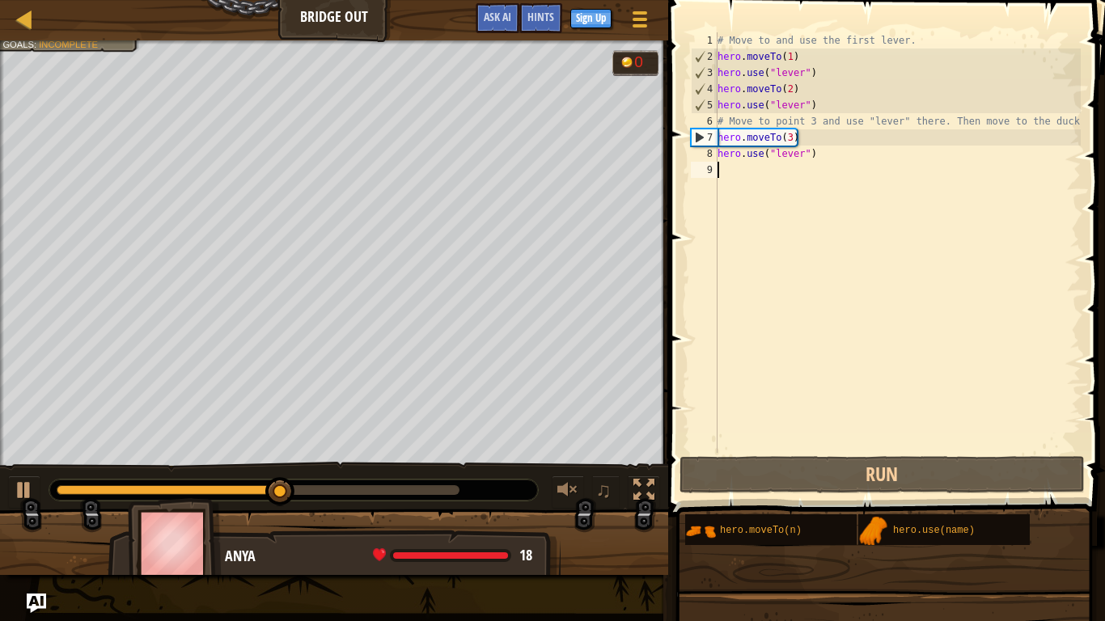
click at [826, 174] on div "# Move to and use the first lever. hero . moveTo ( 1 ) hero . use ( "lever" ) h…" at bounding box center [897, 258] width 366 height 453
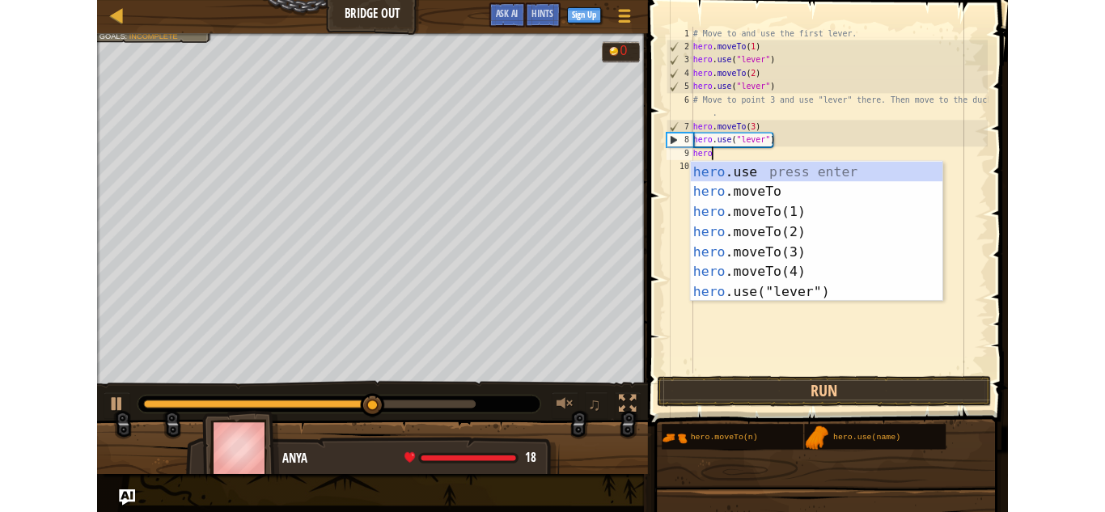
scroll to position [7, 2]
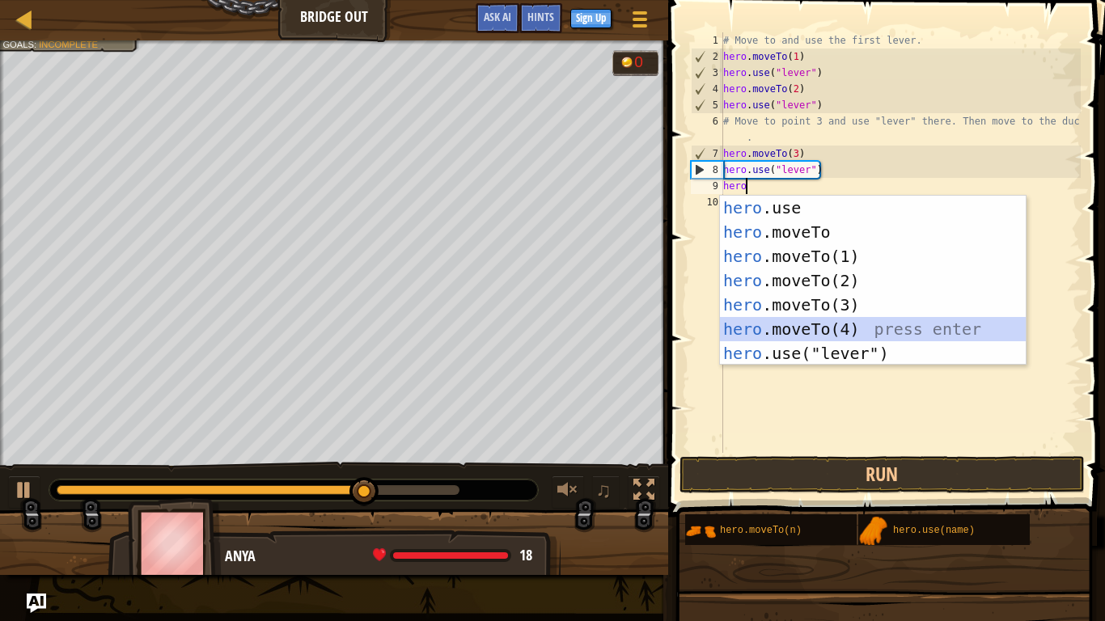
click at [815, 327] on div "hero .use press enter hero .moveTo press enter hero .moveTo(1) press enter hero…" at bounding box center [873, 305] width 306 height 218
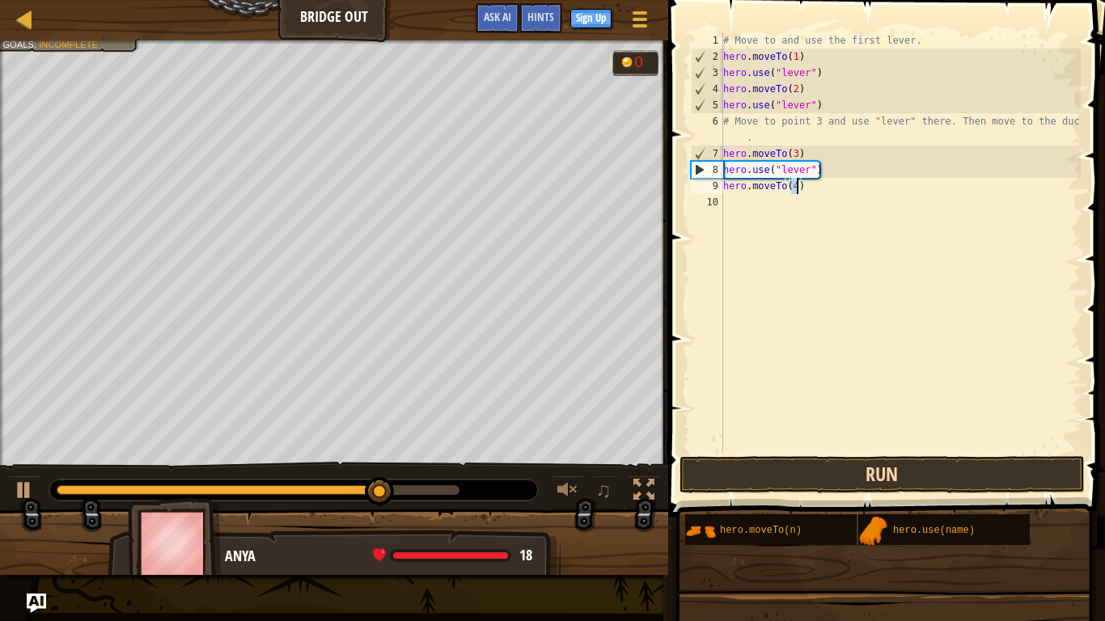
type textarea "hero.moveTo(4)"
click at [844, 480] on button "Run" at bounding box center [881, 474] width 405 height 37
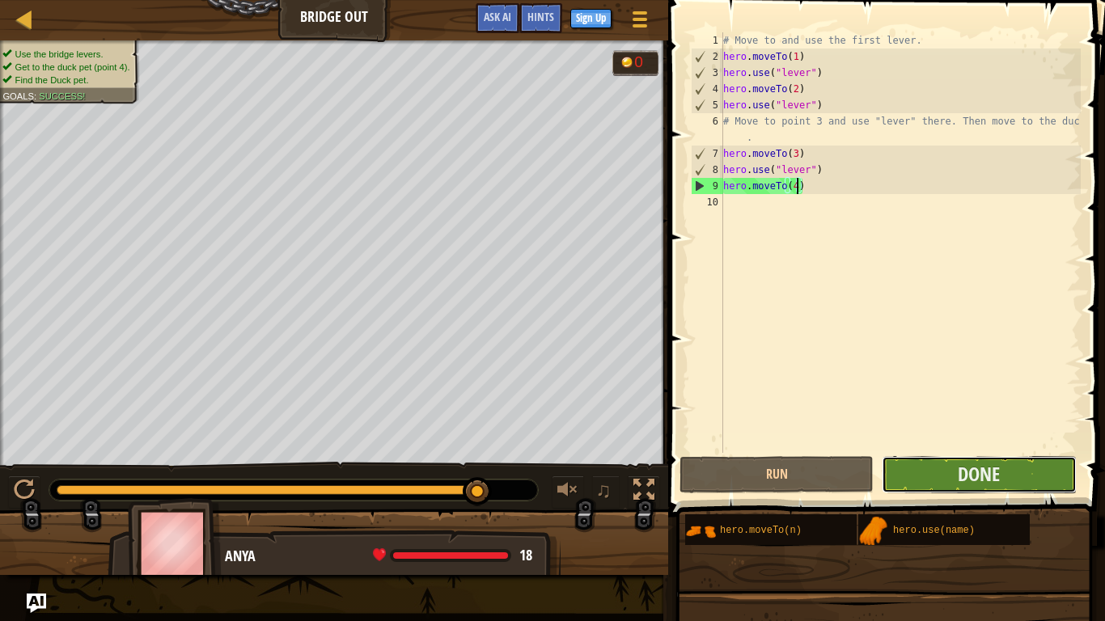
click at [898, 458] on button "Done" at bounding box center [979, 474] width 194 height 37
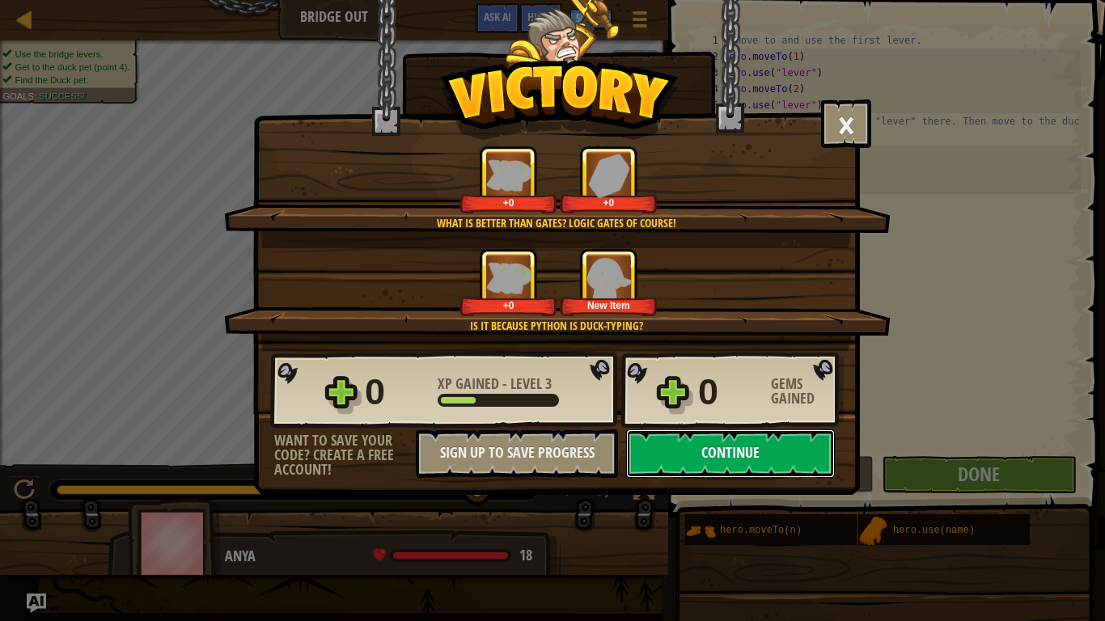
click at [731, 465] on button "Continue" at bounding box center [730, 453] width 209 height 49
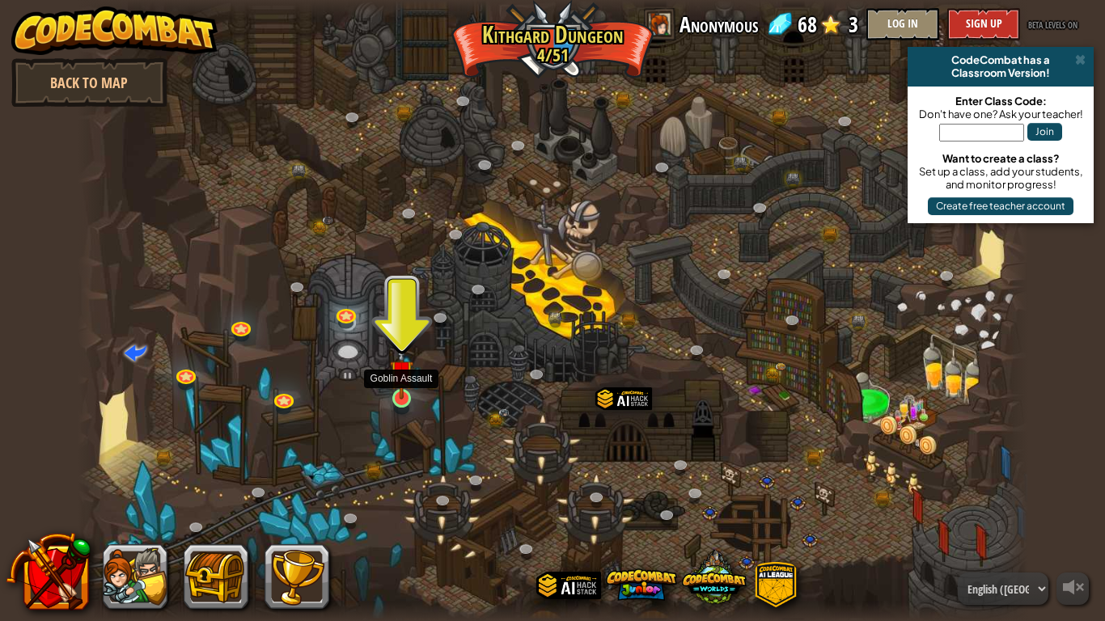
click at [390, 391] on img at bounding box center [402, 372] width 24 height 55
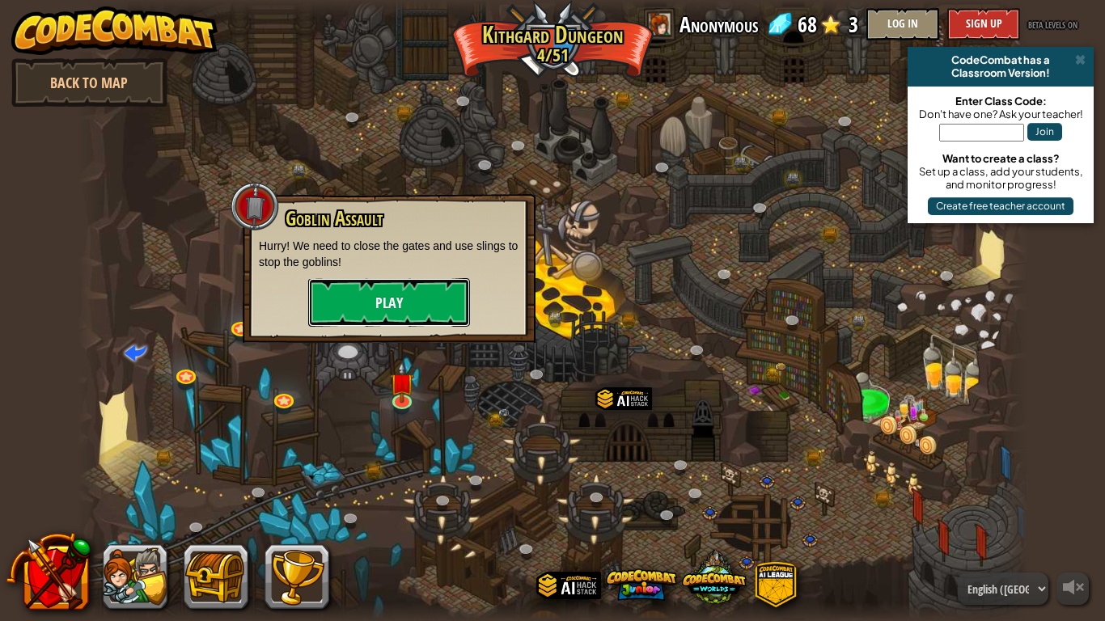
click at [365, 299] on button "Play" at bounding box center [389, 302] width 162 height 49
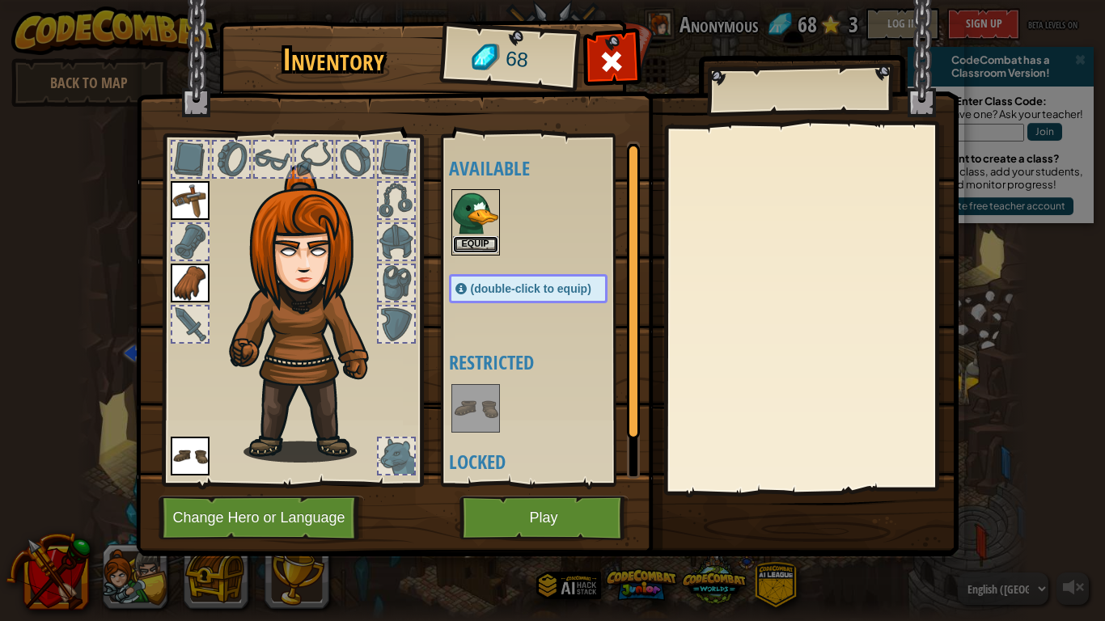
click at [461, 243] on button "Equip" at bounding box center [475, 244] width 45 height 17
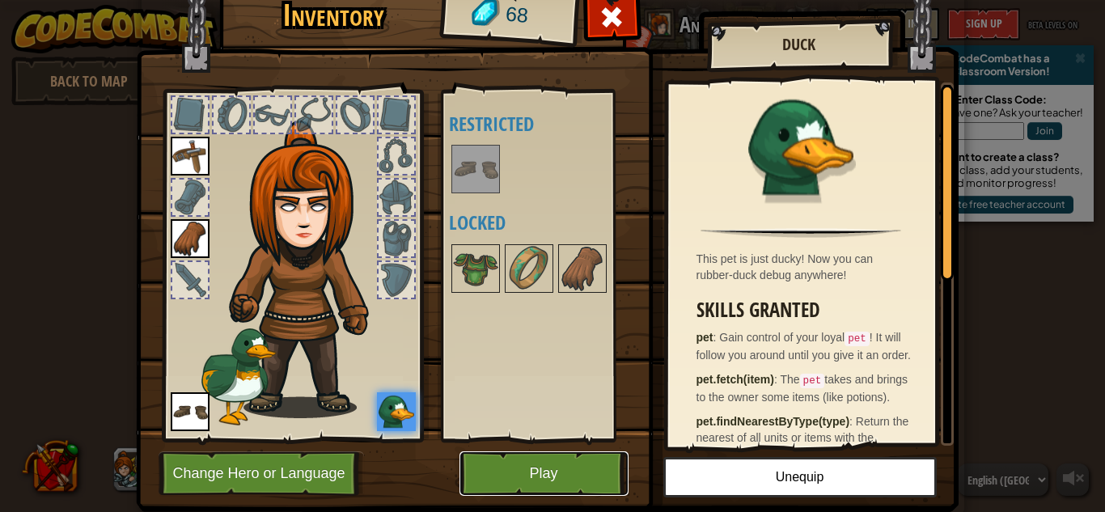
click at [535, 476] on button "Play" at bounding box center [543, 473] width 169 height 44
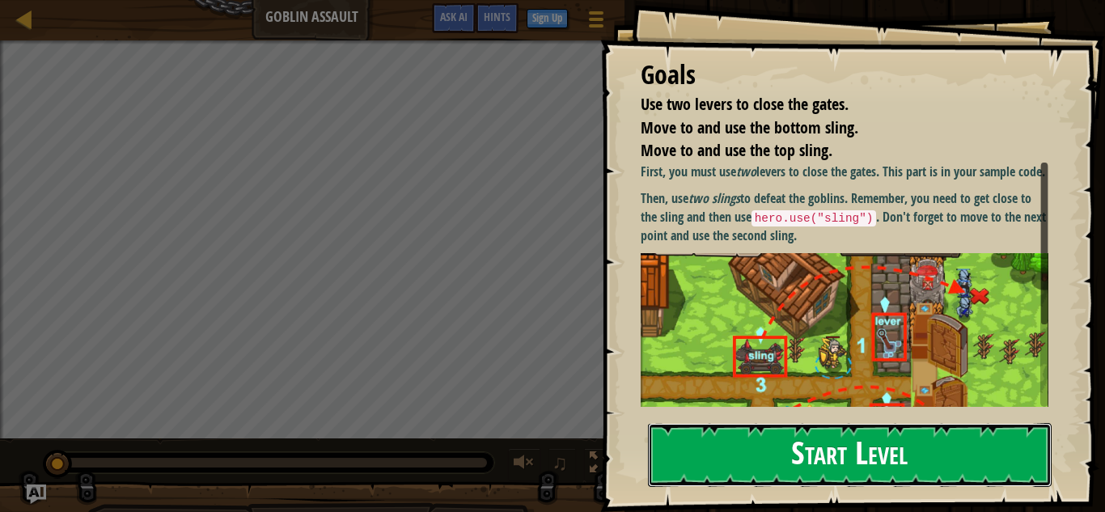
click at [733, 423] on button "Start Level" at bounding box center [850, 455] width 404 height 64
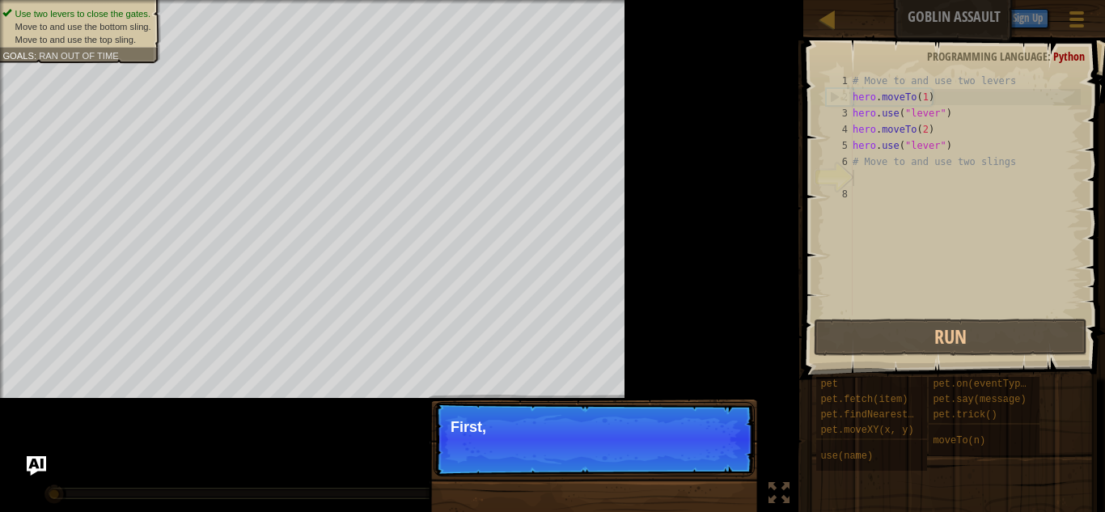
scroll to position [7, 0]
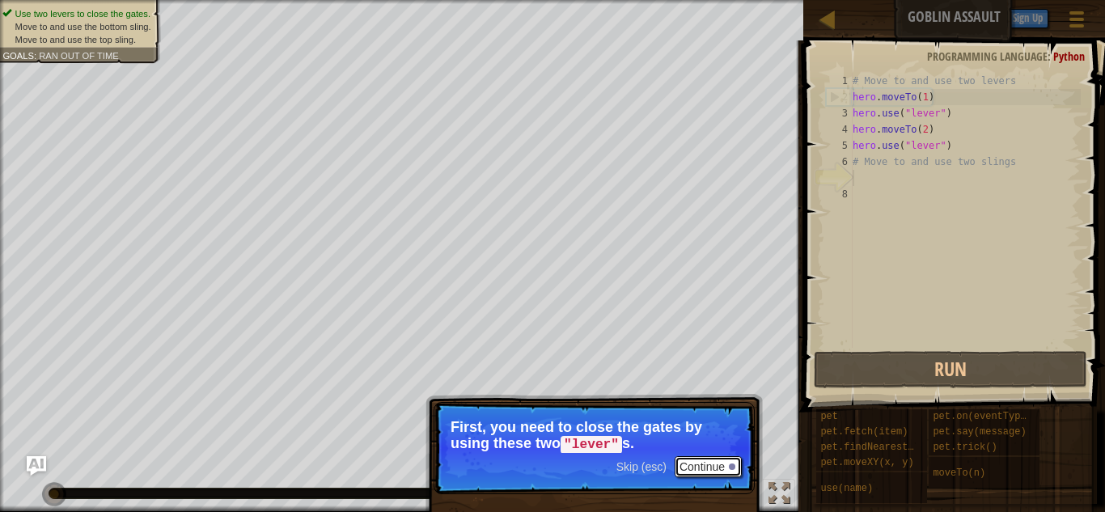
click at [735, 470] on button "Continue" at bounding box center [708, 466] width 67 height 21
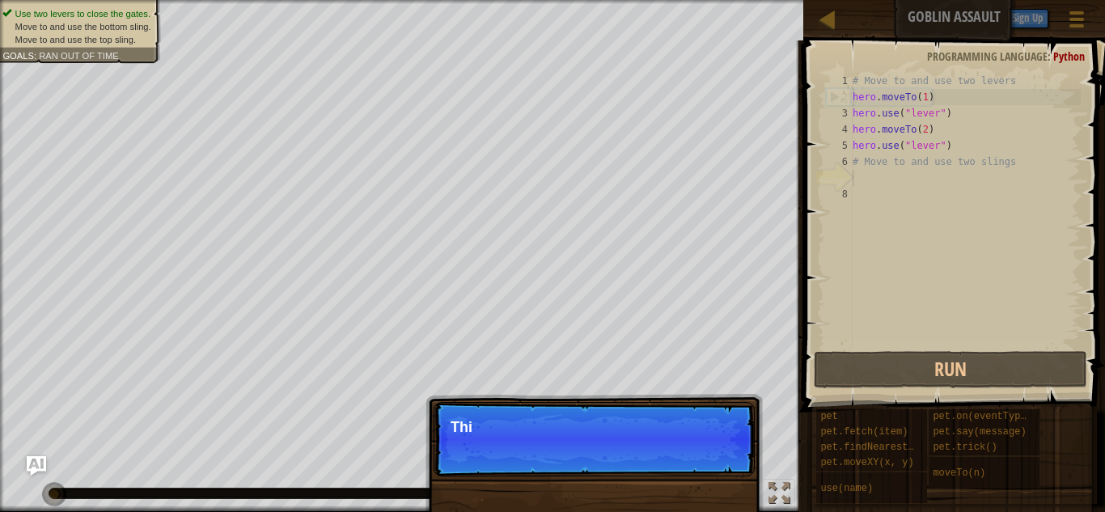
click at [734, 470] on p "Skip (esc) Continue Thi" at bounding box center [594, 439] width 321 height 74
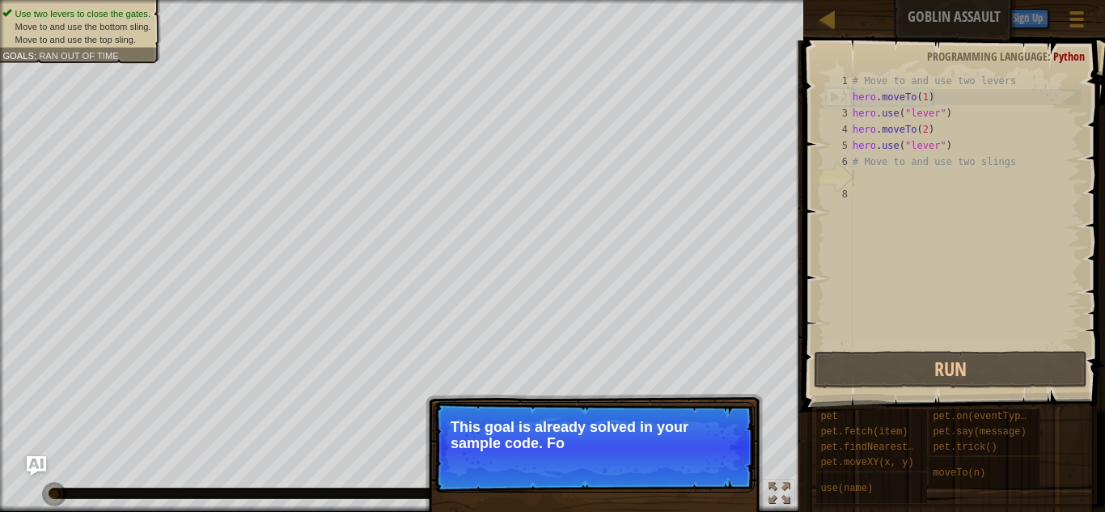
click at [730, 471] on p "Skip (esc) Continue This goal is already solved in your sample code. Fo" at bounding box center [594, 447] width 321 height 91
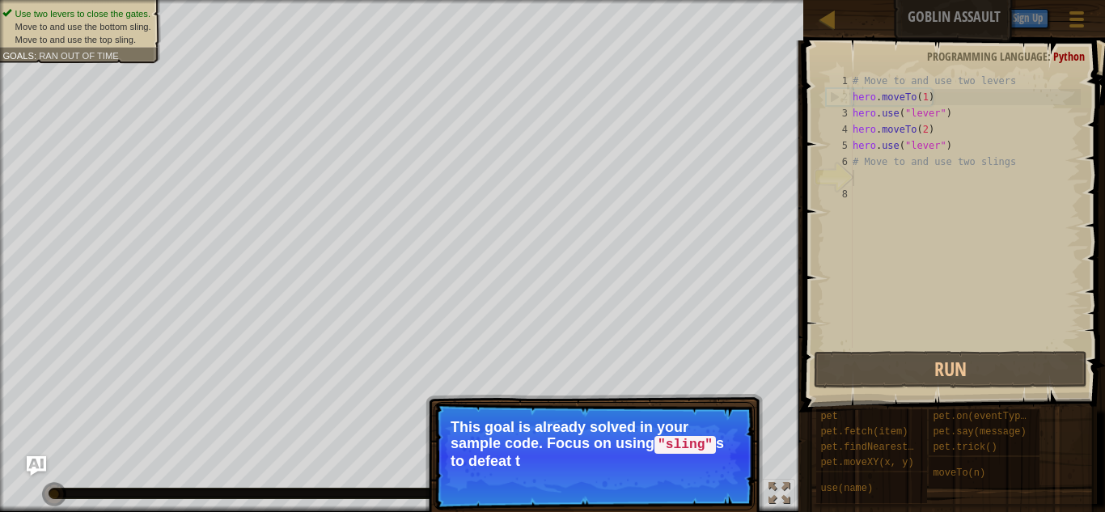
click at [717, 472] on p "Skip (esc) Continue This goal is already solved in your sample code. Focus on u…" at bounding box center [594, 456] width 321 height 108
click at [719, 490] on button "Continue" at bounding box center [708, 482] width 67 height 21
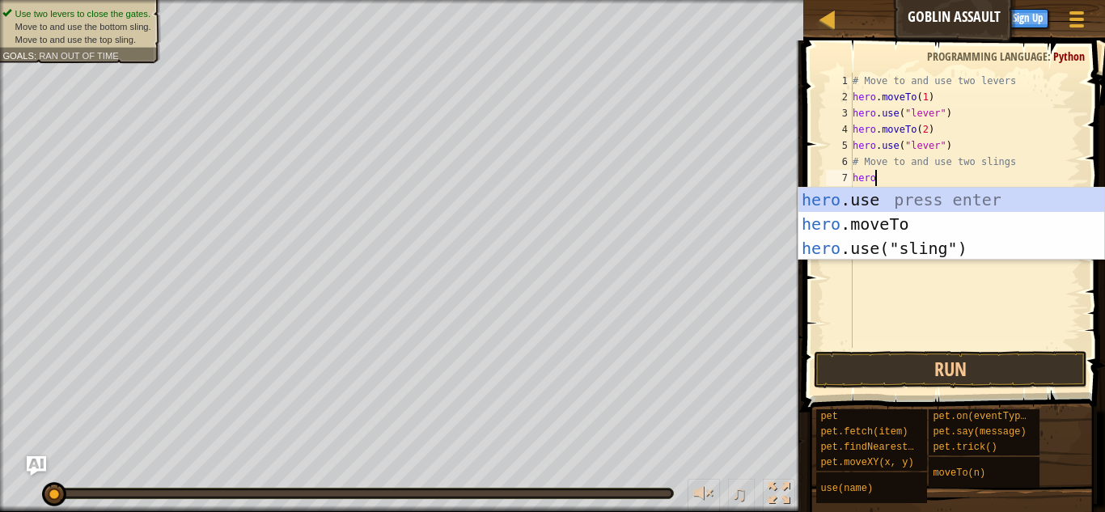
scroll to position [7, 2]
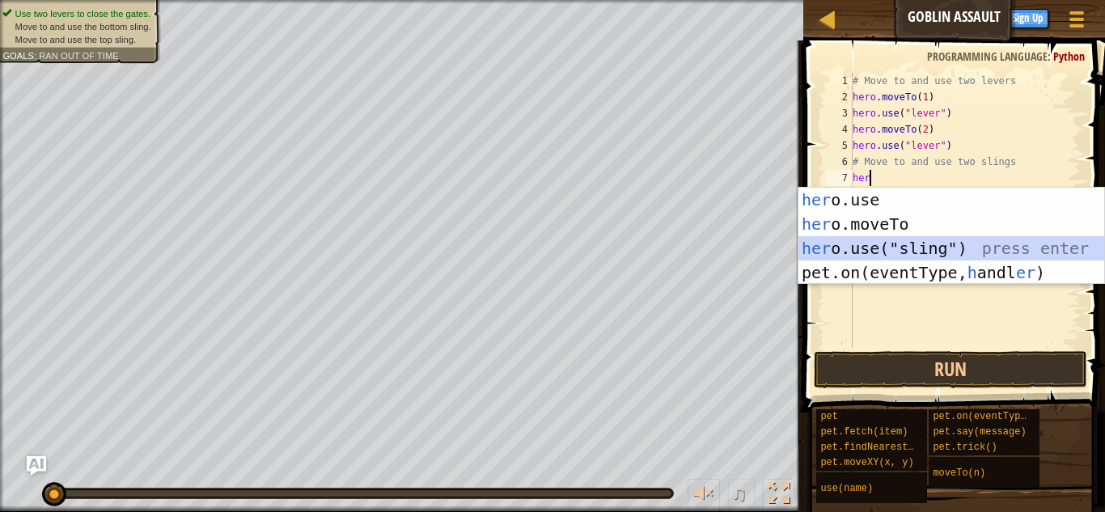
click at [882, 244] on div "her o.use press enter her o.moveTo press enter her o.use("sling") press enter p…" at bounding box center [951, 261] width 306 height 146
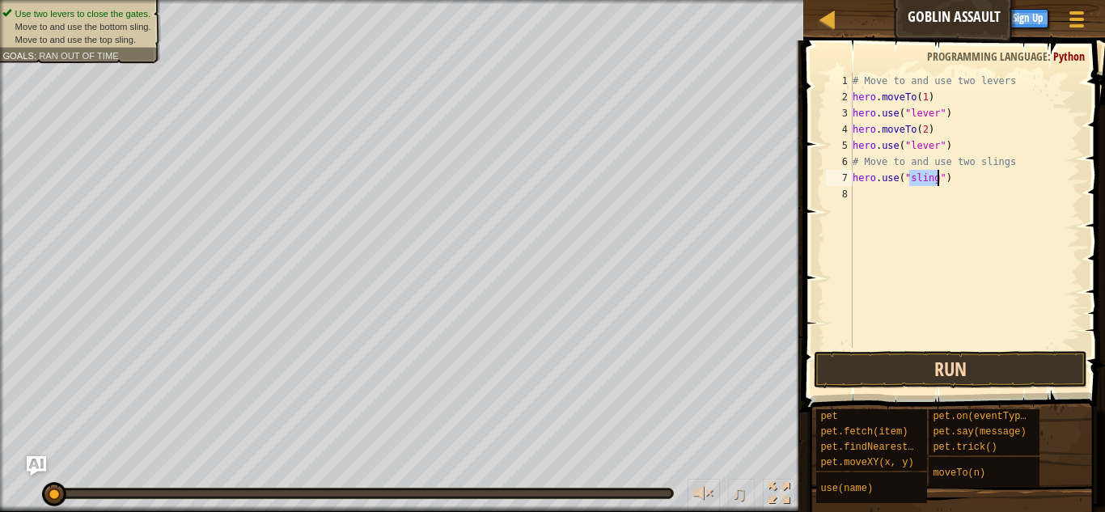
type textarea "hero.use("sling")"
click at [910, 370] on button "Run" at bounding box center [950, 369] width 273 height 37
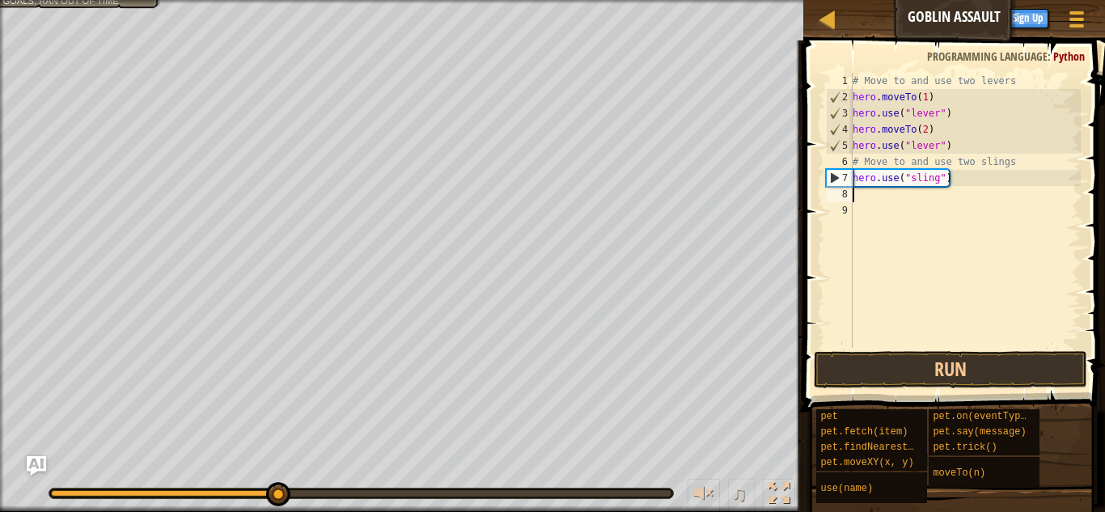
scroll to position [7, 0]
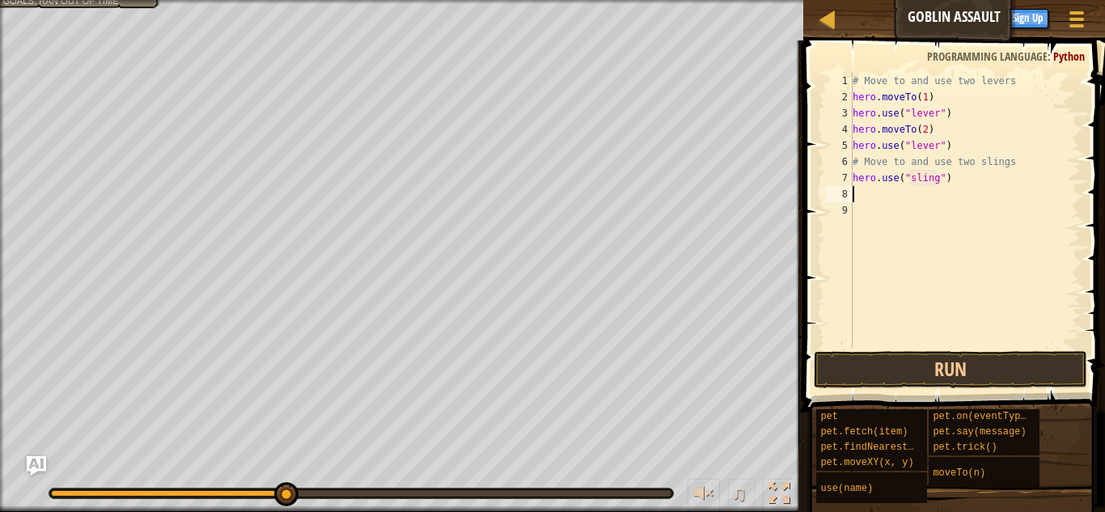
click at [851, 173] on div "7" at bounding box center [839, 178] width 27 height 16
click at [857, 179] on div "# Move to and use two levers hero . moveTo ( 1 ) hero . use ( "lever" ) hero . …" at bounding box center [964, 226] width 231 height 307
type textarea "hero.use("sling")"
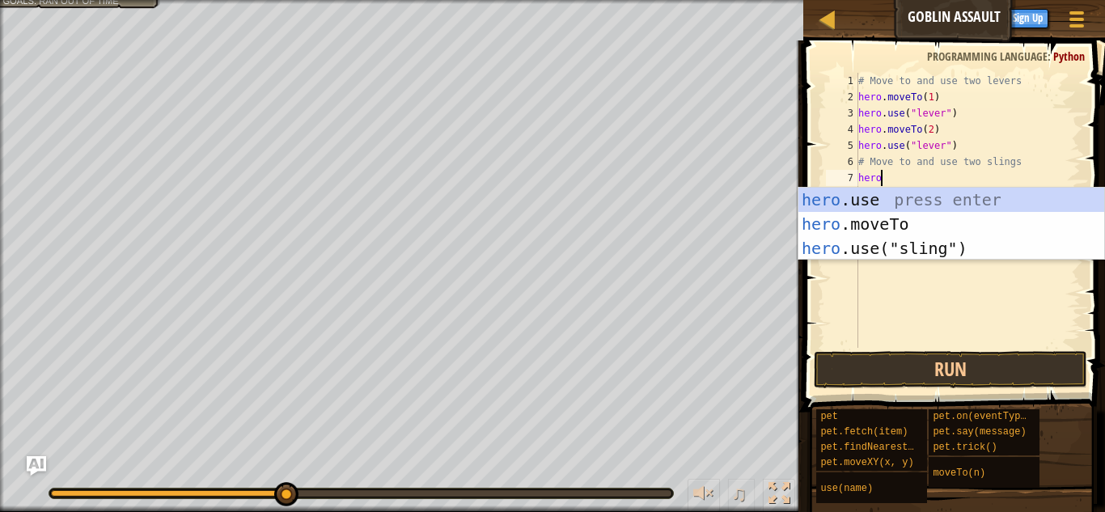
scroll to position [7, 2]
click at [875, 223] on div "hero .use press enter hero .moveTo press enter hero .use("sling") press enter" at bounding box center [951, 248] width 306 height 121
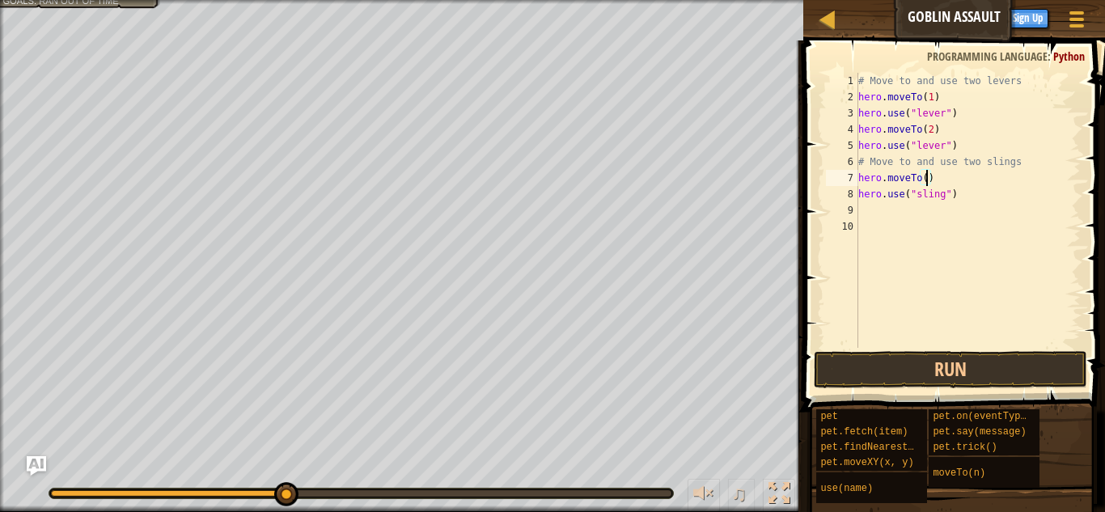
type textarea "hero.moveTo(3)"
click at [966, 202] on div "# Move to and use two levers hero . moveTo ( 1 ) hero . use ( "lever" ) hero . …" at bounding box center [968, 226] width 226 height 307
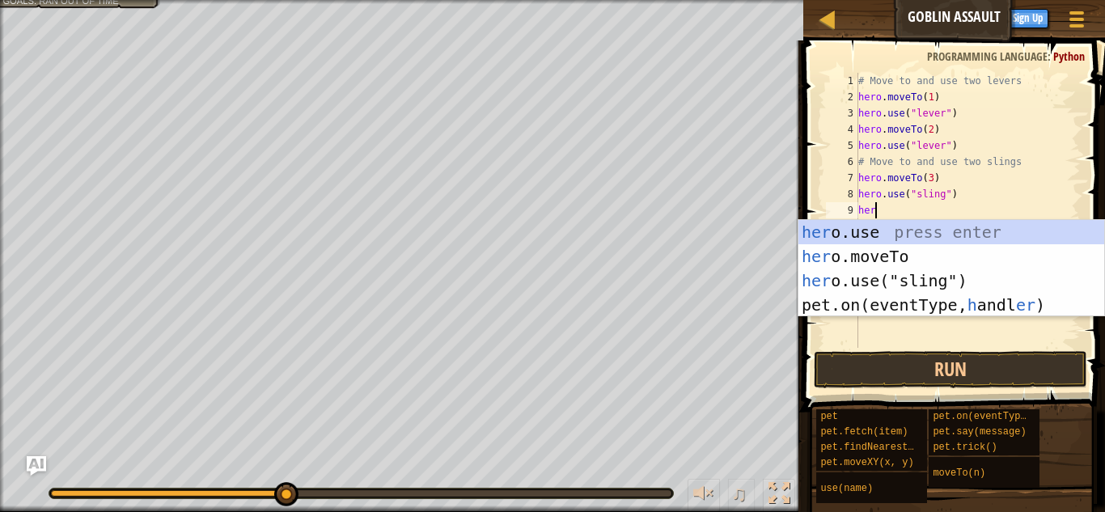
scroll to position [7, 2]
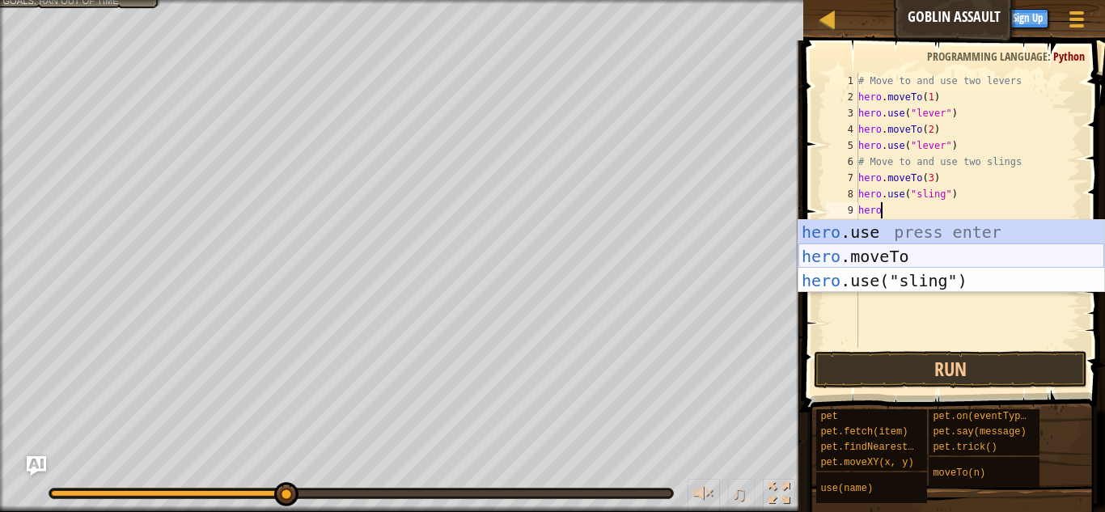
click at [965, 245] on div "hero .use press enter hero .moveTo press enter hero .use("sling") press enter" at bounding box center [951, 280] width 306 height 121
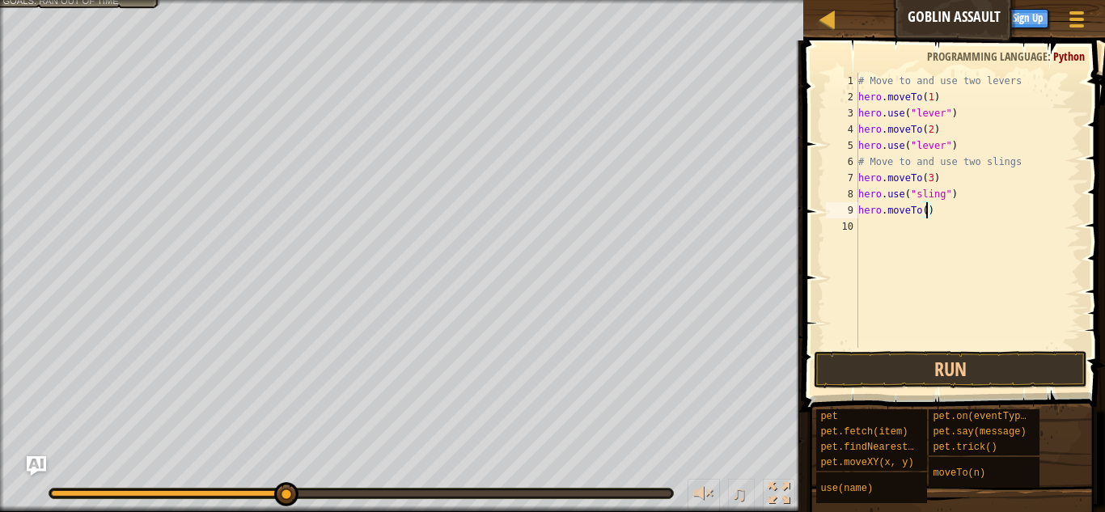
type textarea "hero.moveTo(4)"
click at [925, 231] on div "# Move to and use two levers hero . moveTo ( 1 ) hero . use ( "lever" ) hero . …" at bounding box center [968, 226] width 226 height 307
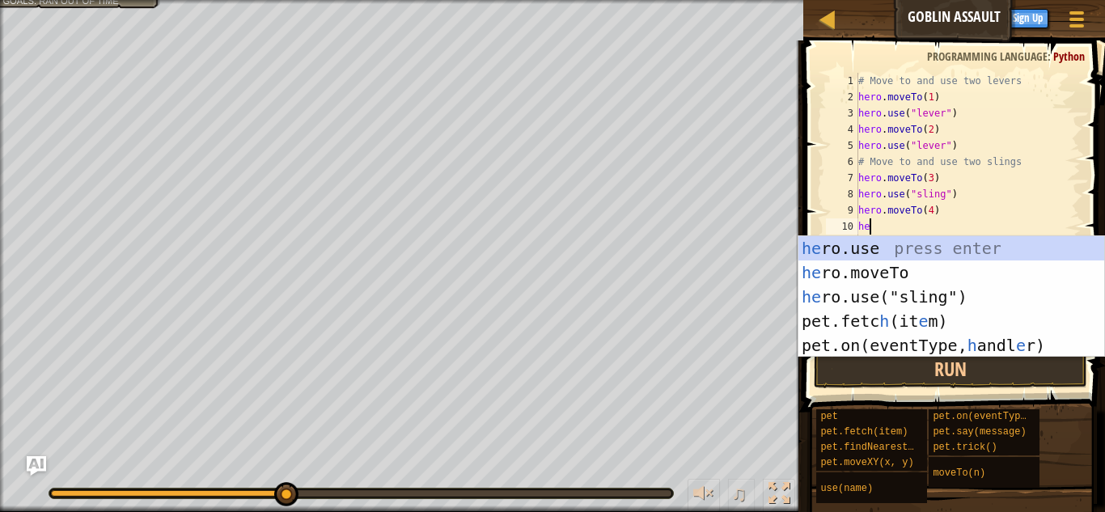
scroll to position [7, 2]
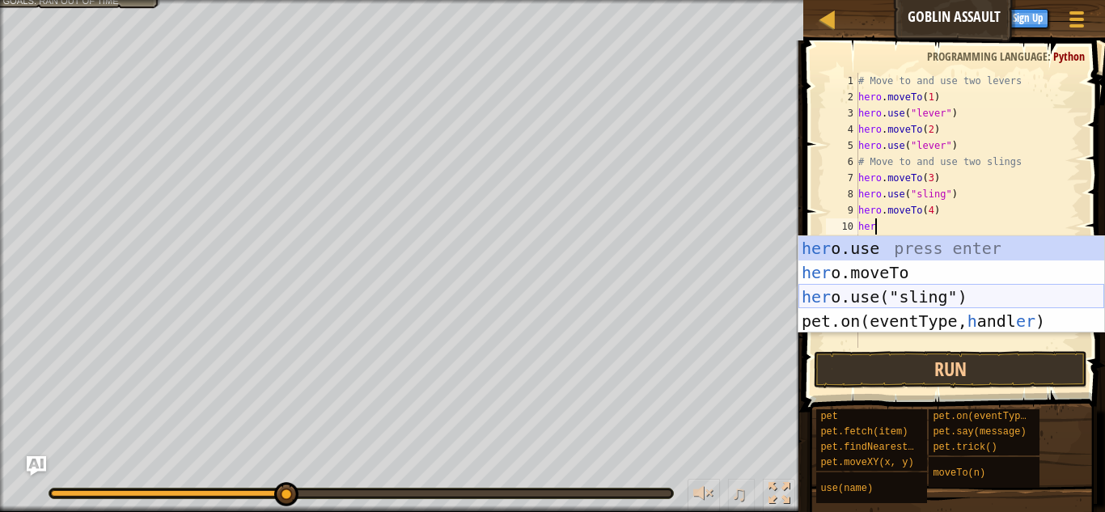
click at [933, 295] on div "her o.use press enter her o.moveTo press enter her o.use("sling") press enter p…" at bounding box center [951, 309] width 306 height 146
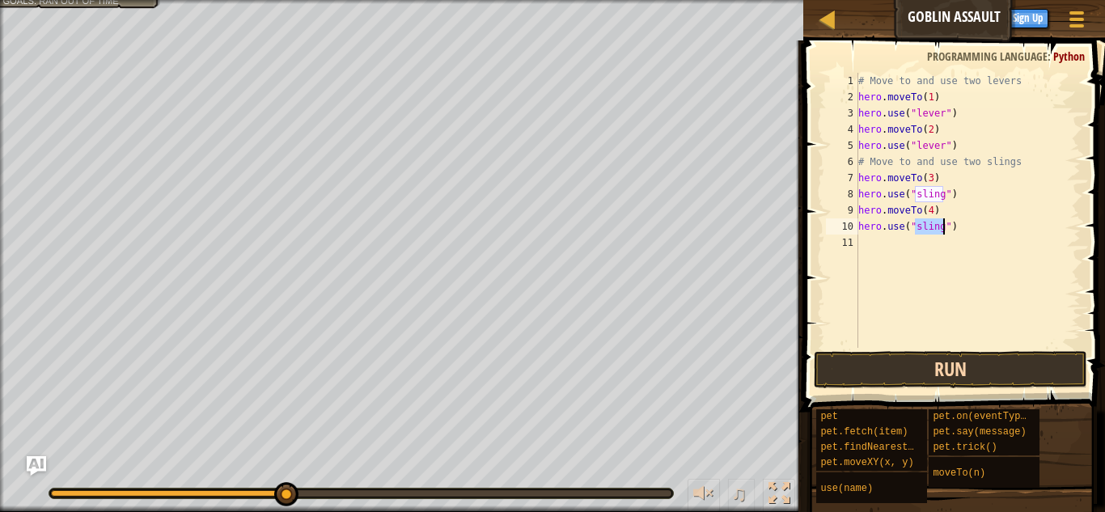
type textarea "hero.use("sling")"
click at [903, 377] on button "Run" at bounding box center [950, 369] width 273 height 37
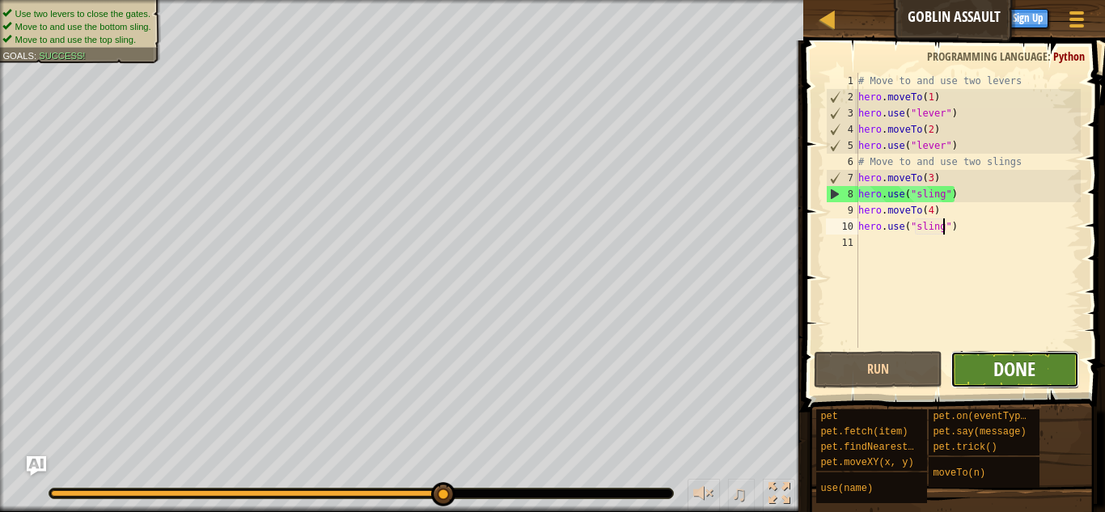
click at [995, 357] on span "Done" at bounding box center [1014, 369] width 42 height 26
